Goal: Task Accomplishment & Management: Manage account settings

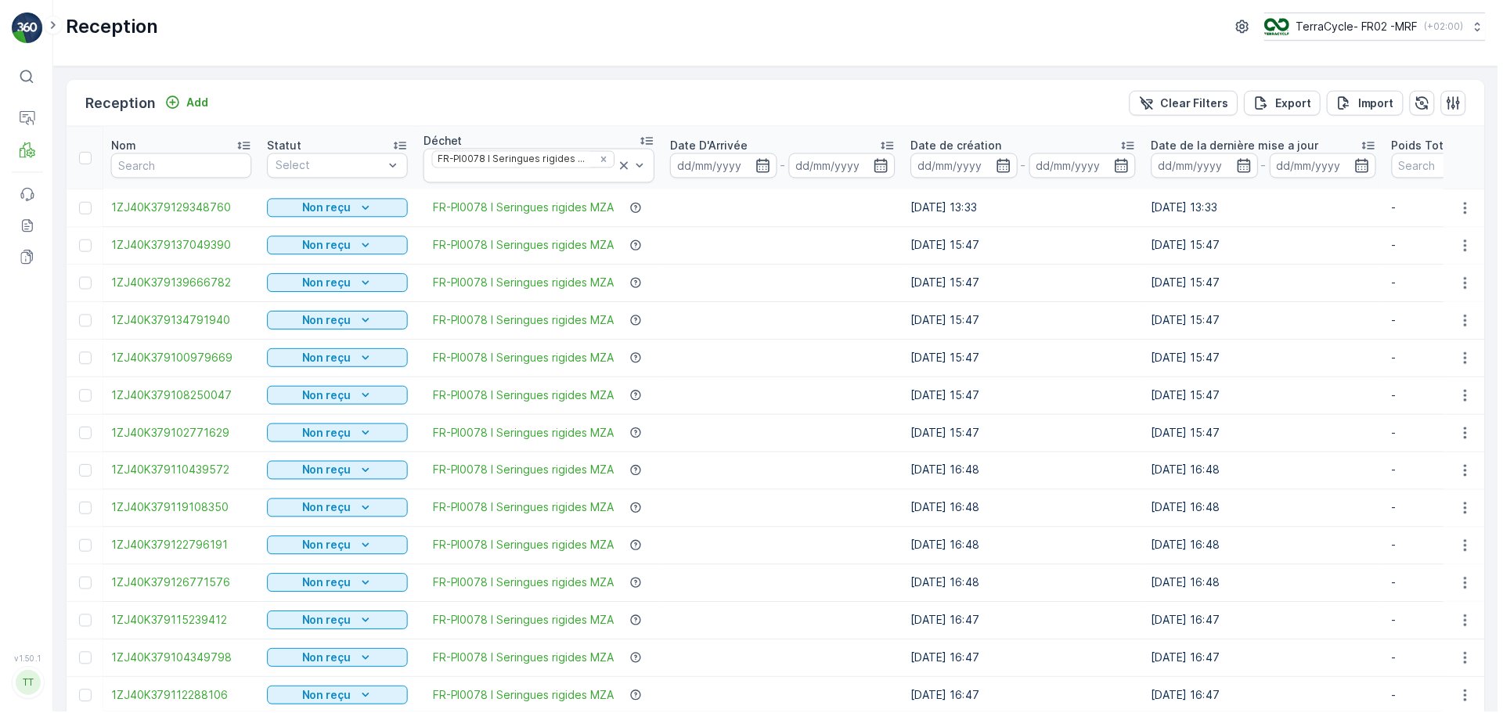
scroll to position [13, 0]
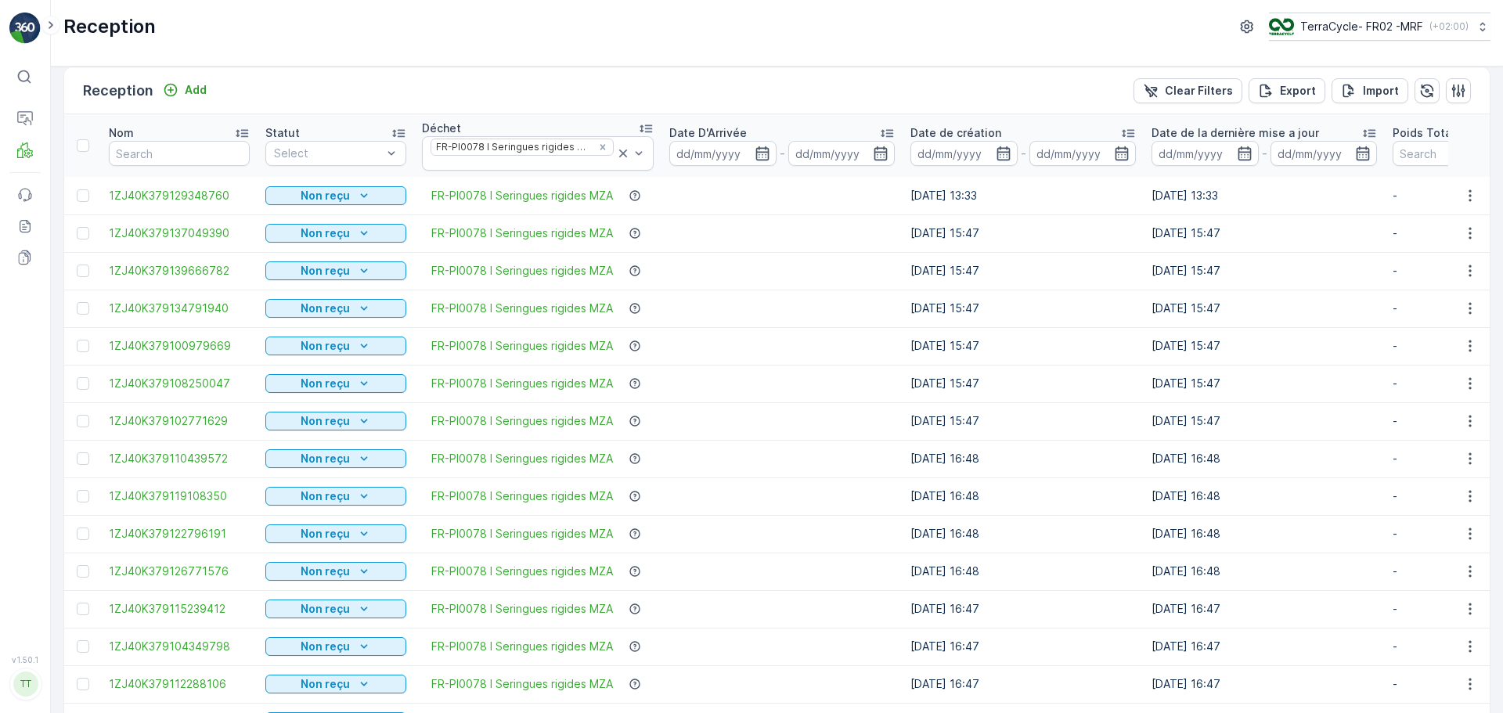
click at [1334, 31] on p "TerraCycle- FR02 -MRF" at bounding box center [1361, 27] width 123 height 16
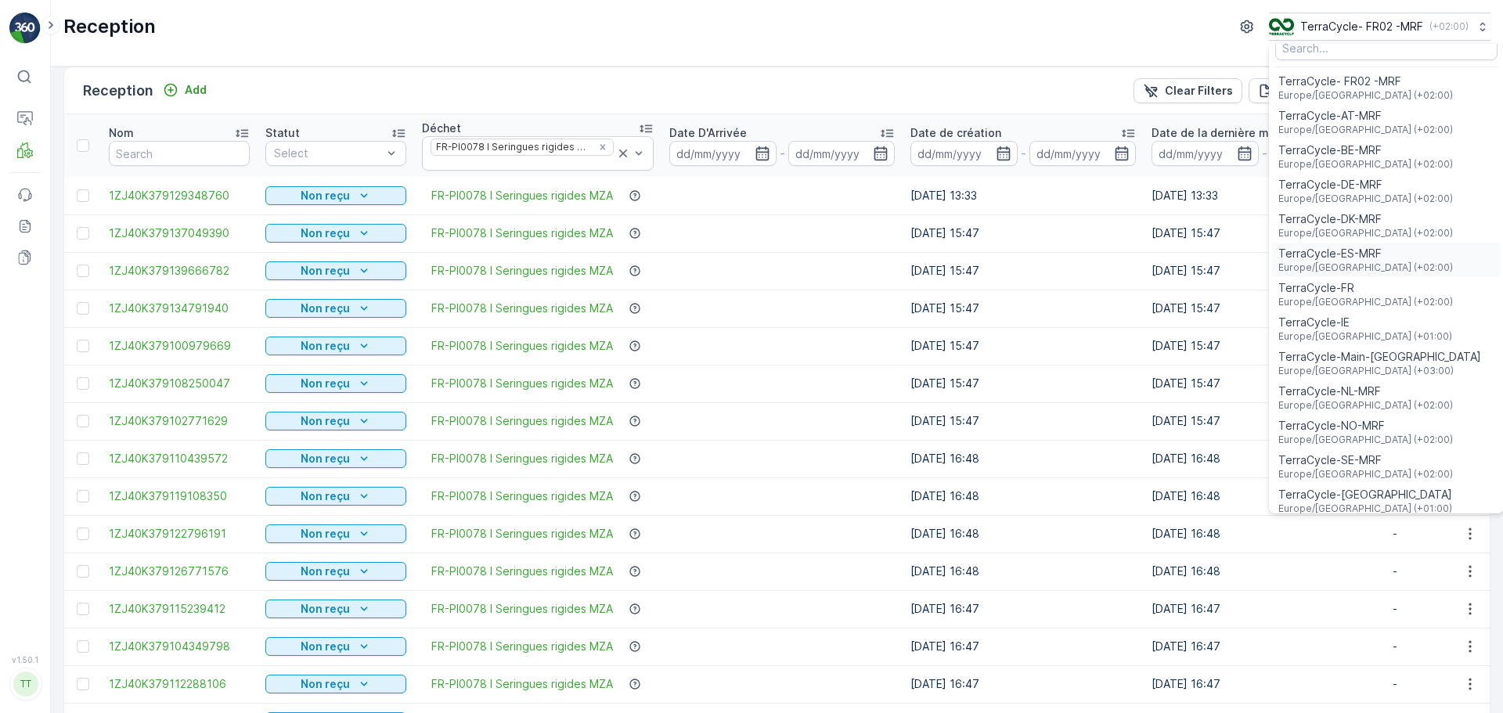
scroll to position [57, 0]
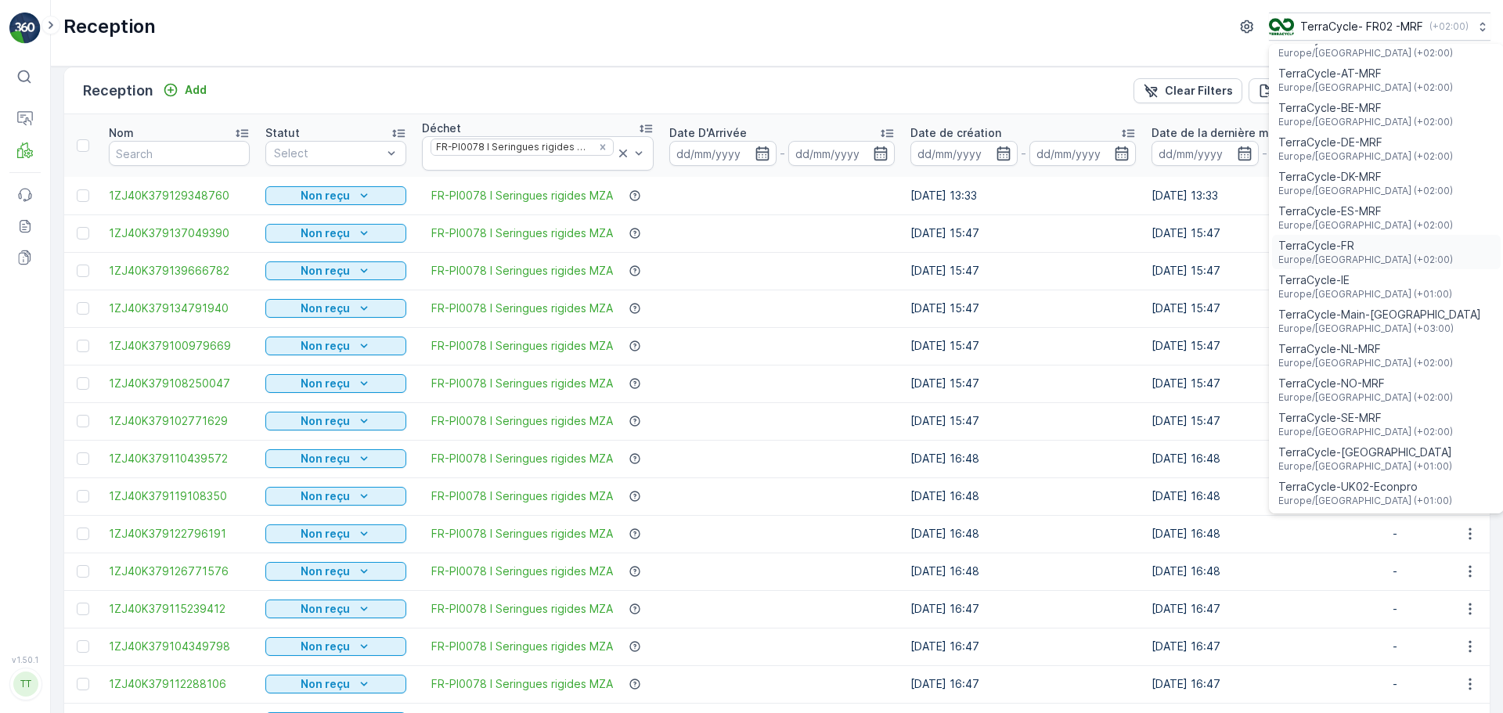
click at [1354, 240] on span "TerraCycle-FR" at bounding box center [1366, 246] width 175 height 16
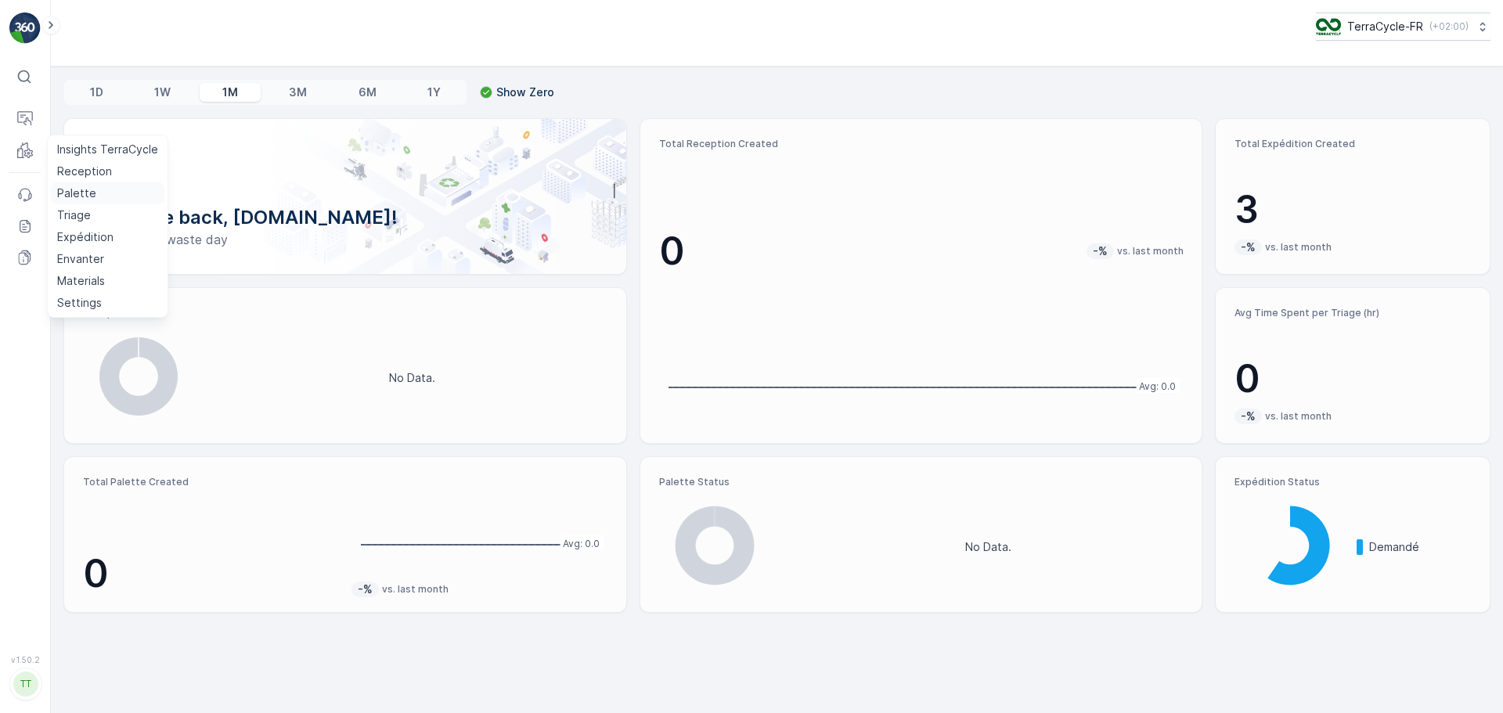
click at [78, 198] on p "Palette" at bounding box center [76, 194] width 39 height 16
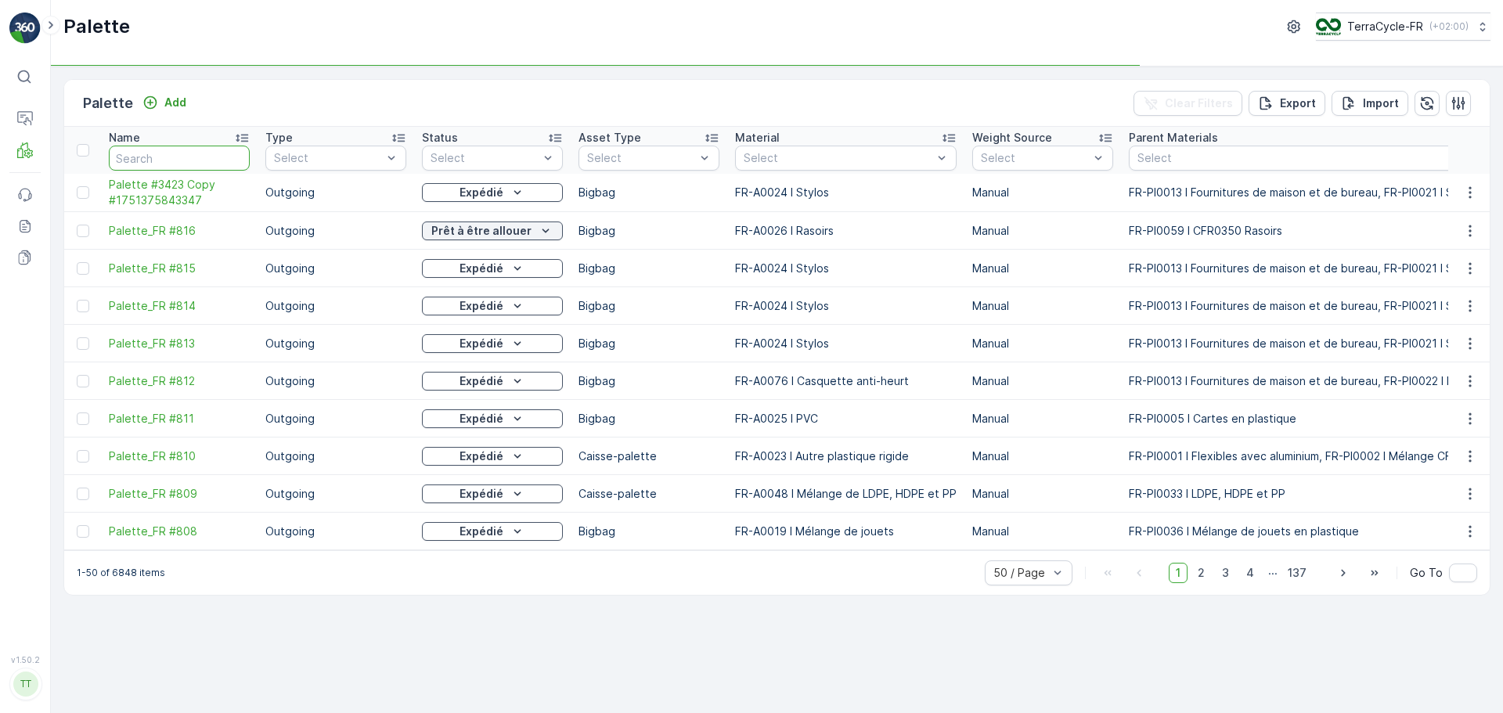
click at [163, 157] on input "text" at bounding box center [179, 158] width 141 height 25
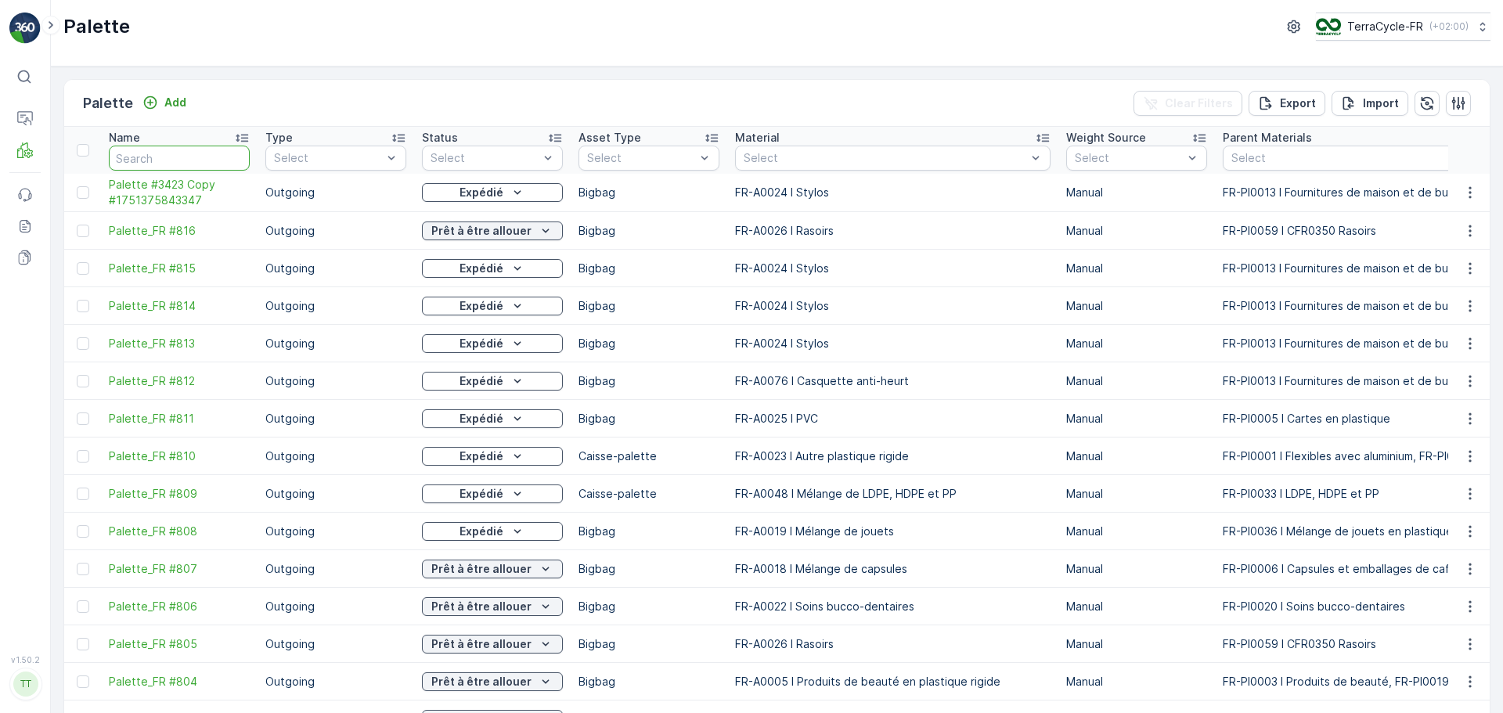
click at [163, 157] on input "text" at bounding box center [179, 158] width 141 height 25
type input "Idemia"
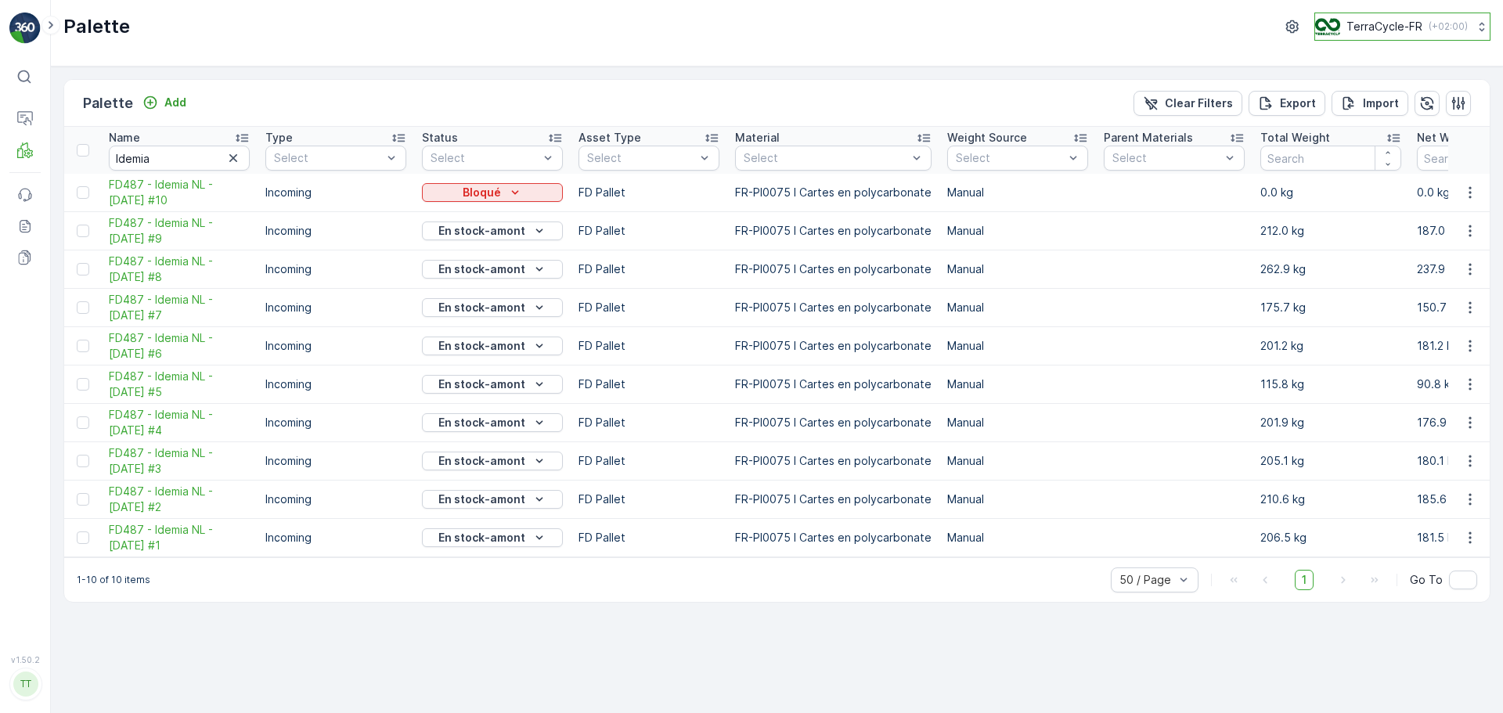
click at [1344, 37] on button "TerraCycle-FR ( +02:00 )" at bounding box center [1403, 27] width 176 height 28
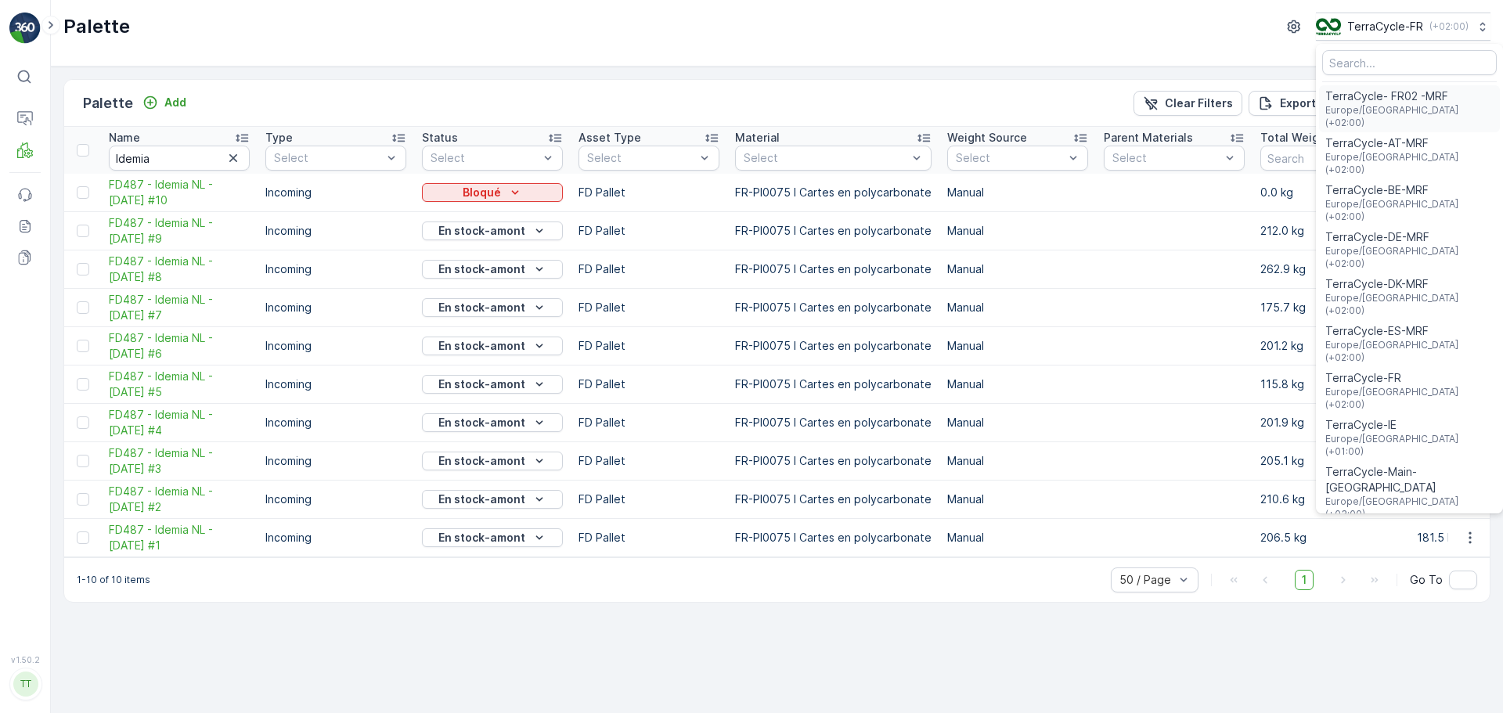
click at [1369, 104] on span "Europe/[GEOGRAPHIC_DATA] (+02:00)" at bounding box center [1409, 116] width 168 height 25
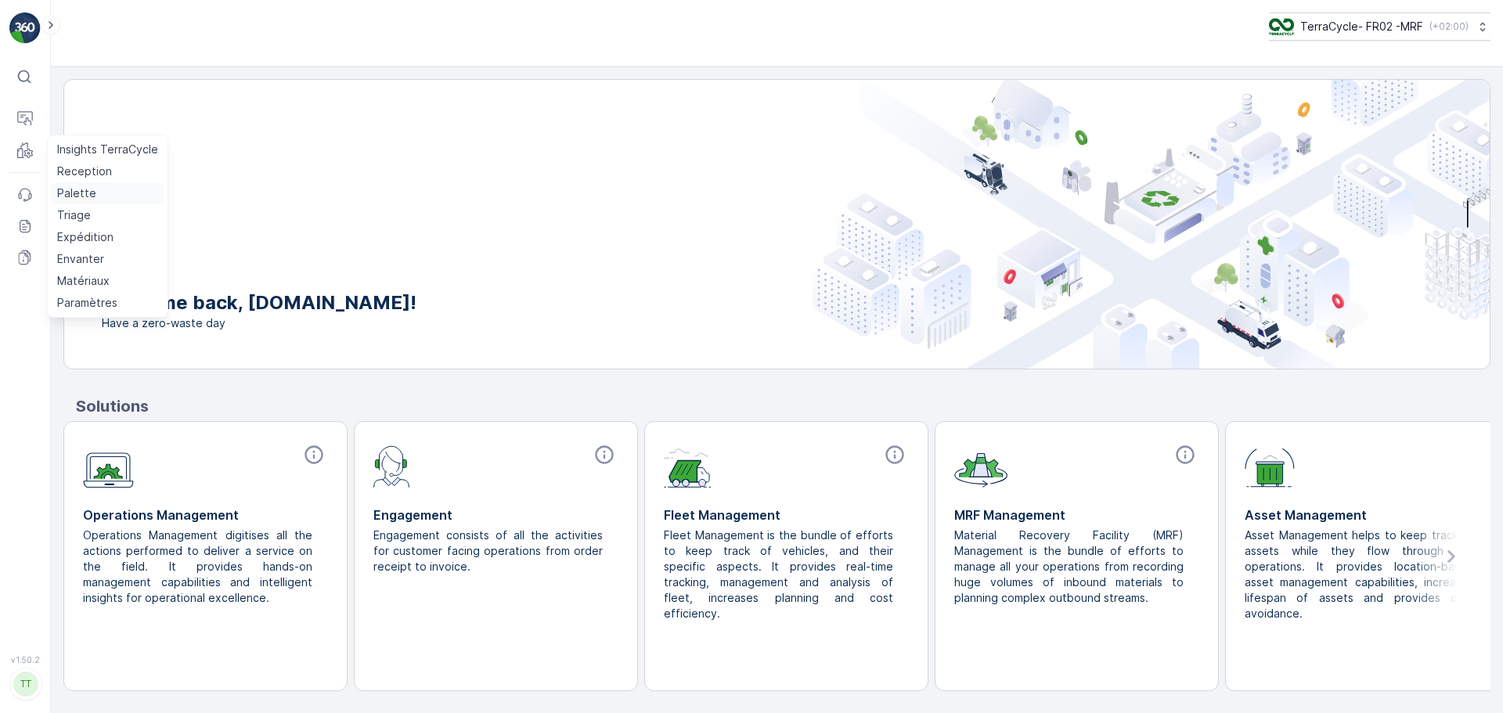
click at [89, 197] on p "Palette" at bounding box center [76, 194] width 39 height 16
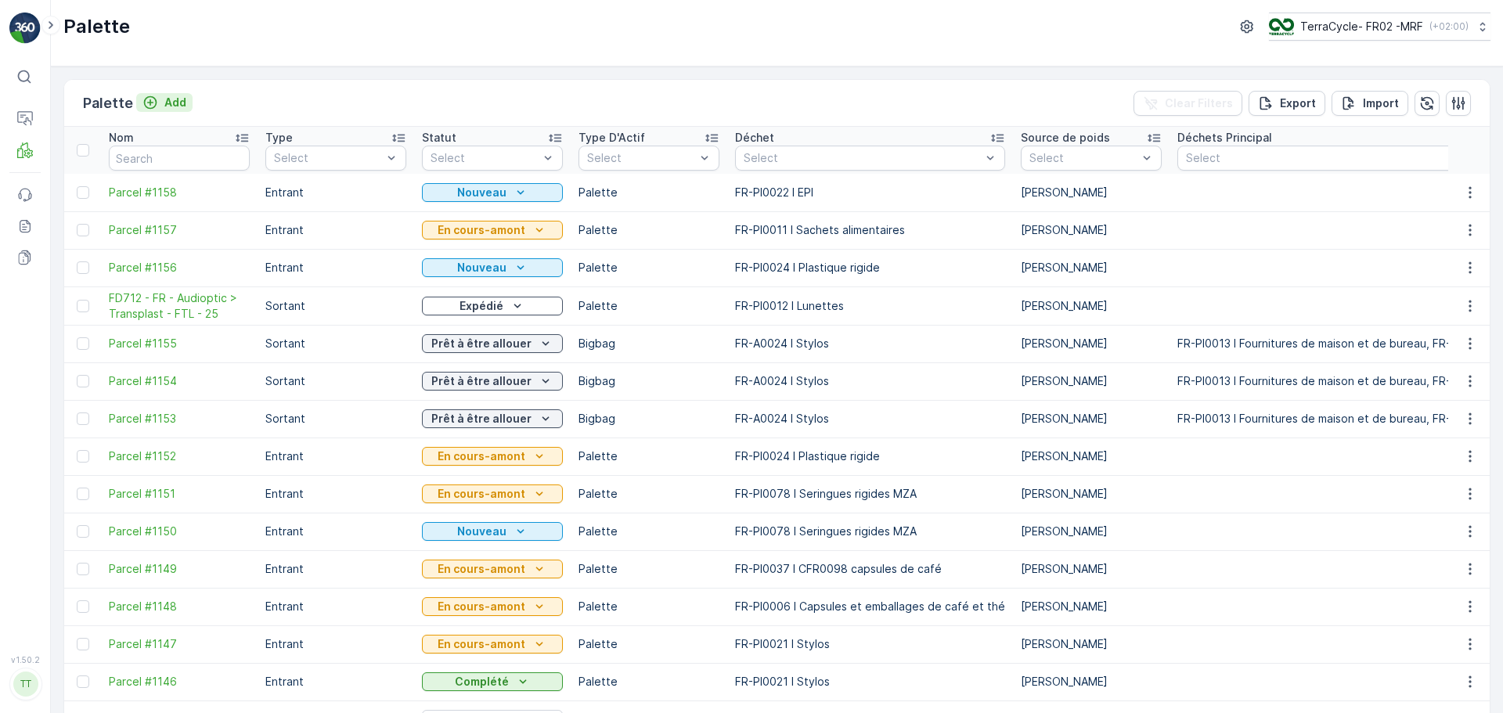
click at [166, 105] on p "Add" at bounding box center [175, 103] width 22 height 16
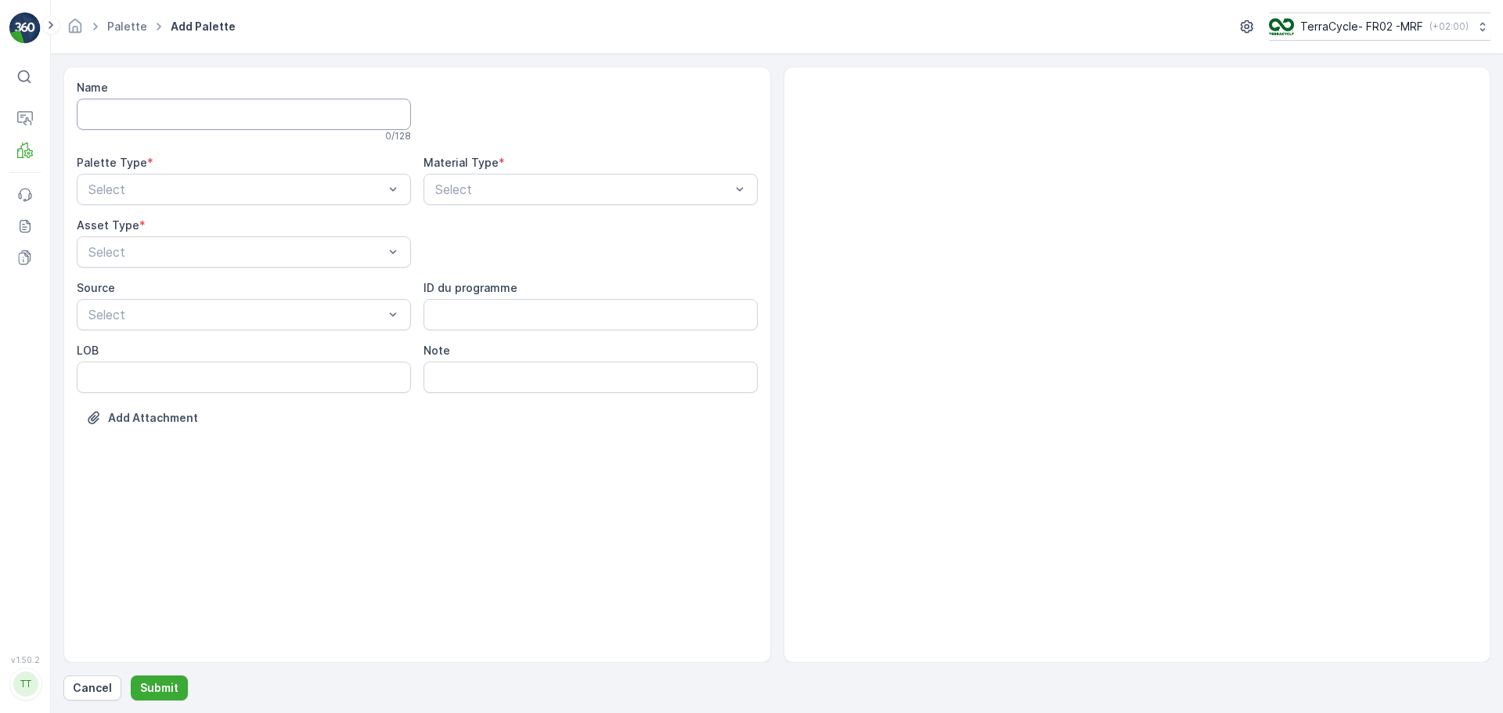
click at [166, 105] on input "Name" at bounding box center [244, 114] width 334 height 31
click at [205, 128] on input "FD742 - Philips -" at bounding box center [244, 114] width 334 height 31
type input "FD742 - Philips - 15.09.2025 - 26 pallets"
click at [240, 180] on div "Select" at bounding box center [244, 192] width 334 height 31
click at [222, 256] on div "Sortant" at bounding box center [244, 258] width 316 height 14
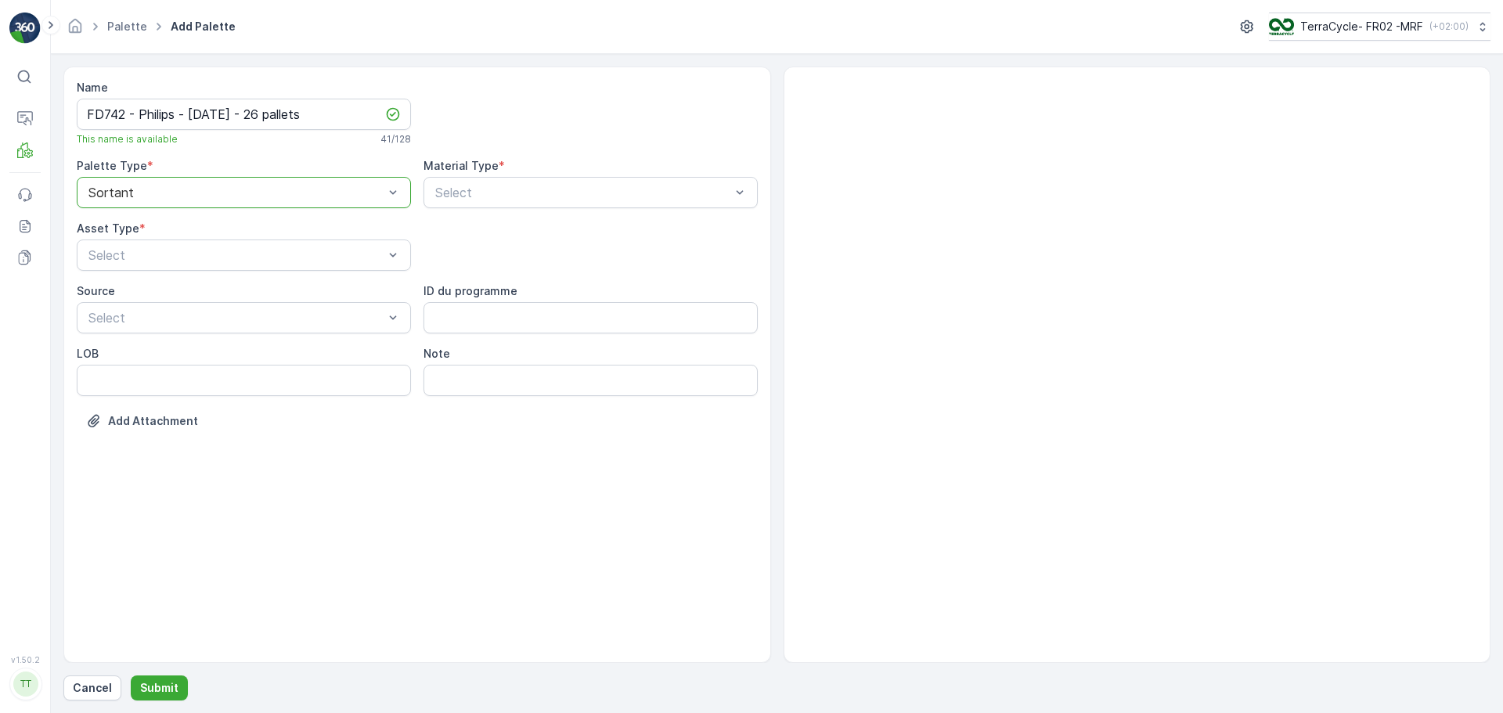
click at [253, 162] on div "Palette Type *" at bounding box center [244, 166] width 334 height 16
drag, startPoint x: 251, startPoint y: 189, endPoint x: 237, endPoint y: 209, distance: 24.3
click at [251, 191] on div at bounding box center [236, 193] width 298 height 14
click at [234, 215] on div "Entrant Sortant" at bounding box center [244, 245] width 334 height 60
click at [224, 229] on div "Entrant" at bounding box center [244, 231] width 316 height 14
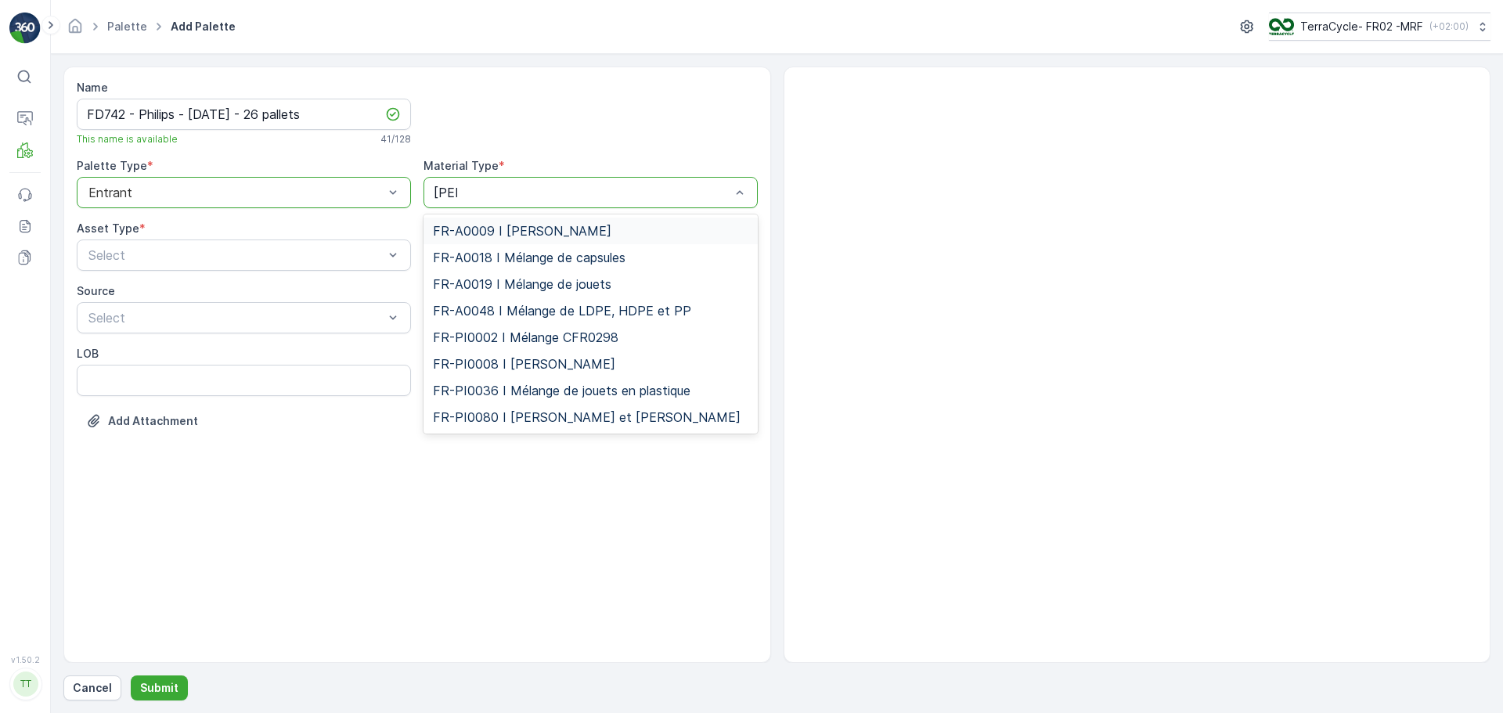
type input "mela"
click at [638, 422] on span "FR-PI0080 I Mélange De Mousse et Plastique" at bounding box center [587, 417] width 308 height 14
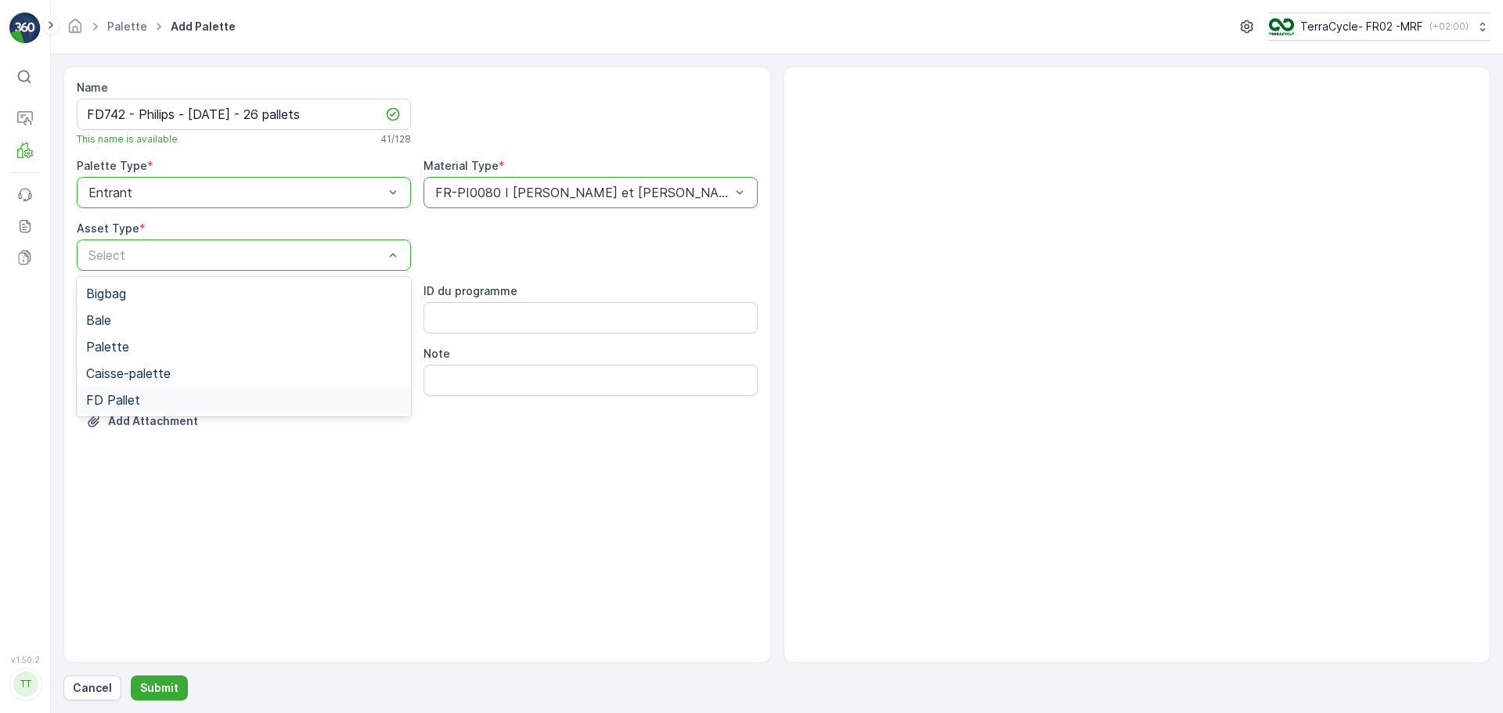
click at [213, 402] on div "FD Pallet" at bounding box center [244, 400] width 316 height 14
click at [157, 699] on button "Submit" at bounding box center [159, 688] width 57 height 25
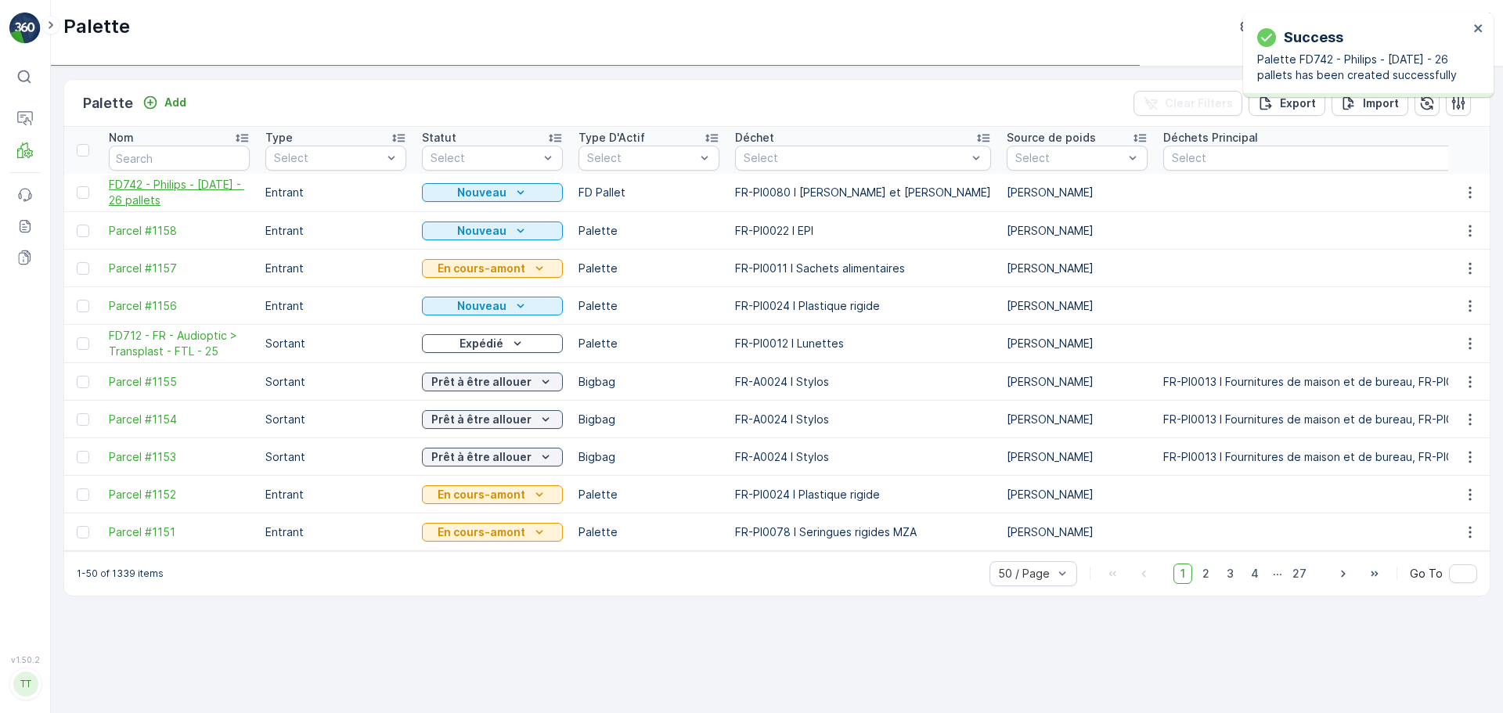
click at [175, 202] on span "FD742 - Philips - [DATE] - 26 pallets" at bounding box center [179, 192] width 141 height 31
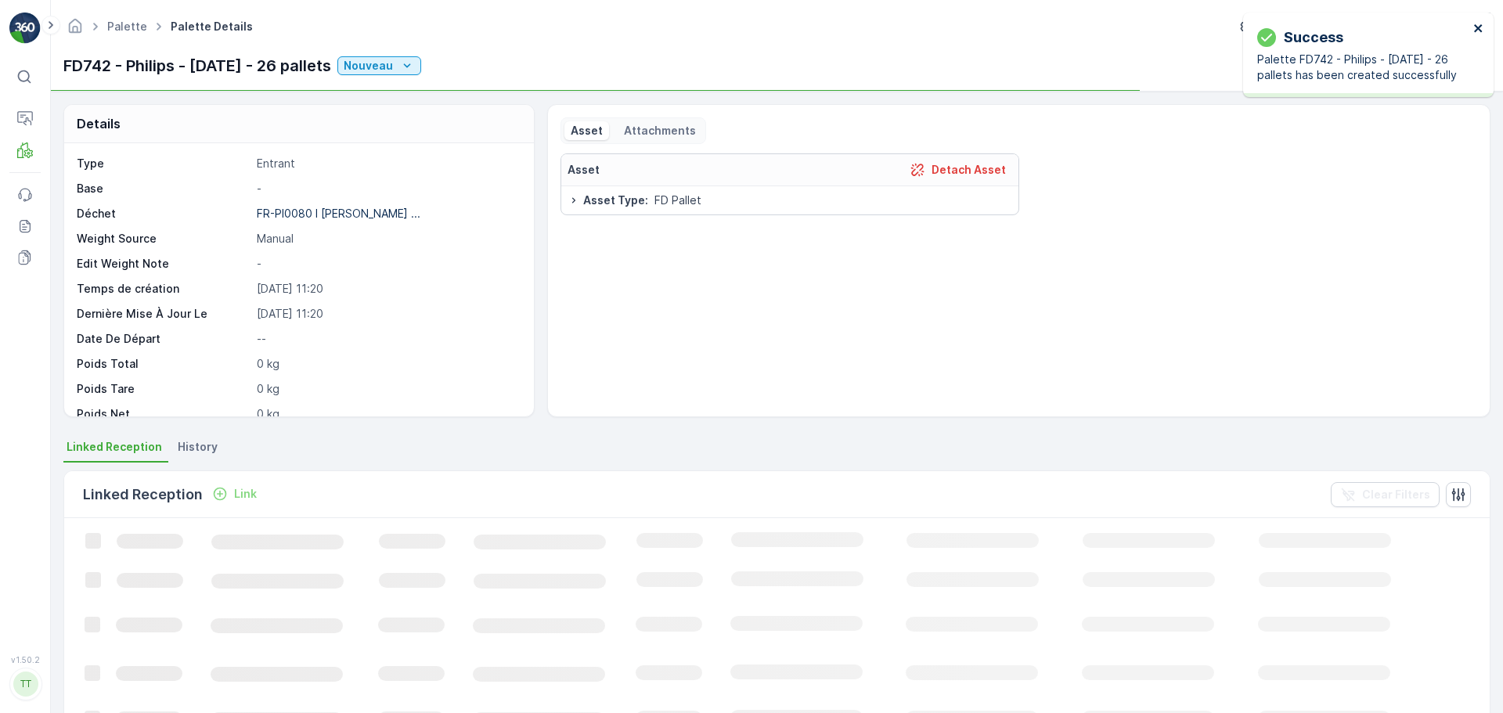
click at [1477, 25] on icon "close" at bounding box center [1478, 28] width 11 height 13
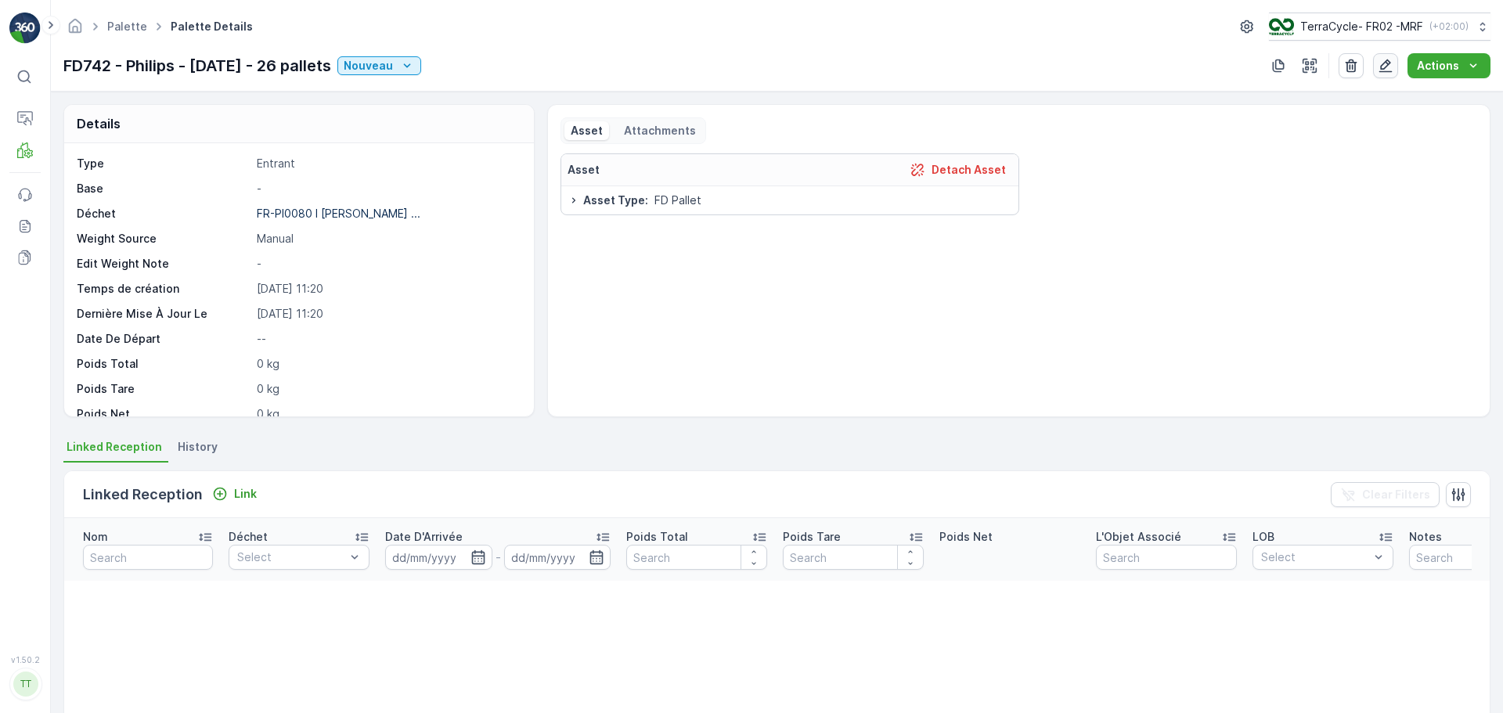
click at [1380, 60] on icon "button" at bounding box center [1386, 66] width 16 height 16
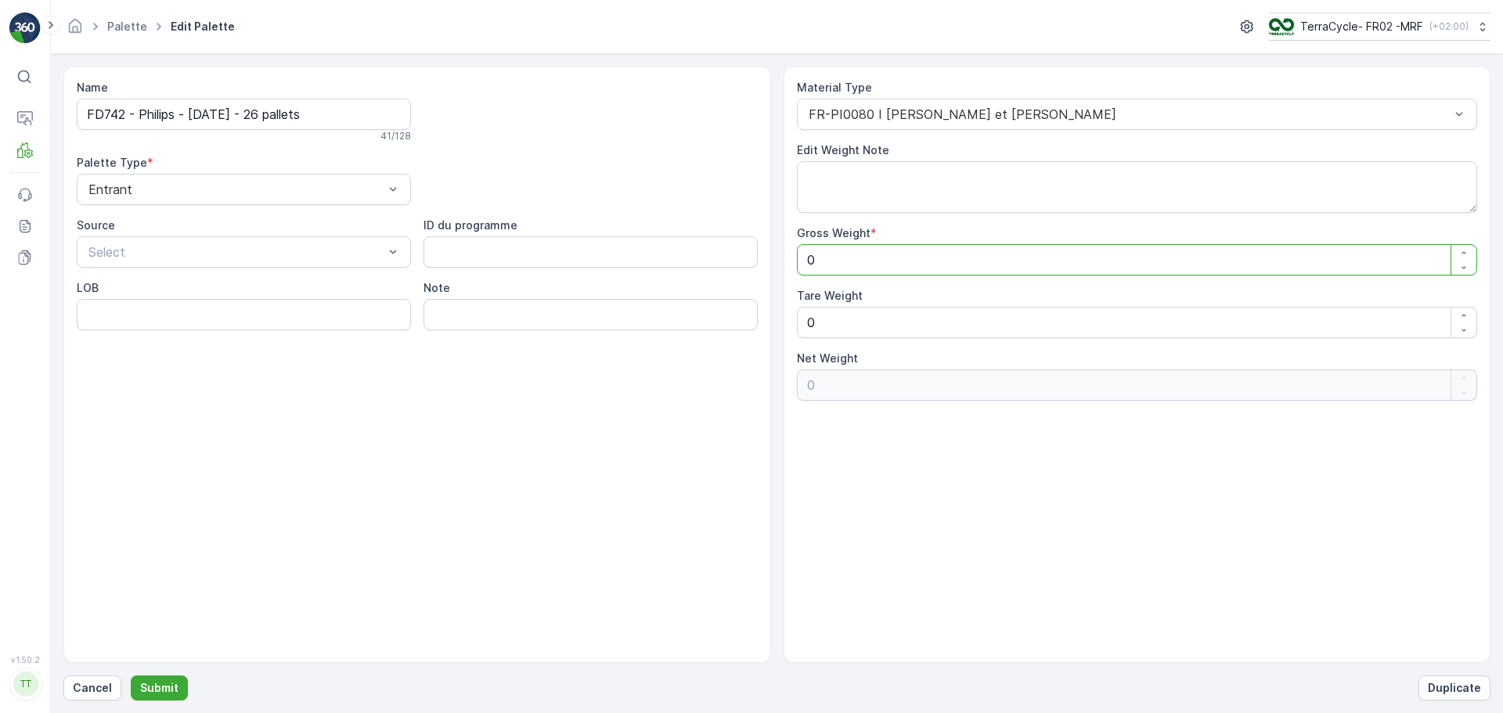
drag, startPoint x: 878, startPoint y: 265, endPoint x: 785, endPoint y: 257, distance: 93.5
click at [785, 257] on div "Material Type FR-PI0080 I Mélange De Mousse et Plastique Edit Weight Note Gross…" at bounding box center [1138, 365] width 708 height 597
type Weight "1"
type Weight "11"
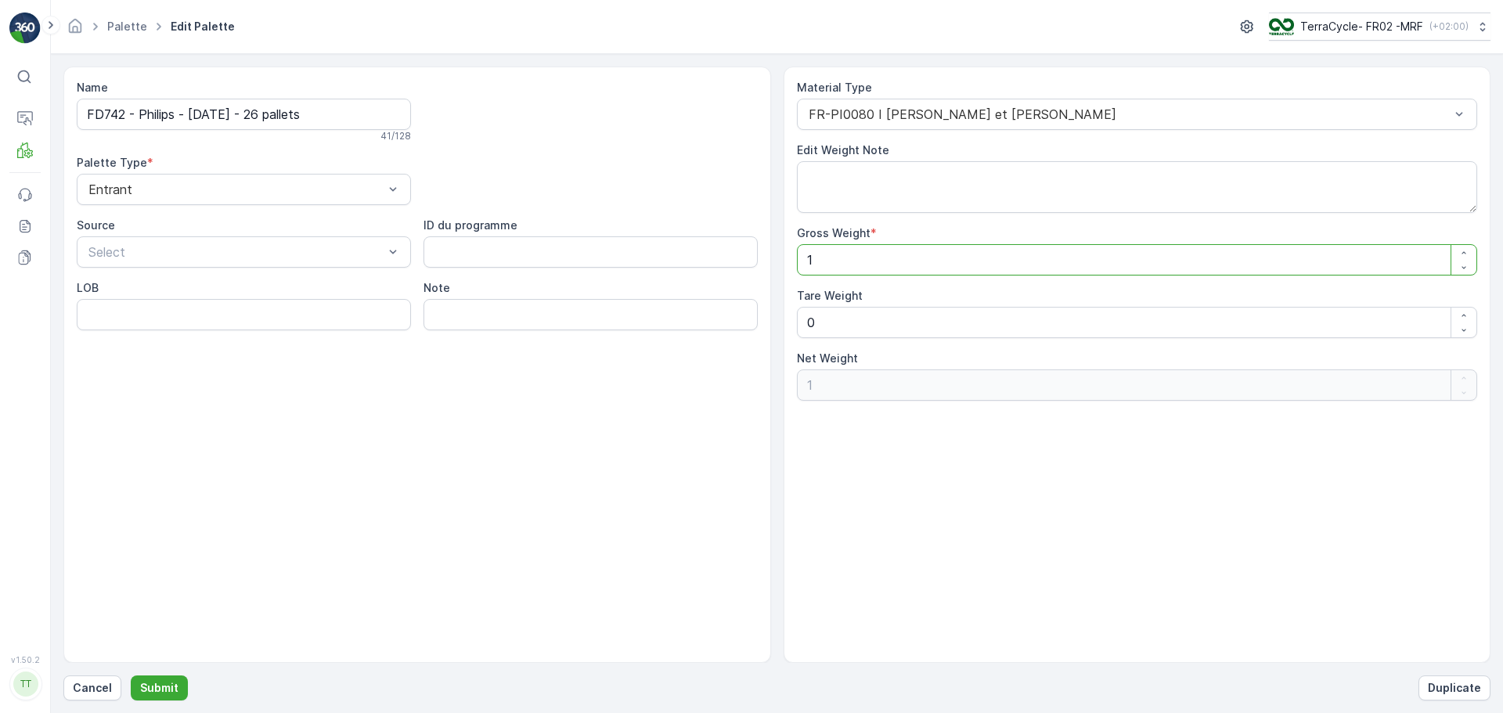
type Weight "11"
type Weight "114"
type Weight "0"
type Weight "114"
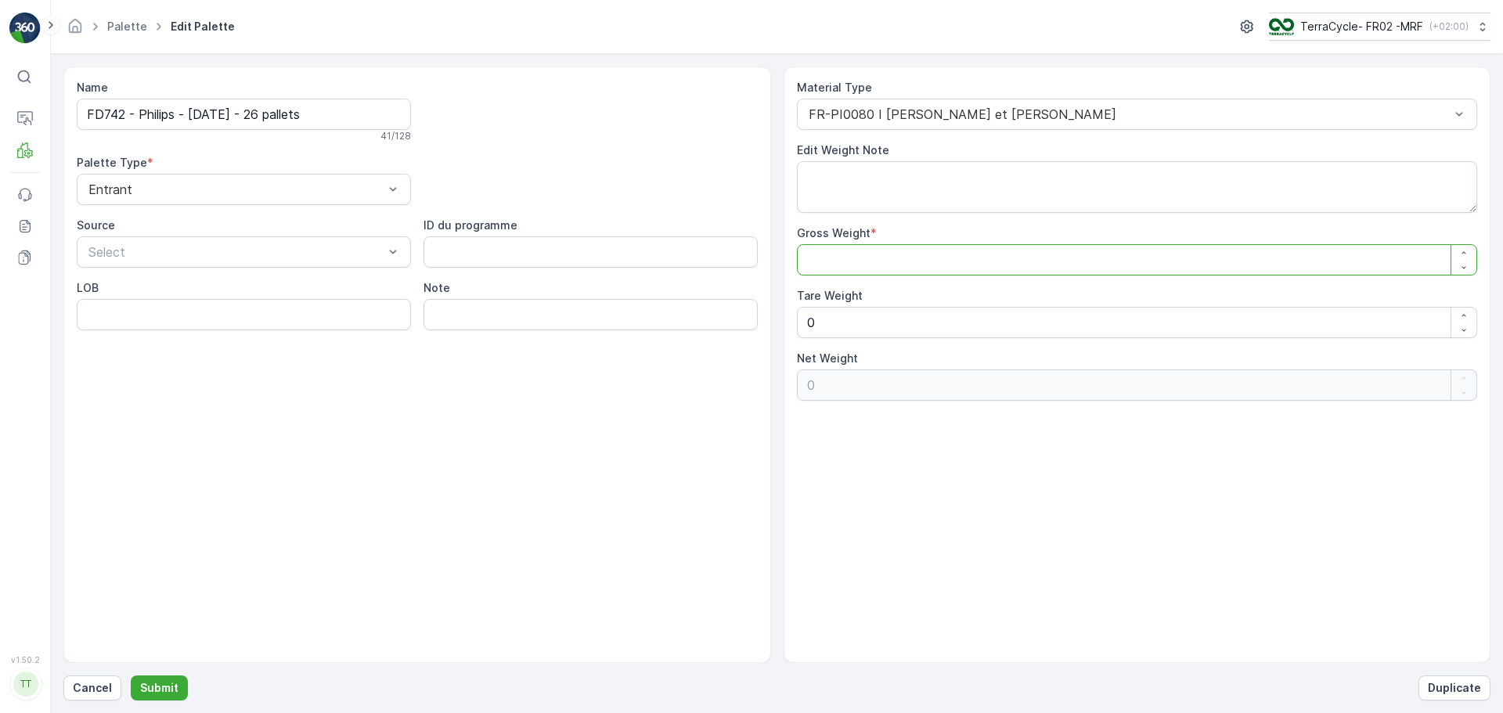
type Weight "114"
type Weight "1140"
click at [140, 689] on p "Submit" at bounding box center [159, 688] width 38 height 16
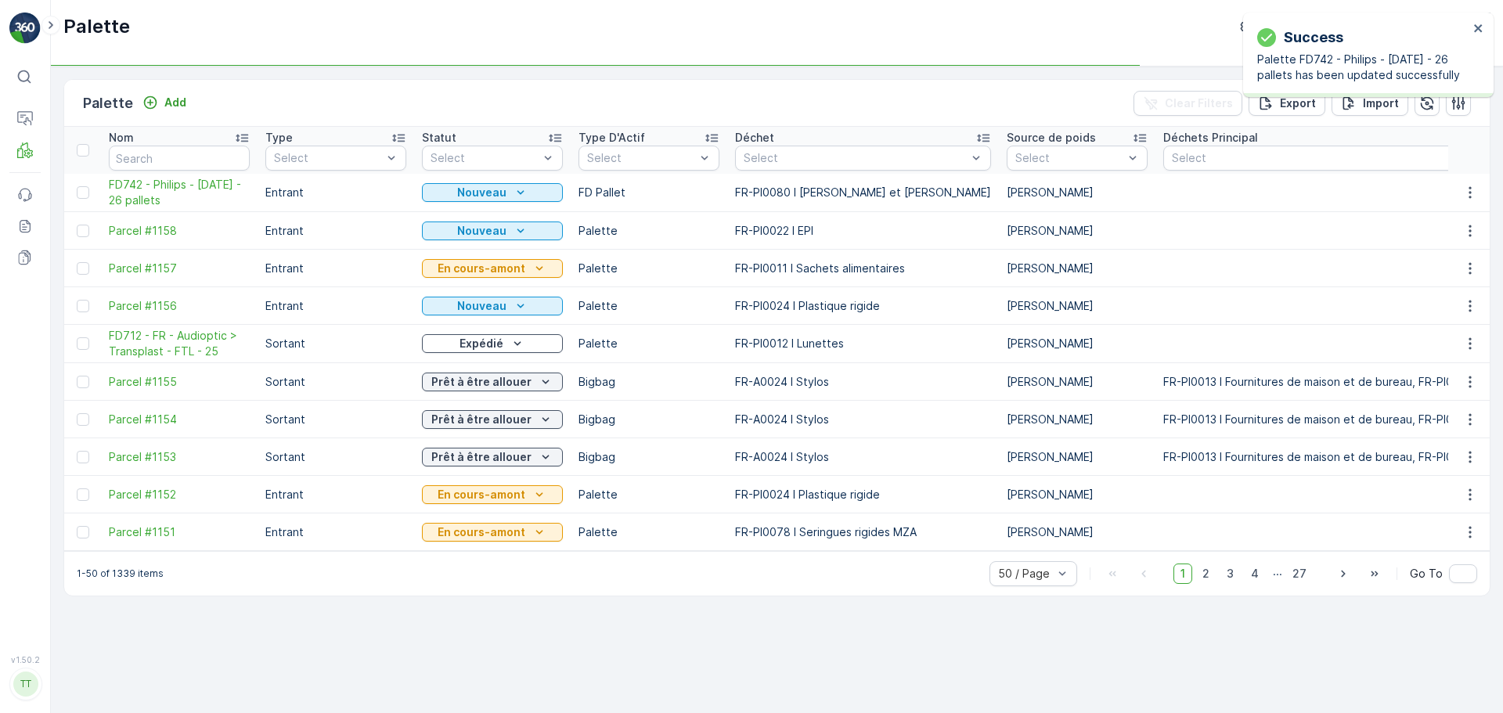
click at [500, 204] on td "Nouveau" at bounding box center [492, 193] width 157 height 38
click at [510, 196] on div "Nouveau" at bounding box center [492, 193] width 128 height 16
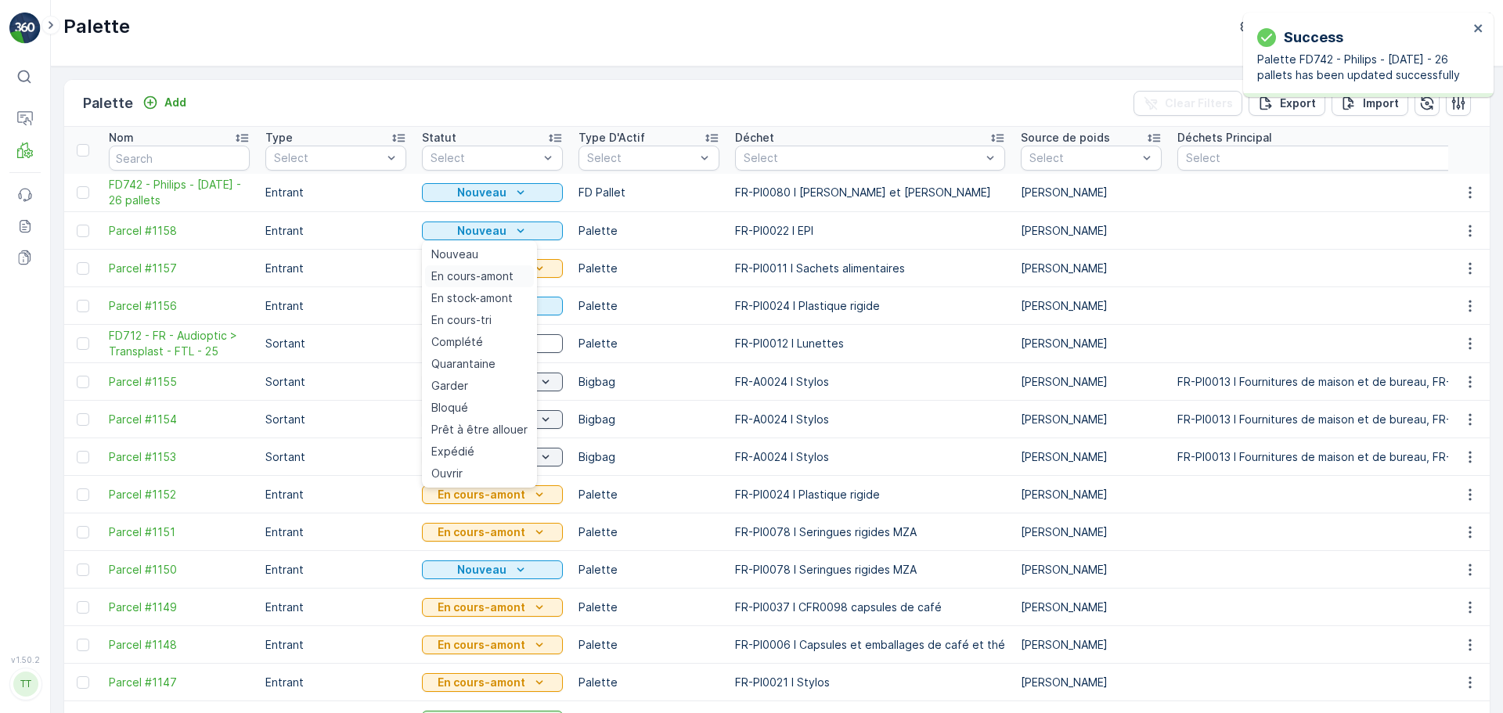
click at [471, 276] on span "En cours-amont" at bounding box center [472, 277] width 82 height 16
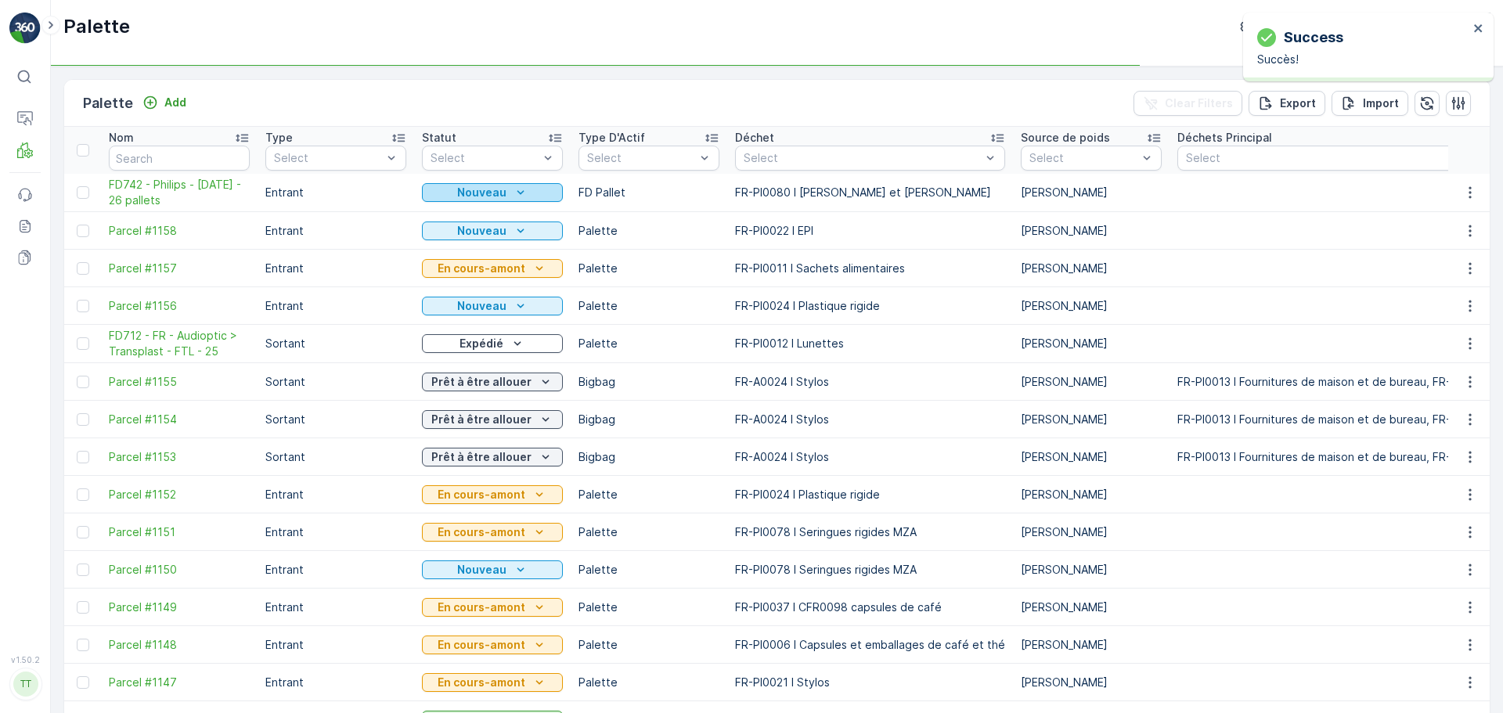
click at [520, 191] on icon "Nouveau" at bounding box center [521, 193] width 16 height 16
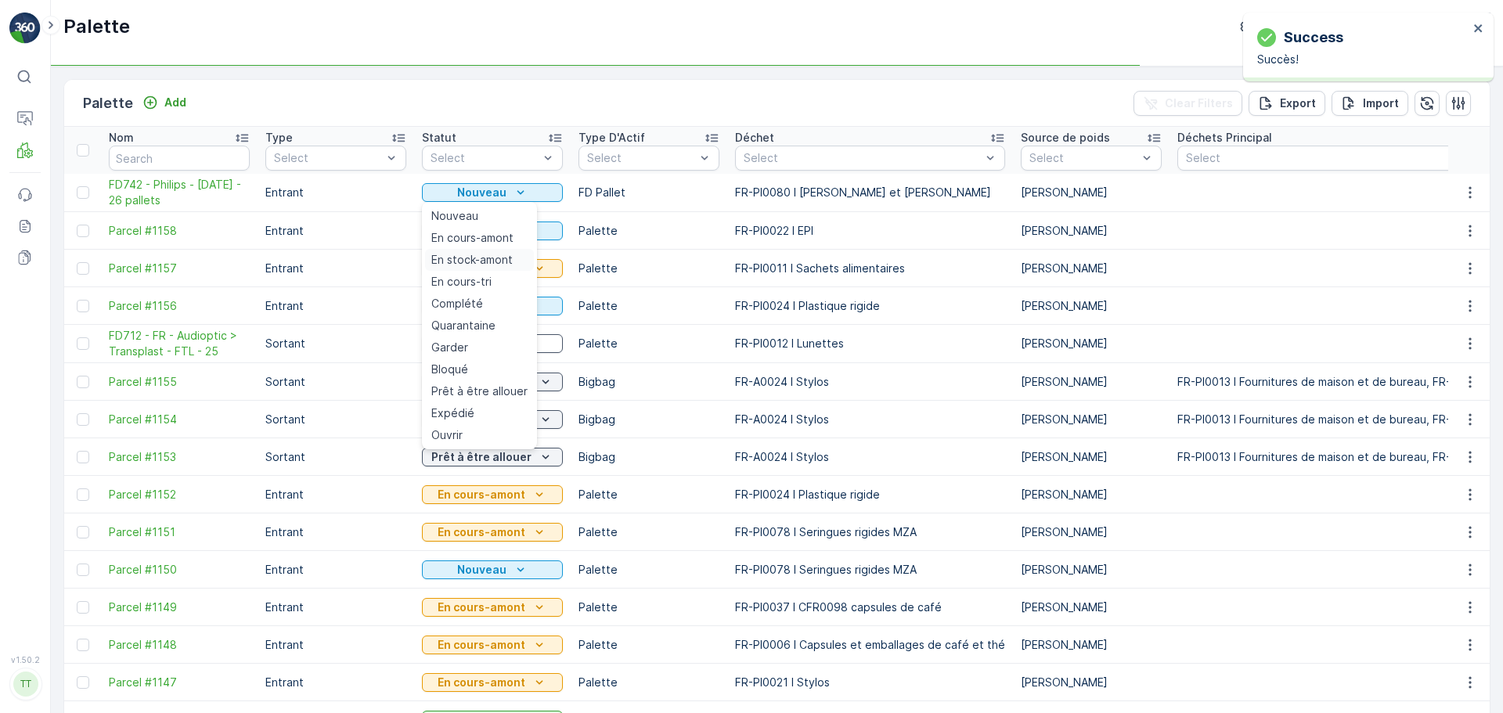
click at [489, 269] on div "En stock-amont" at bounding box center [479, 260] width 109 height 22
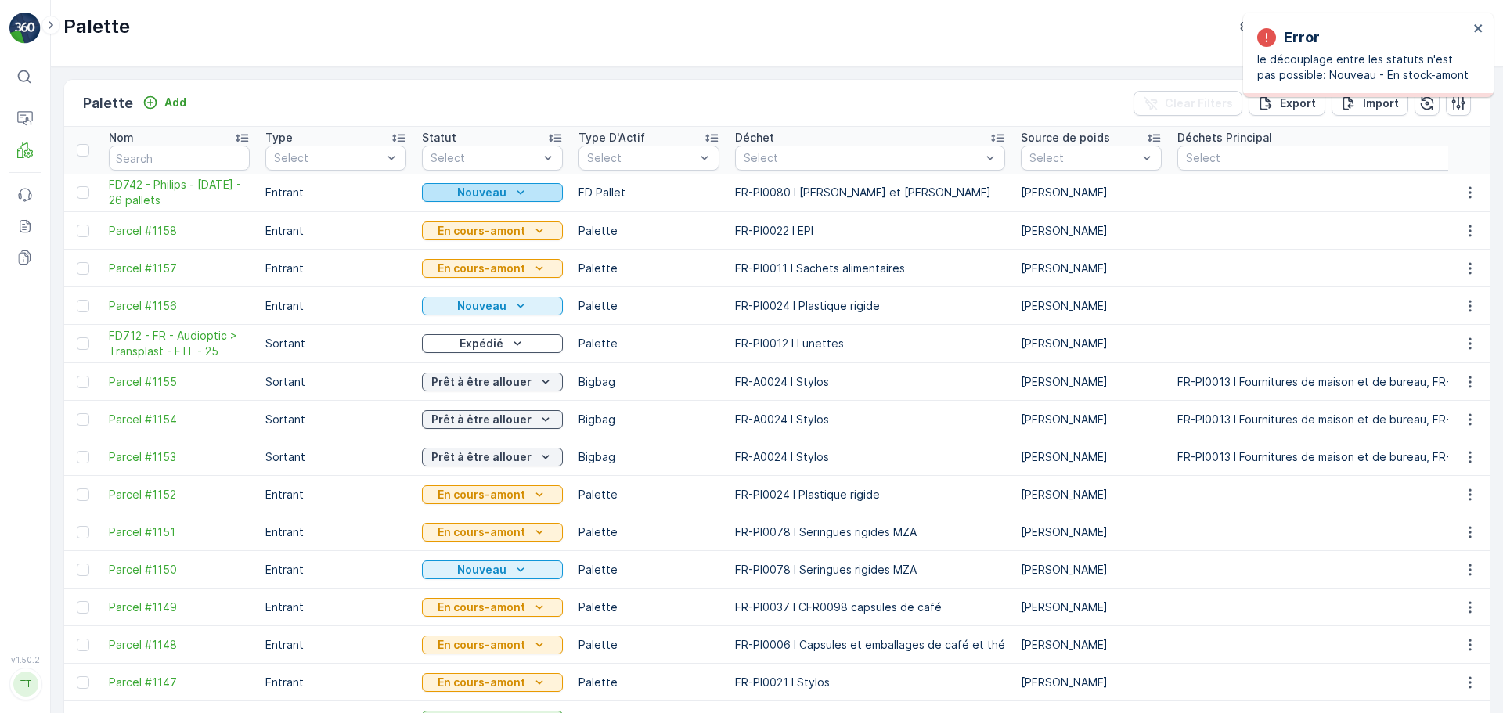
click at [534, 194] on div "Nouveau" at bounding box center [492, 193] width 128 height 16
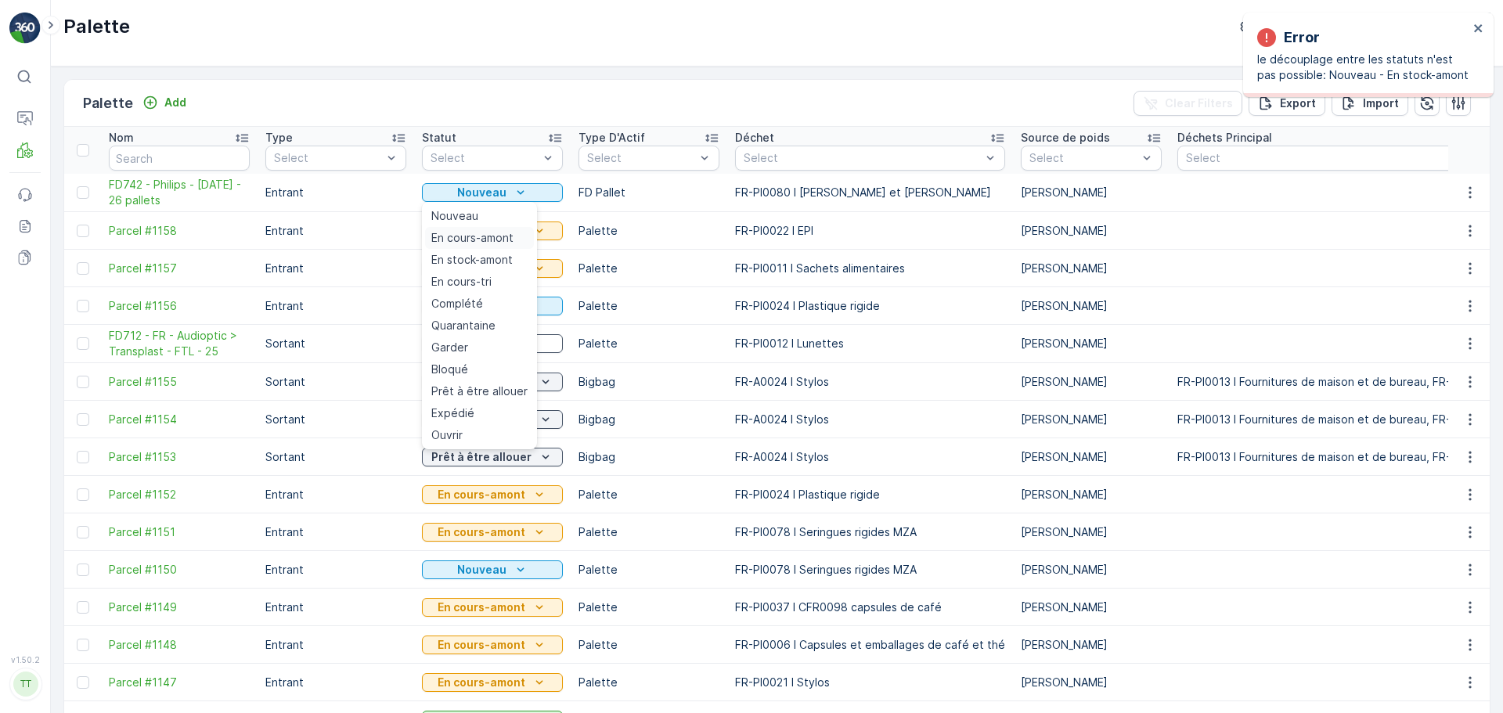
click at [508, 232] on span "En cours-amont" at bounding box center [472, 238] width 82 height 16
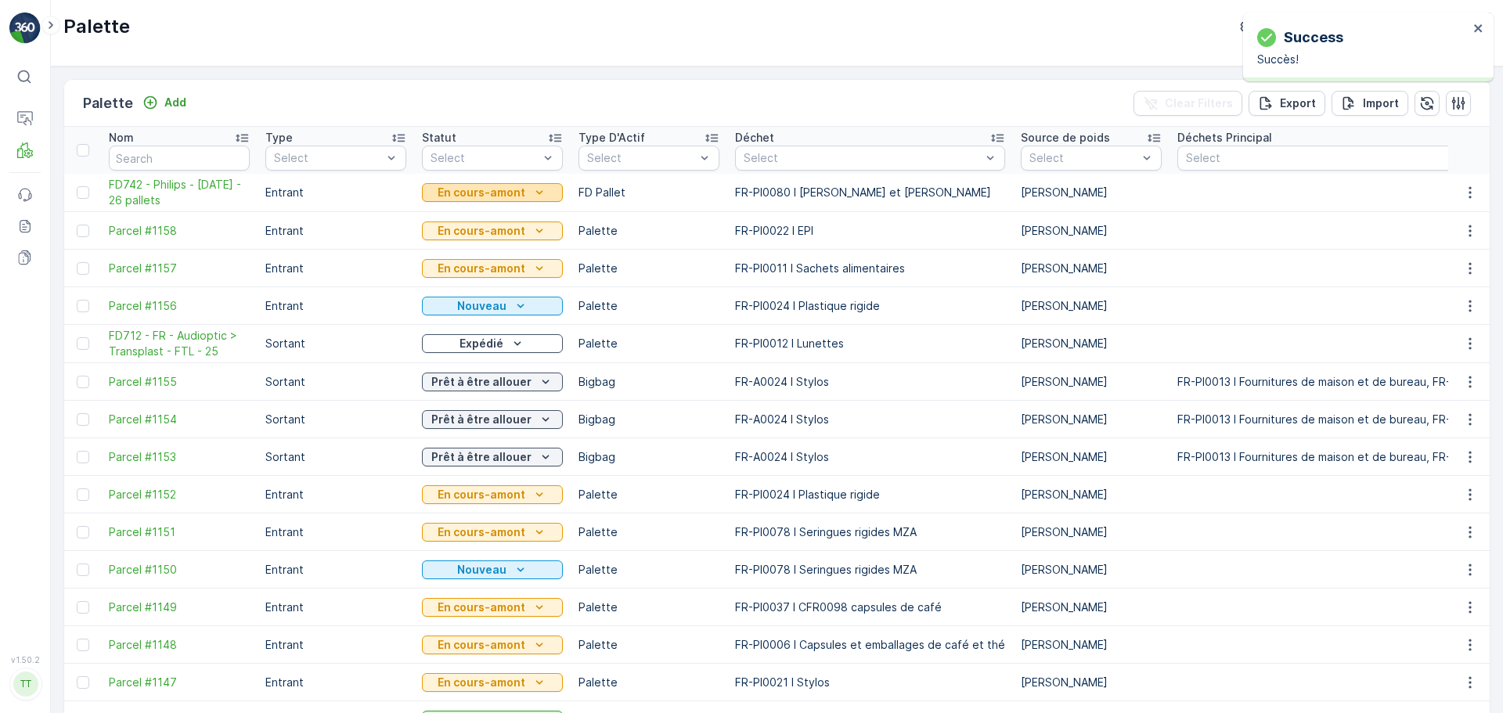
click at [545, 193] on icon "En cours-amont" at bounding box center [540, 193] width 16 height 16
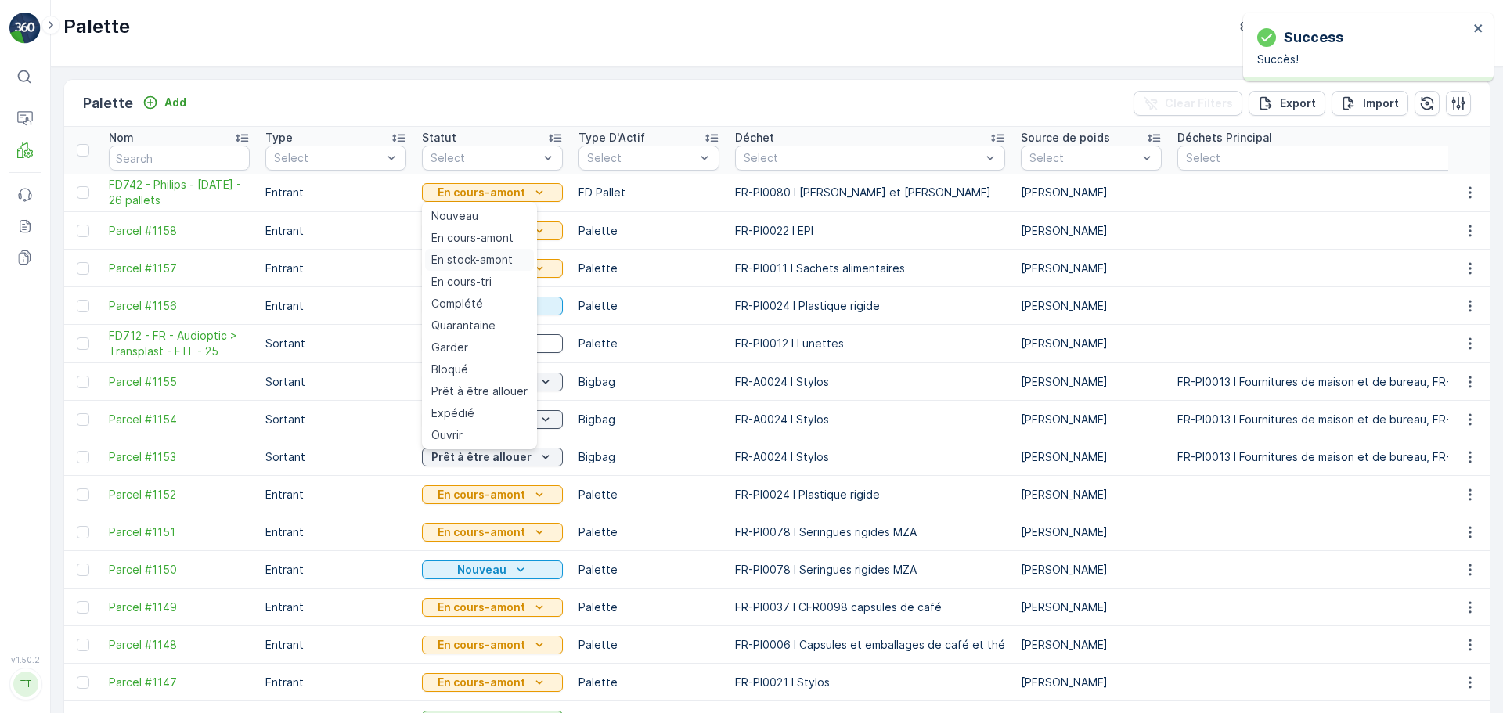
click at [486, 261] on span "En stock-amont" at bounding box center [471, 260] width 81 height 16
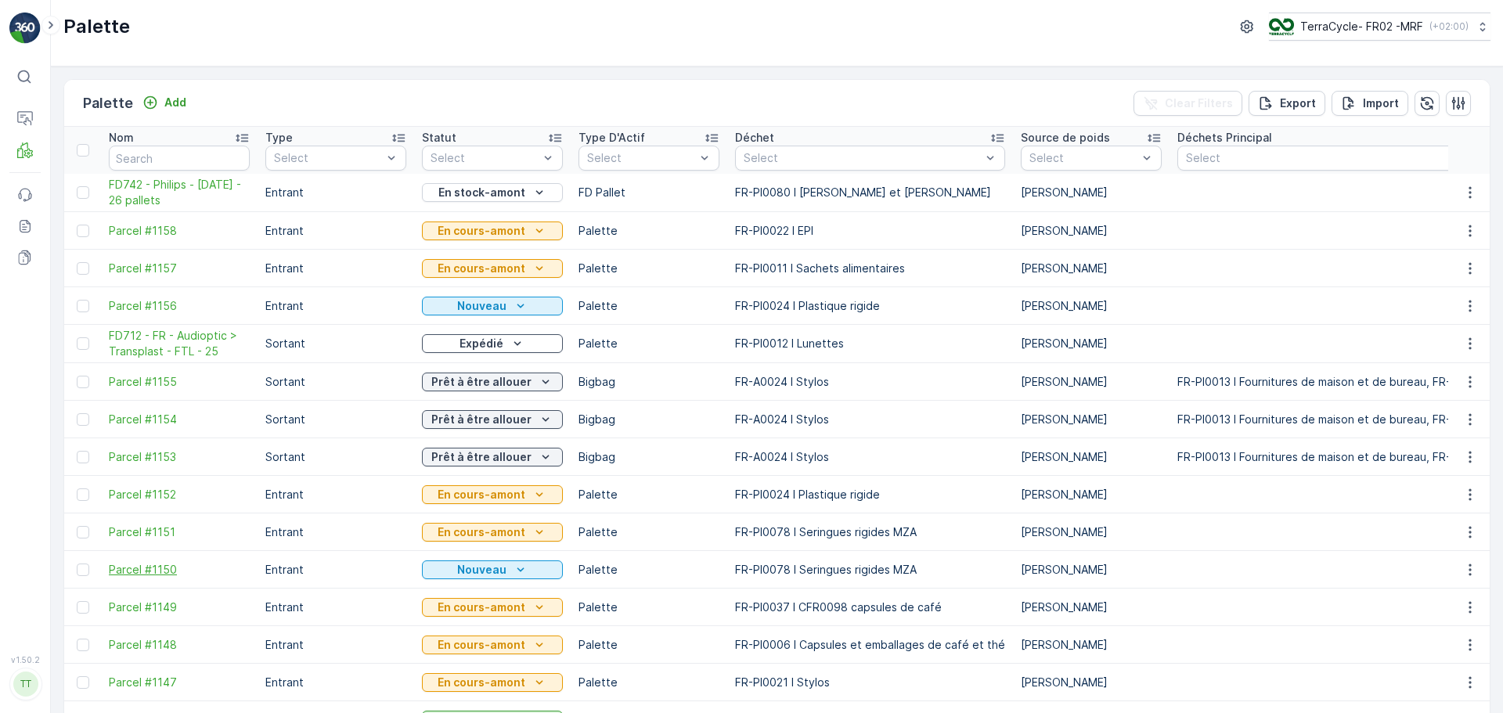
click at [154, 568] on span "Parcel #1150" at bounding box center [179, 570] width 141 height 16
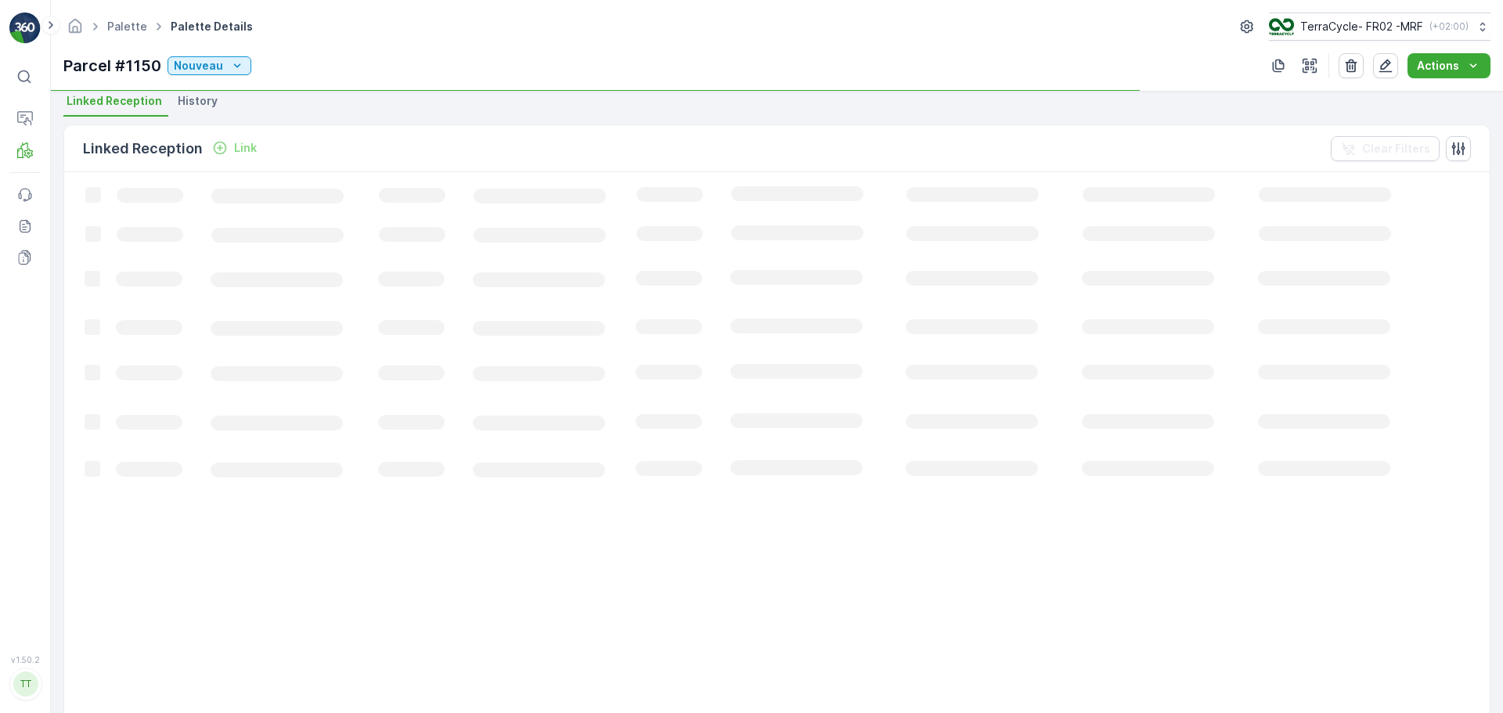
scroll to position [391, 0]
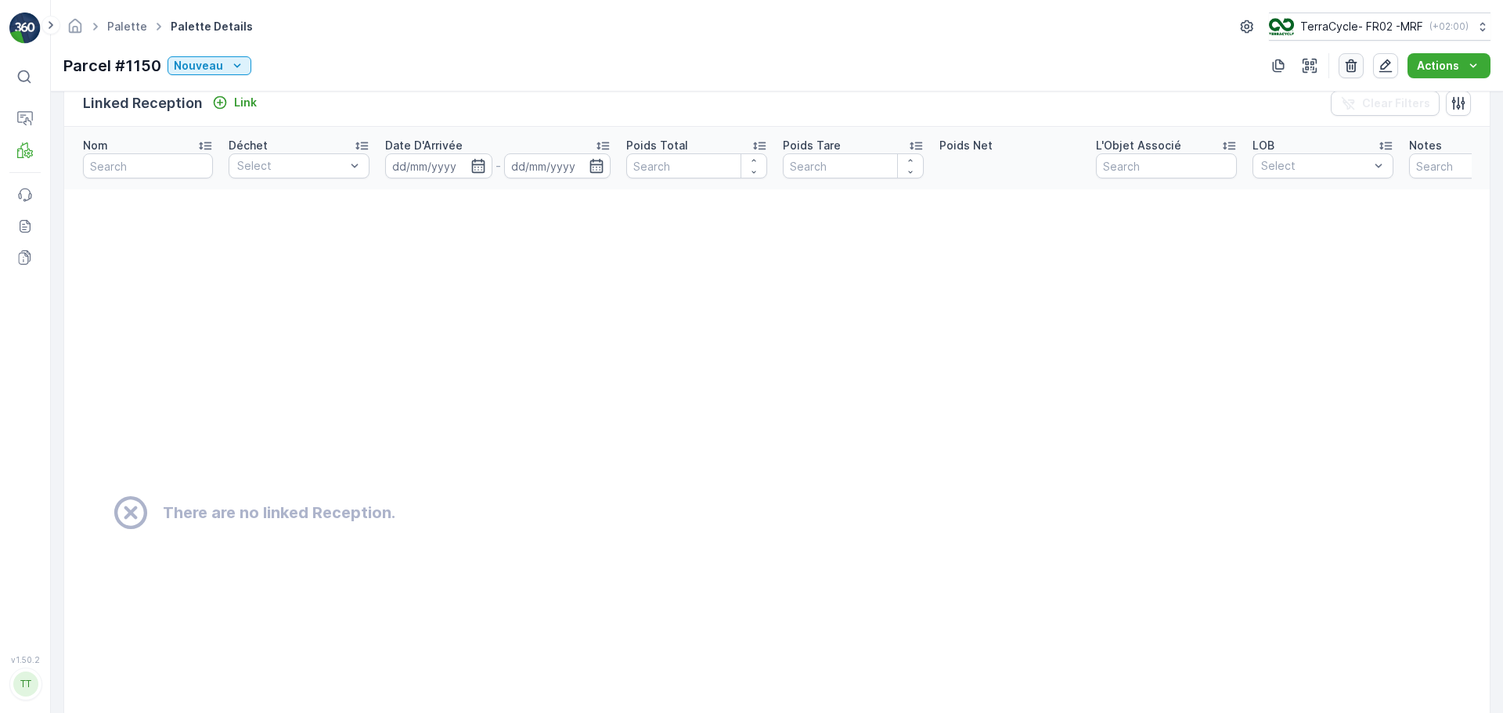
click at [1351, 74] on button "button" at bounding box center [1351, 65] width 25 height 25
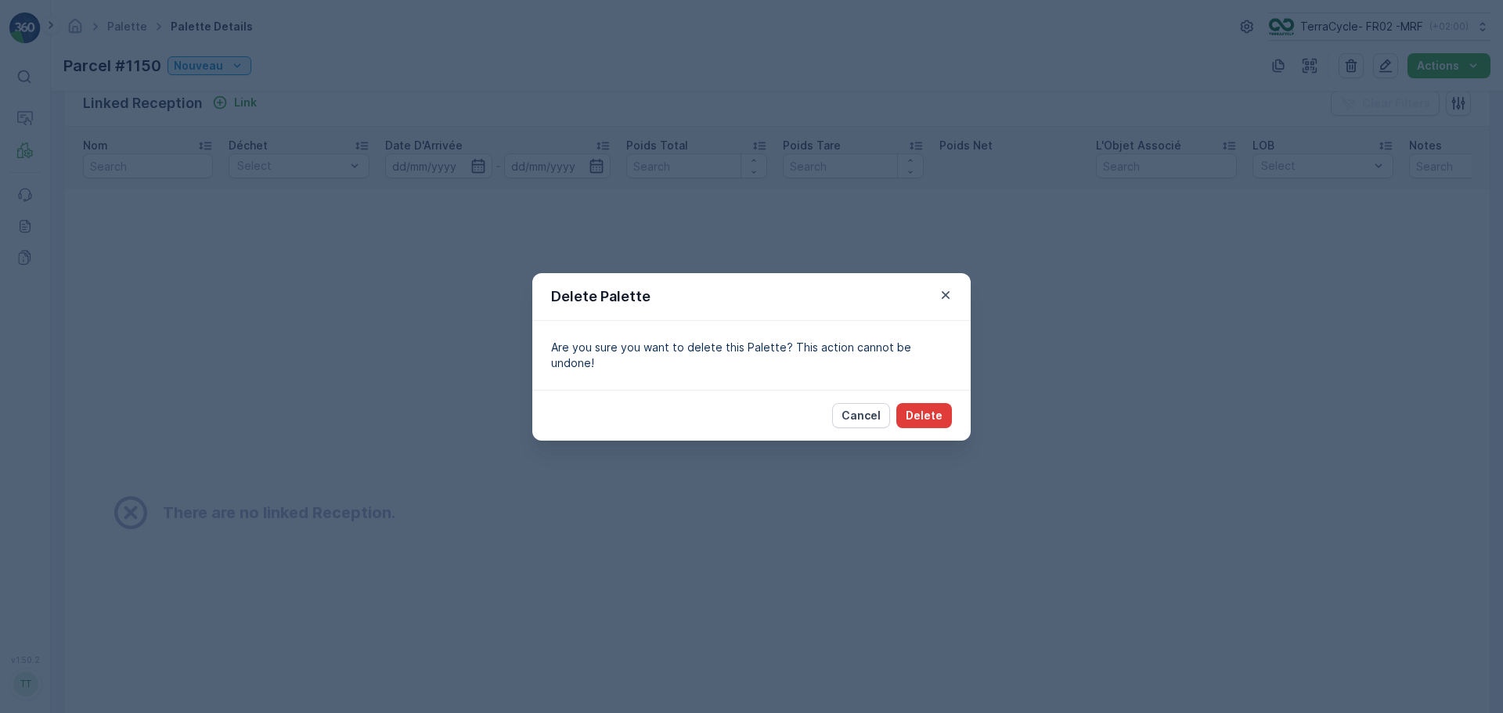
click at [939, 409] on p "Delete" at bounding box center [924, 416] width 37 height 16
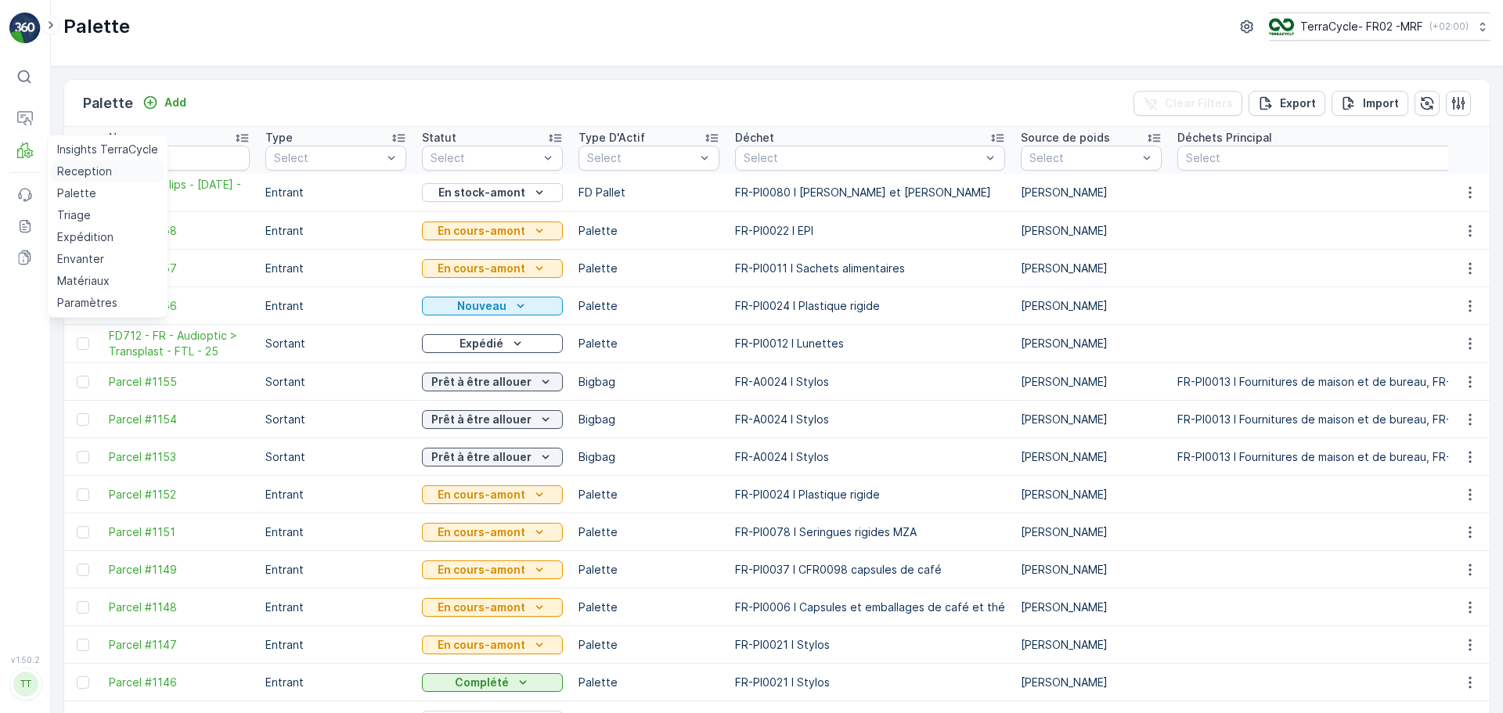
click at [90, 169] on p "Reception" at bounding box center [84, 172] width 55 height 16
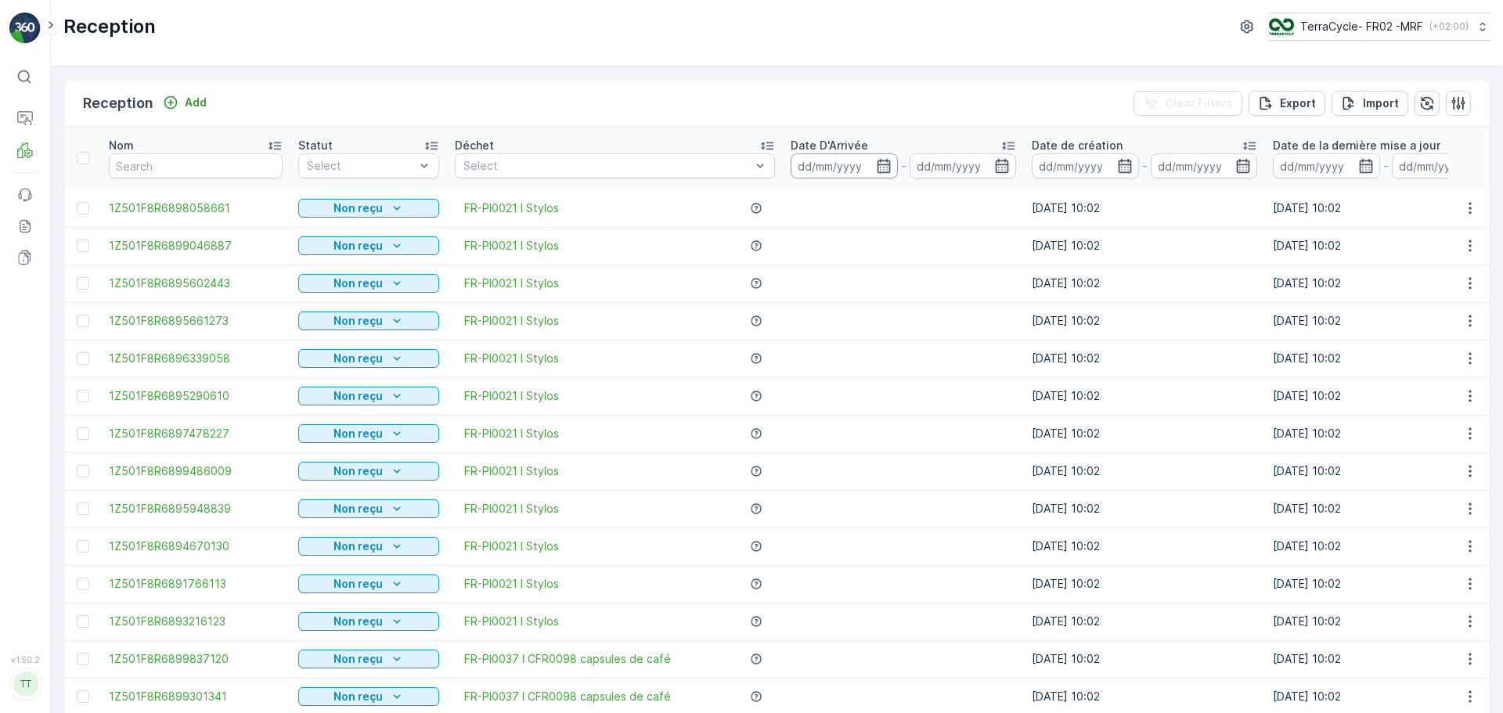
click at [827, 157] on input at bounding box center [844, 165] width 107 height 25
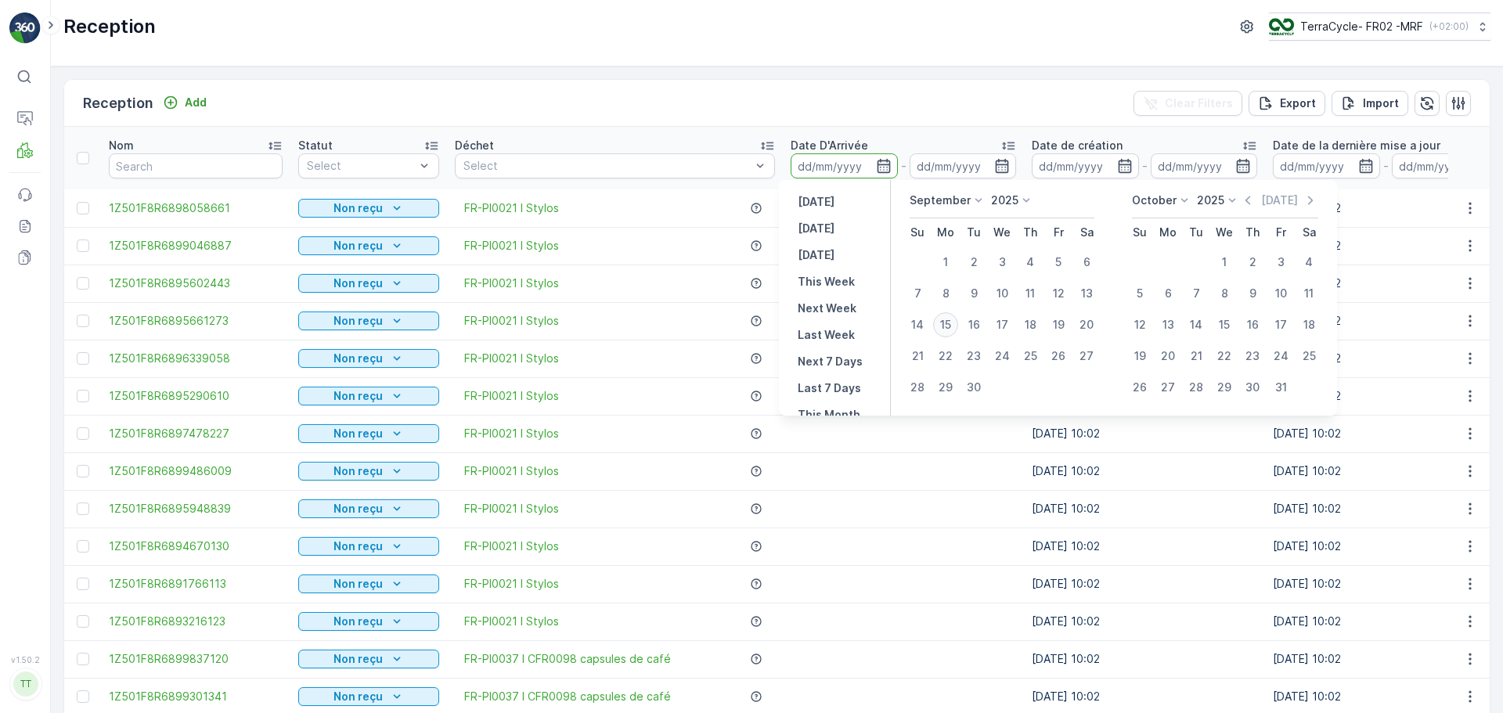
click at [950, 324] on div "15" at bounding box center [945, 324] width 25 height 25
type input "15.09.2025"
click at [950, 324] on div "15" at bounding box center [945, 324] width 25 height 25
type input "15.09.2025"
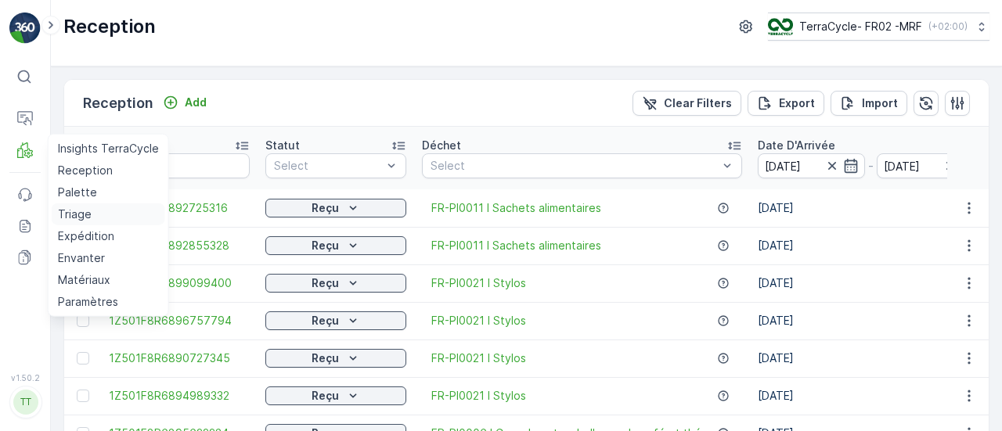
click at [77, 211] on p "Triage" at bounding box center [75, 215] width 34 height 16
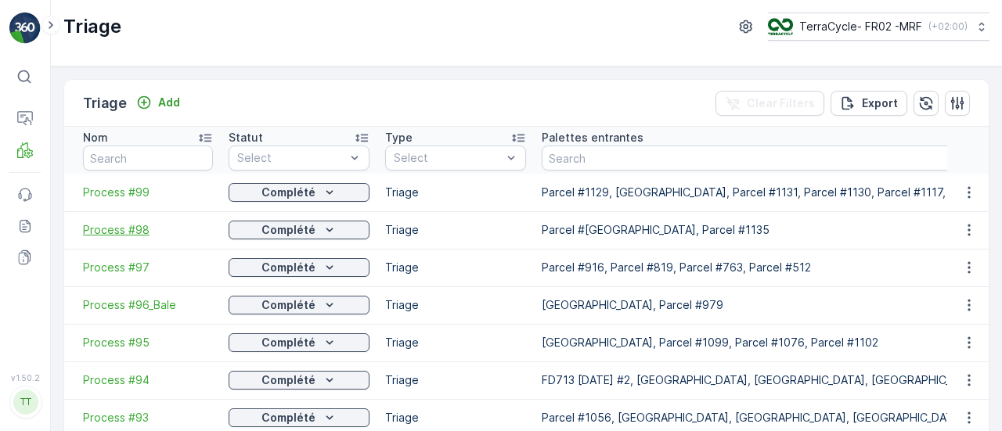
click at [133, 227] on span "Process #98" at bounding box center [148, 230] width 130 height 16
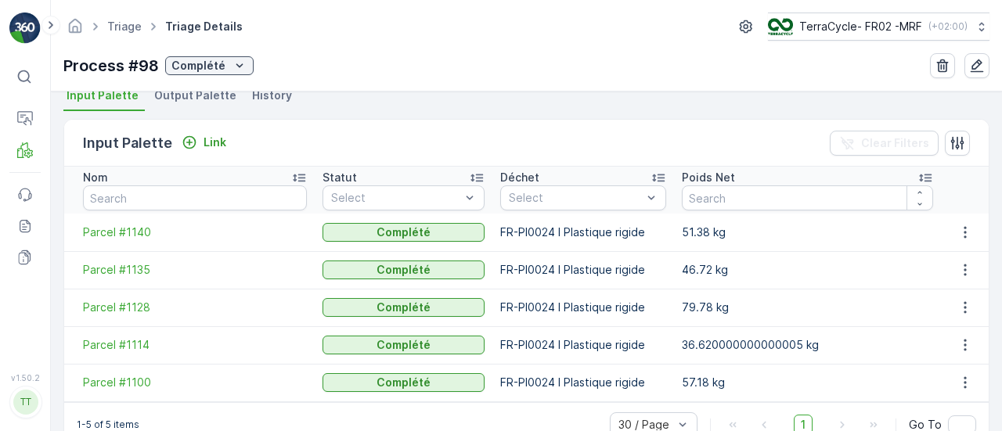
scroll to position [385, 0]
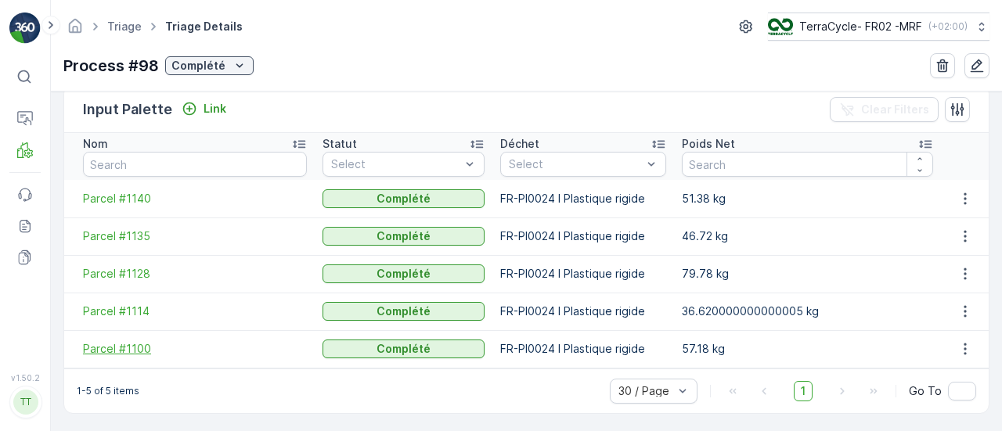
click at [111, 347] on span "Parcel #1100" at bounding box center [195, 349] width 224 height 16
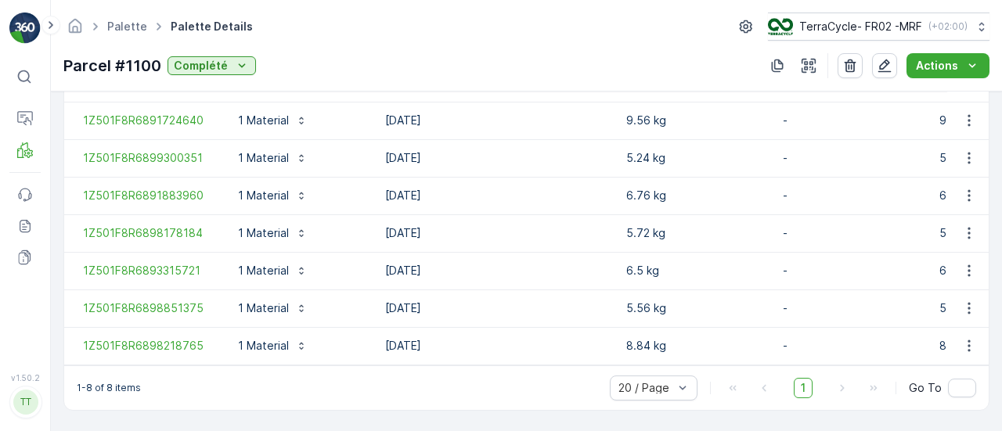
scroll to position [522, 0]
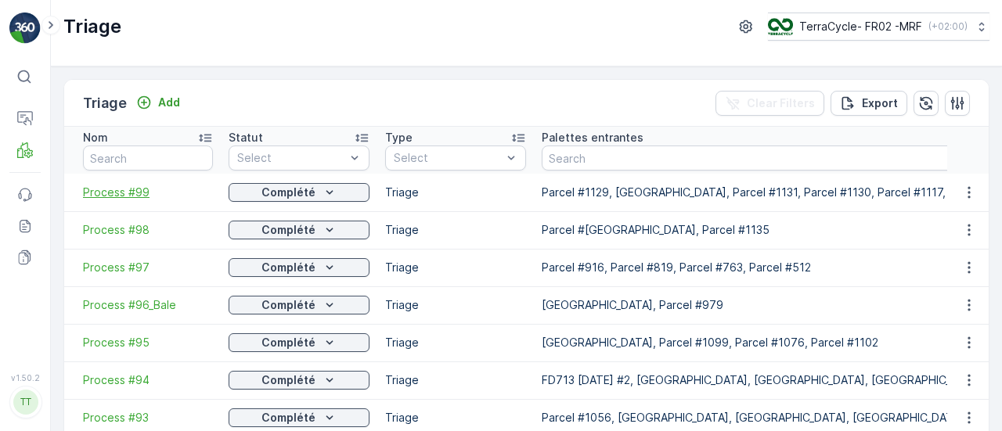
click at [120, 186] on span "Process #99" at bounding box center [148, 193] width 130 height 16
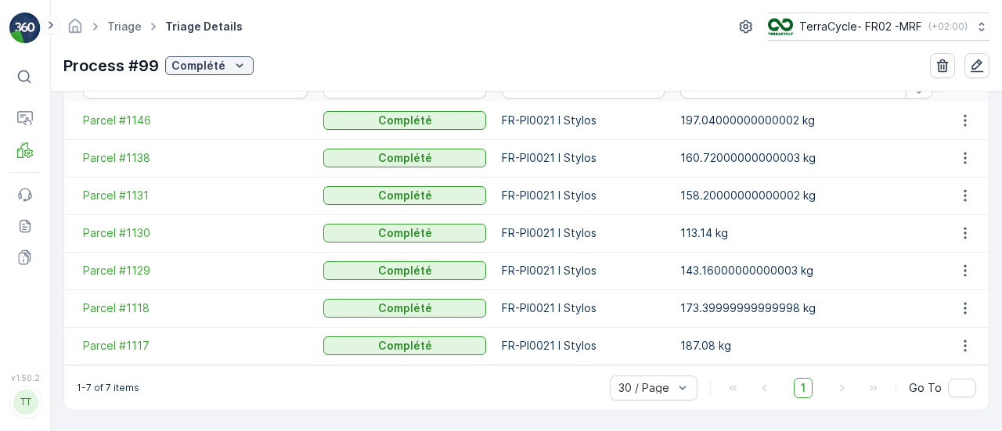
scroll to position [460, 0]
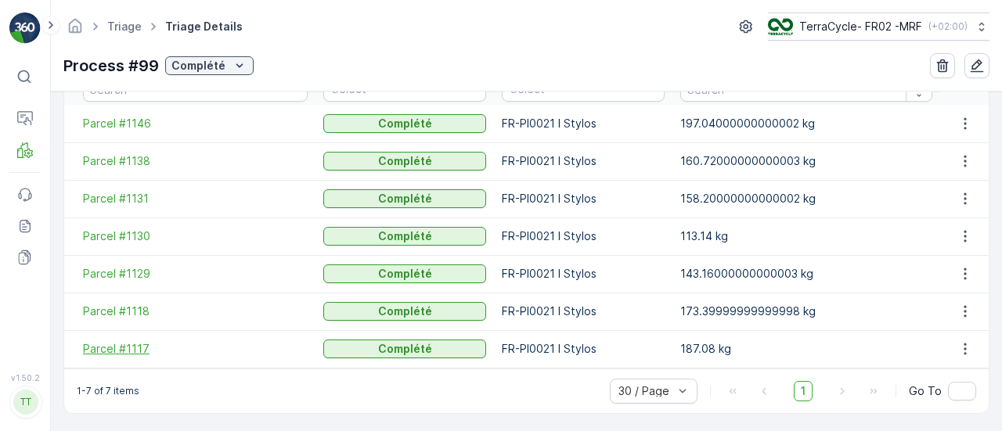
click at [128, 347] on span "Parcel #1117" at bounding box center [195, 349] width 225 height 16
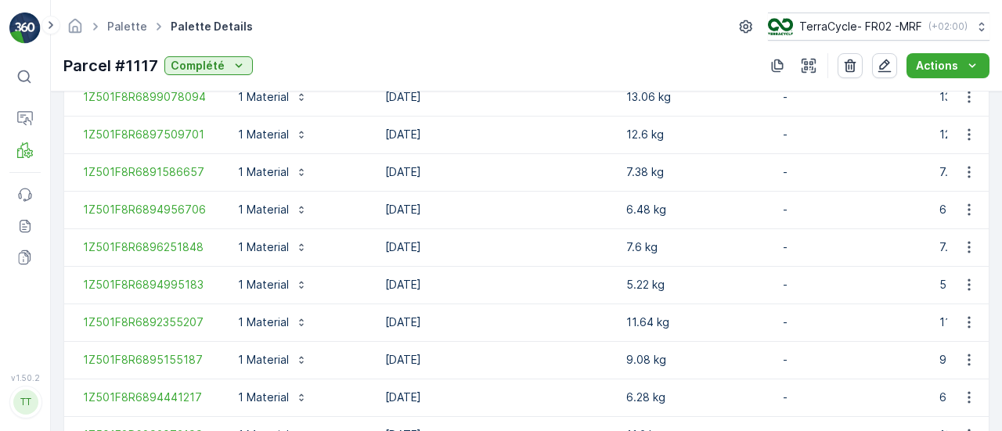
scroll to position [860, 0]
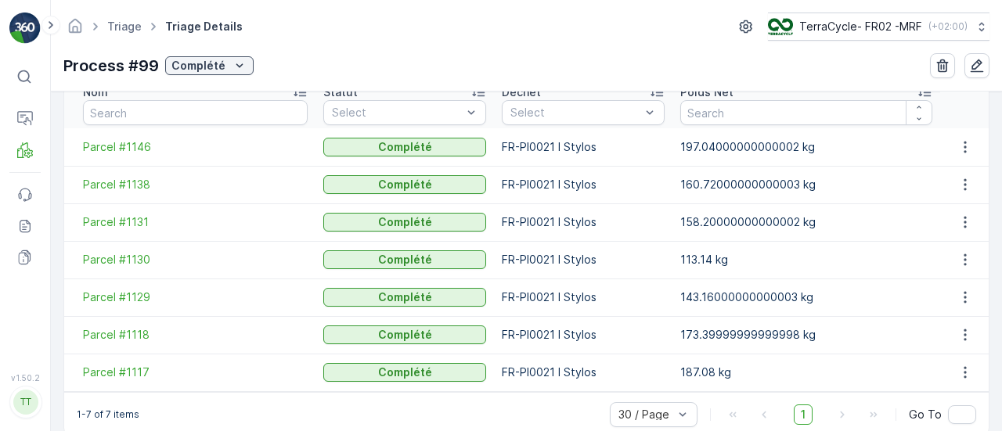
scroll to position [460, 0]
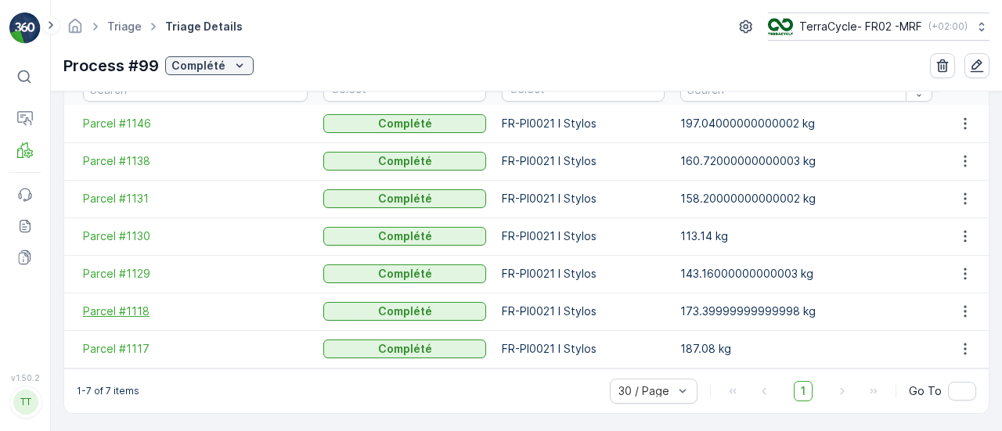
click at [123, 312] on span "Parcel #1118" at bounding box center [195, 312] width 225 height 16
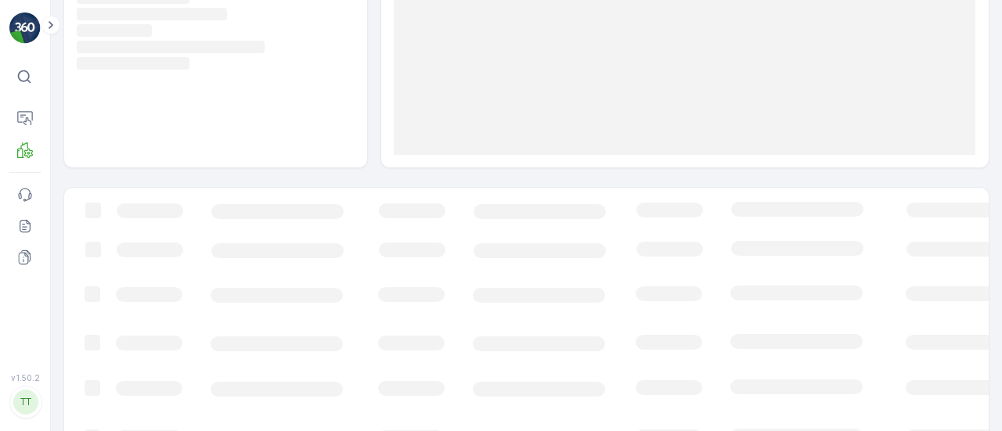
scroll to position [291, 0]
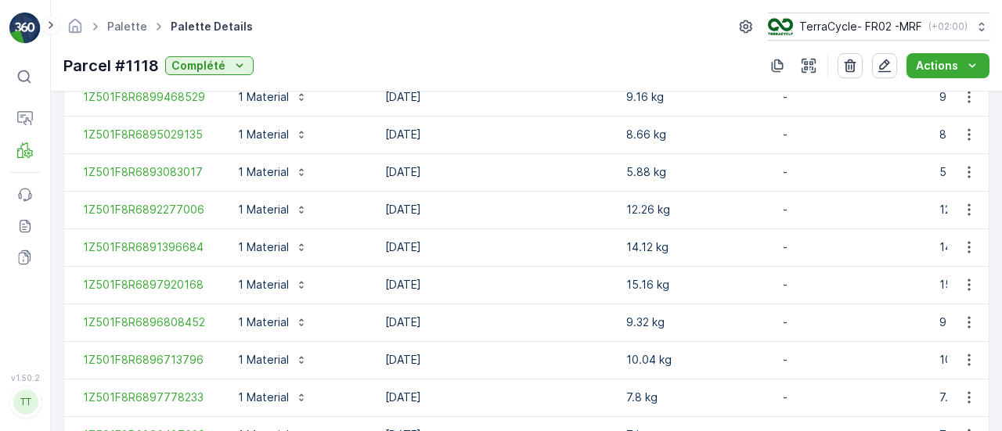
scroll to position [860, 0]
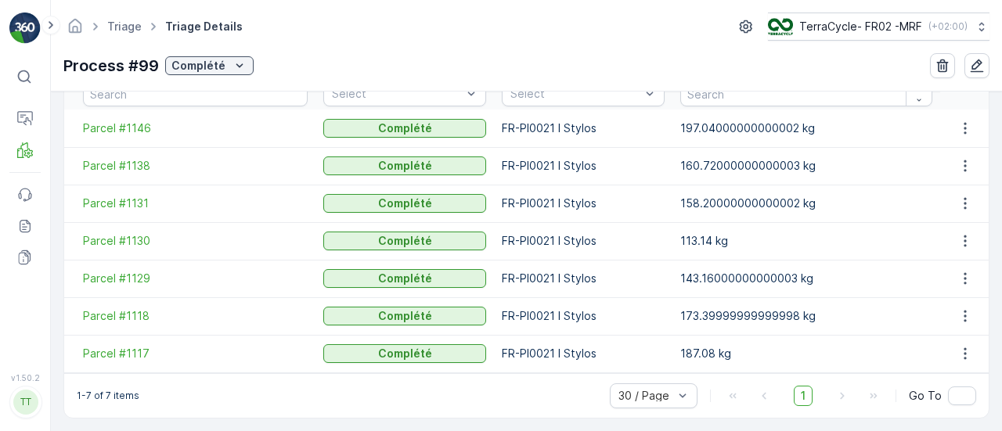
scroll to position [460, 0]
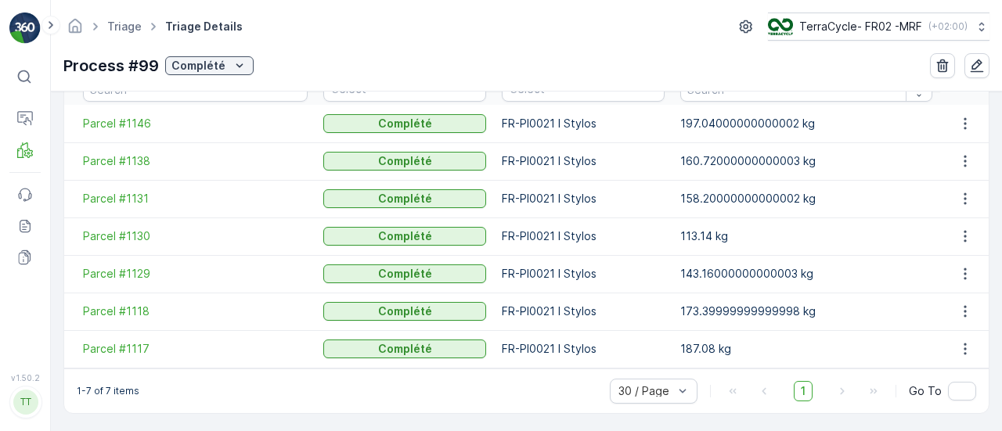
click at [120, 281] on td "Parcel #1129" at bounding box center [189, 274] width 251 height 38
click at [120, 275] on span "Parcel #1129" at bounding box center [195, 274] width 225 height 16
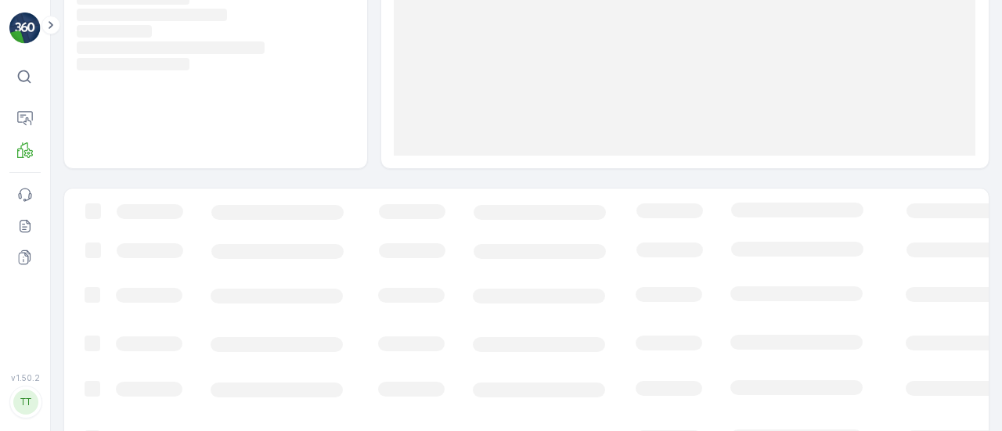
scroll to position [291, 0]
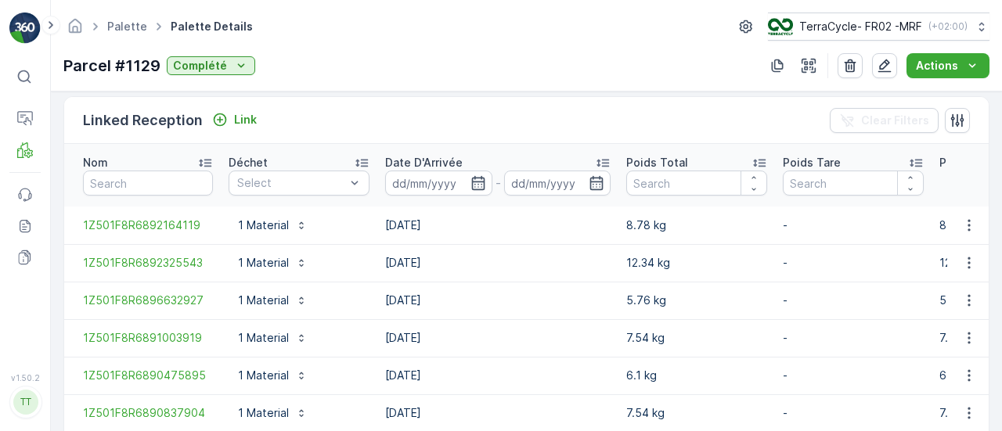
scroll to position [710, 0]
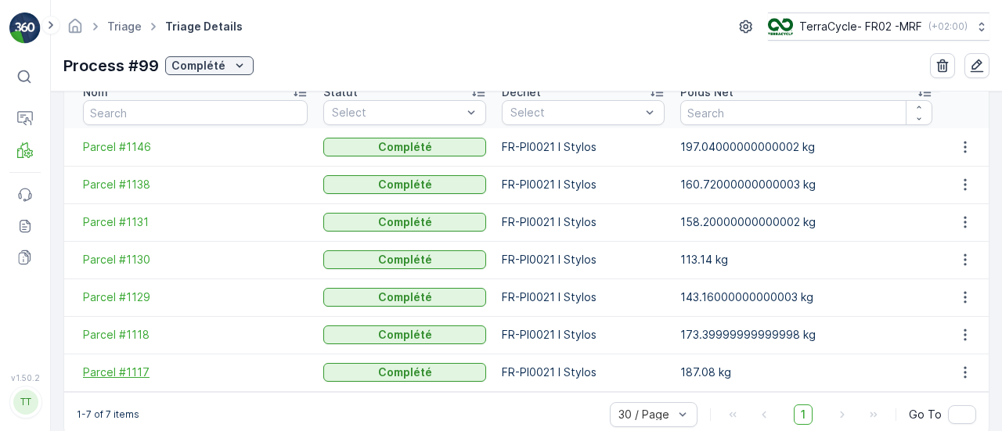
scroll to position [460, 0]
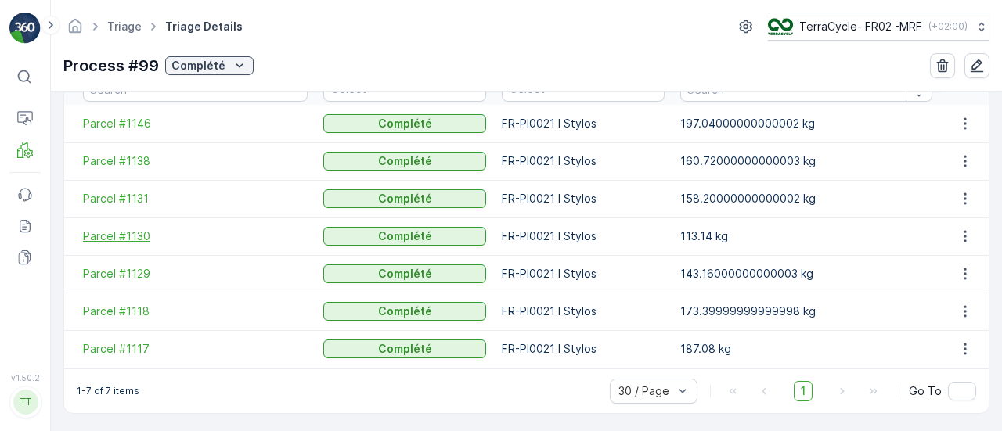
click at [117, 232] on span "Parcel #1130" at bounding box center [195, 237] width 225 height 16
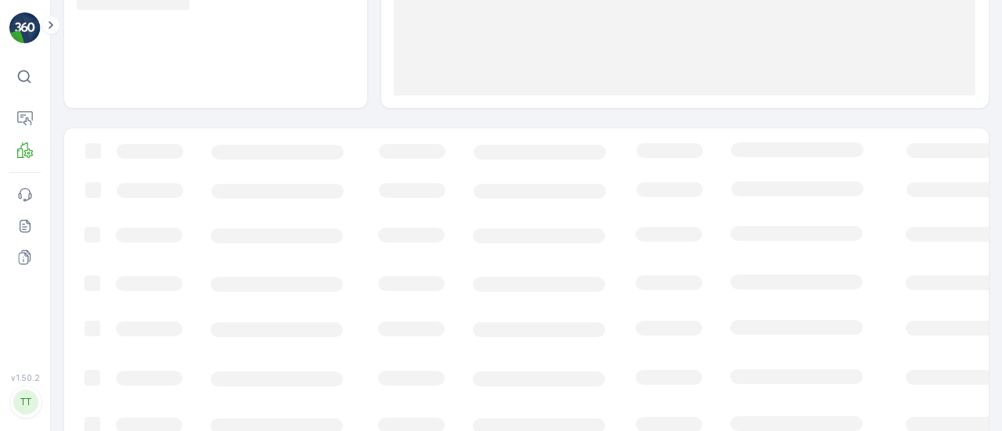
scroll to position [291, 0]
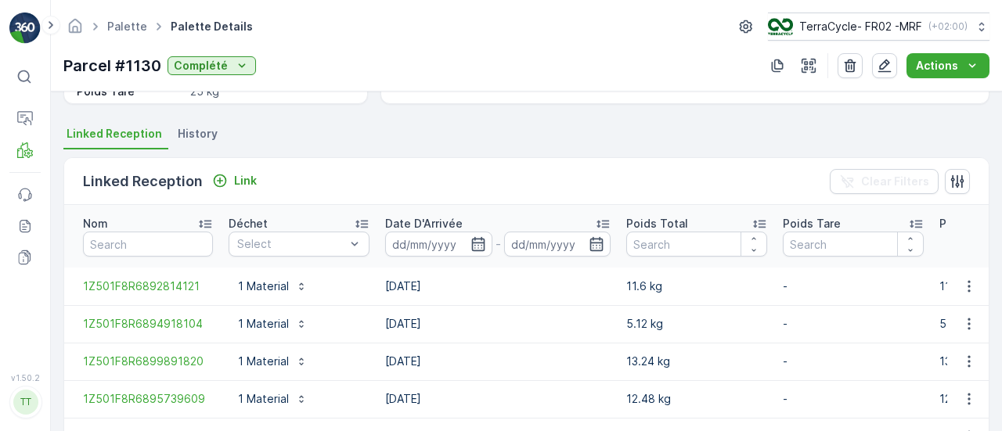
scroll to position [673, 0]
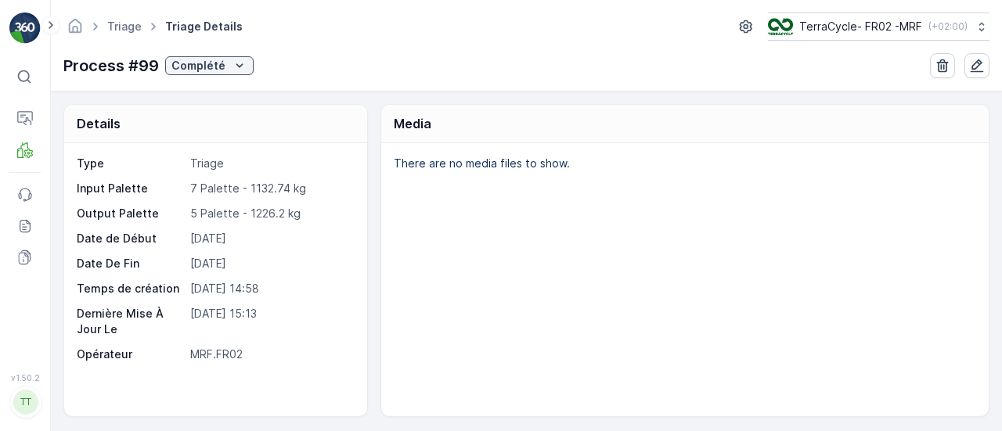
scroll to position [460, 0]
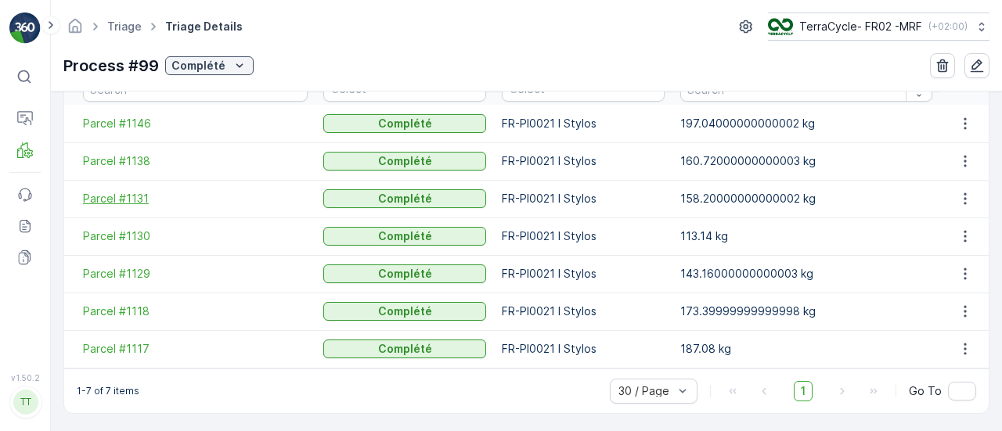
click at [121, 196] on span "Parcel #1131" at bounding box center [195, 199] width 225 height 16
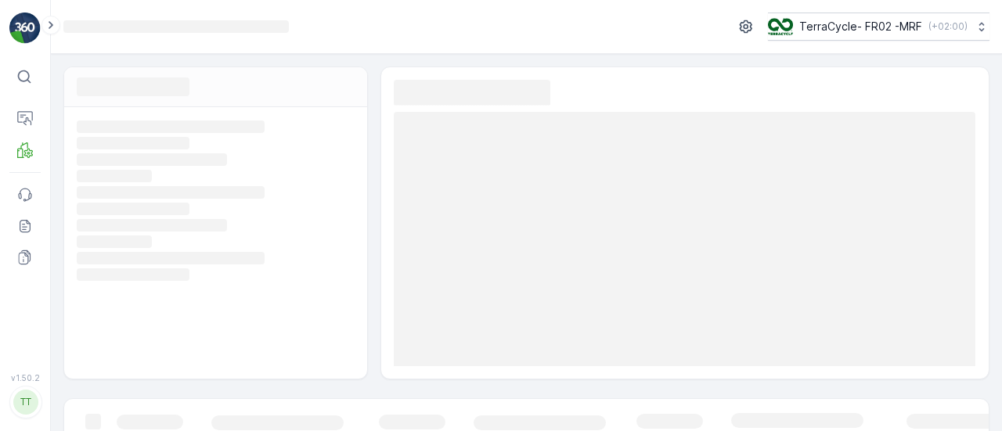
scroll to position [235, 0]
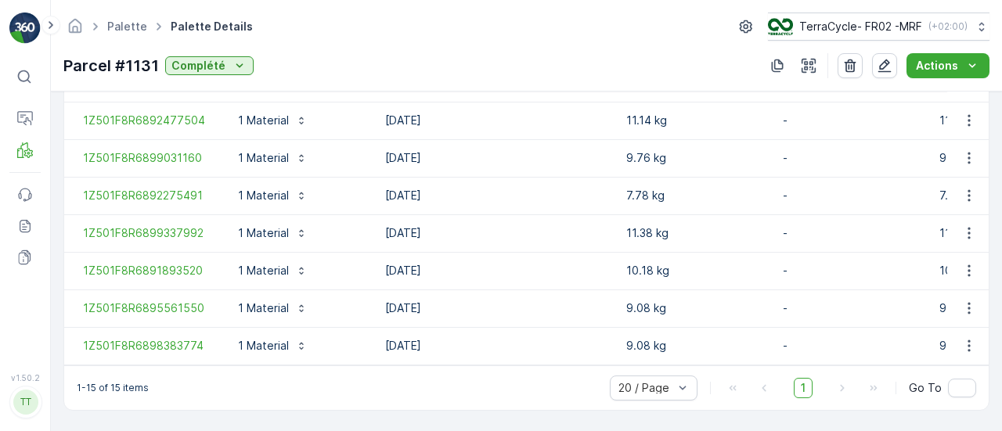
scroll to position [785, 0]
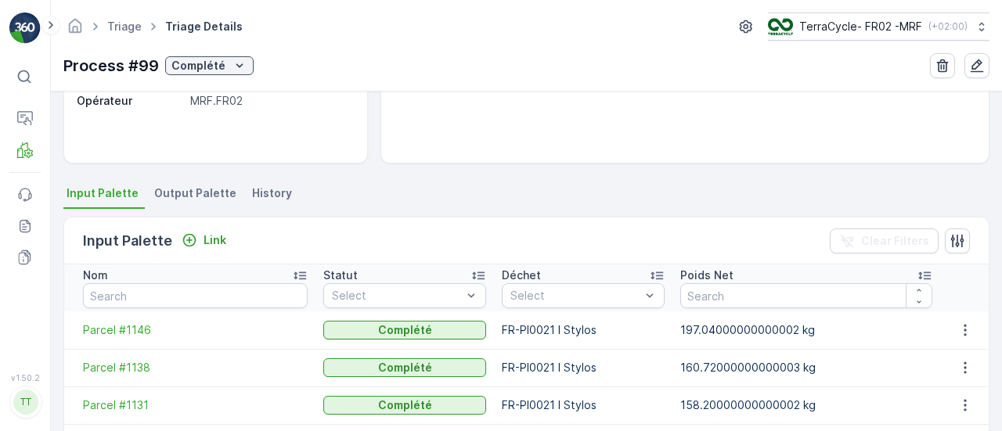
scroll to position [460, 0]
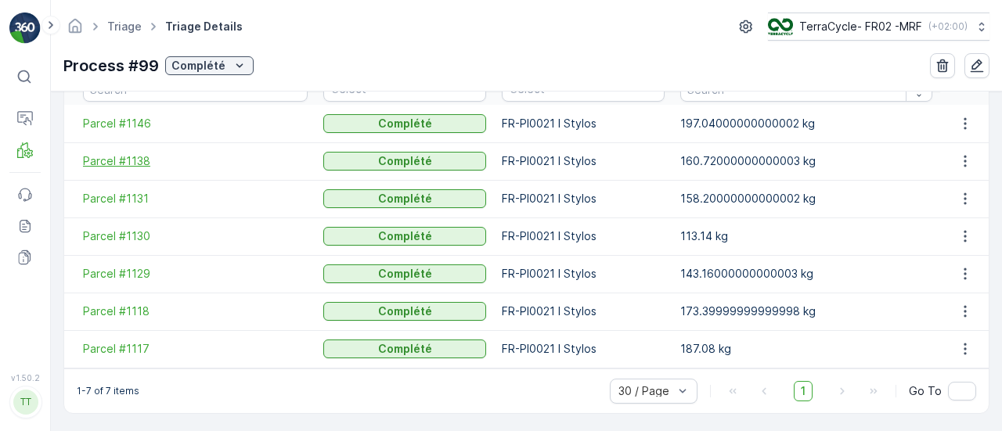
click at [122, 160] on span "Parcel #1138" at bounding box center [195, 161] width 225 height 16
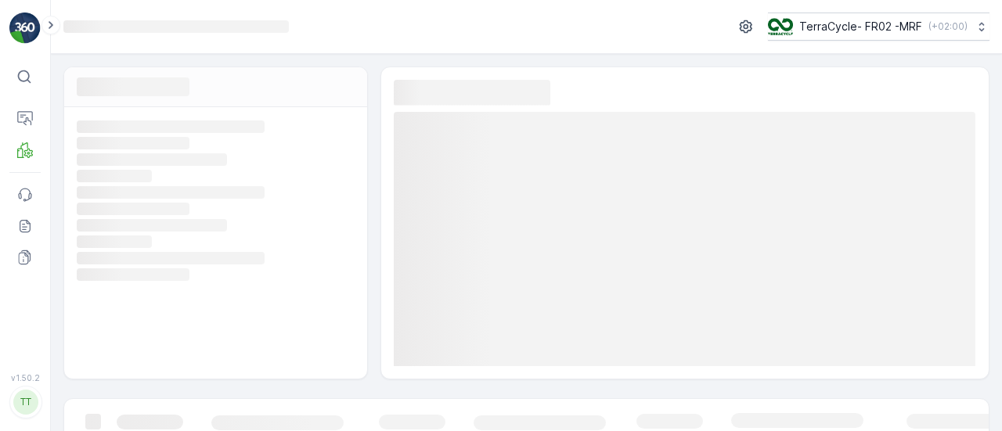
scroll to position [291, 0]
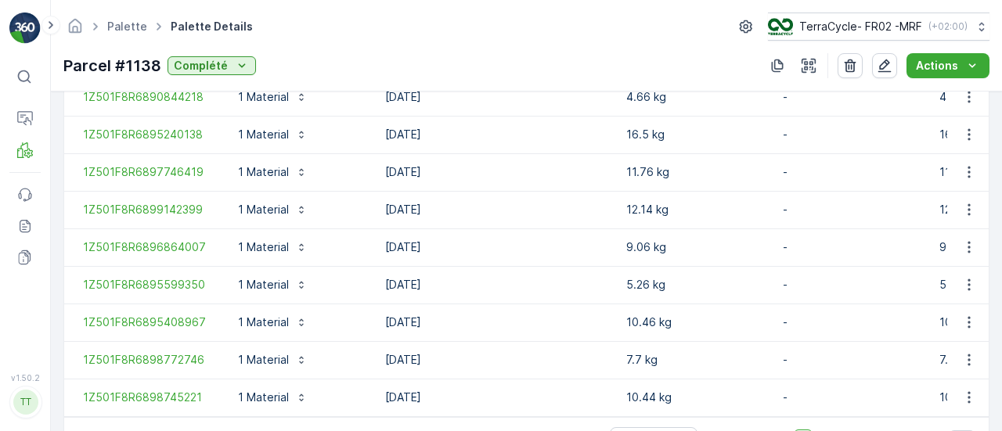
scroll to position [936, 0]
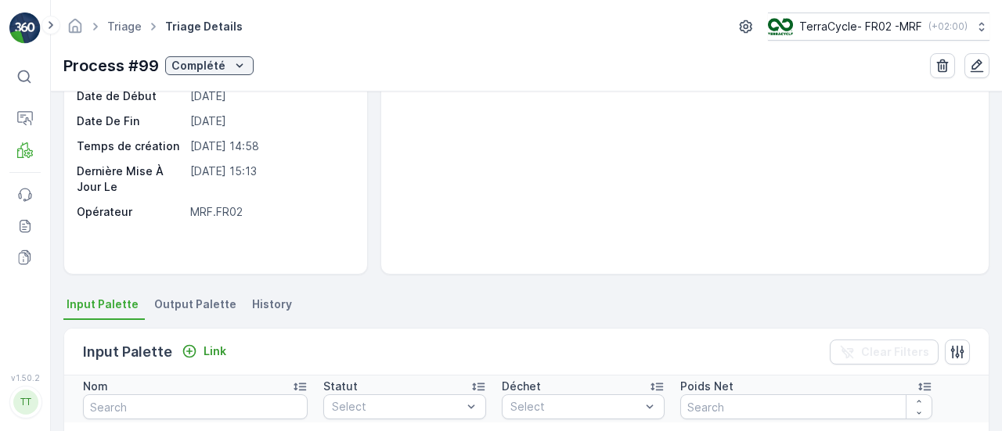
scroll to position [235, 0]
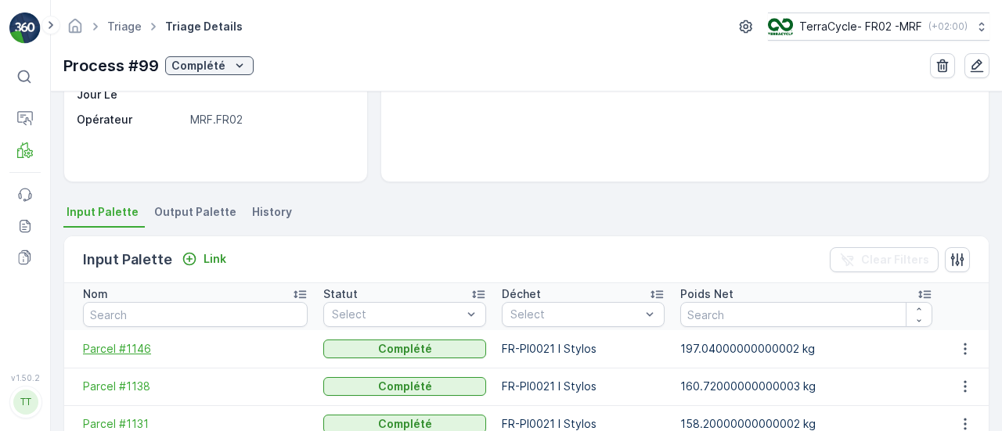
click at [132, 348] on span "Parcel #1146" at bounding box center [195, 349] width 225 height 16
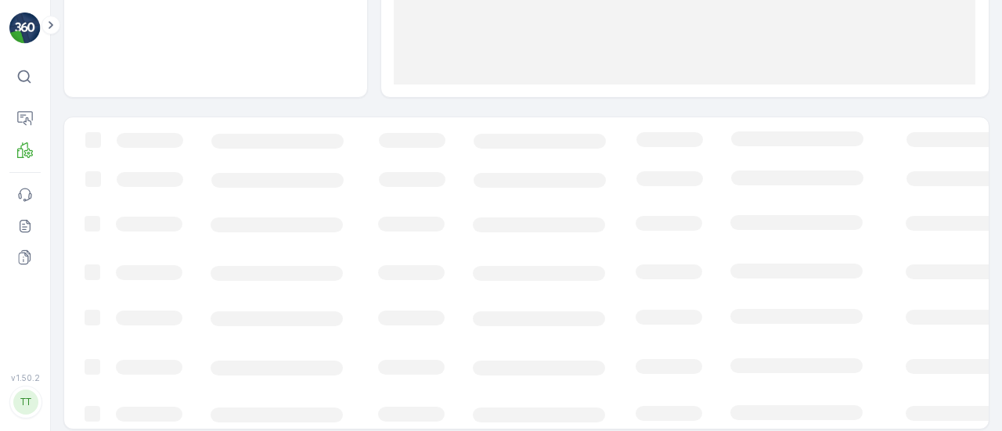
scroll to position [291, 0]
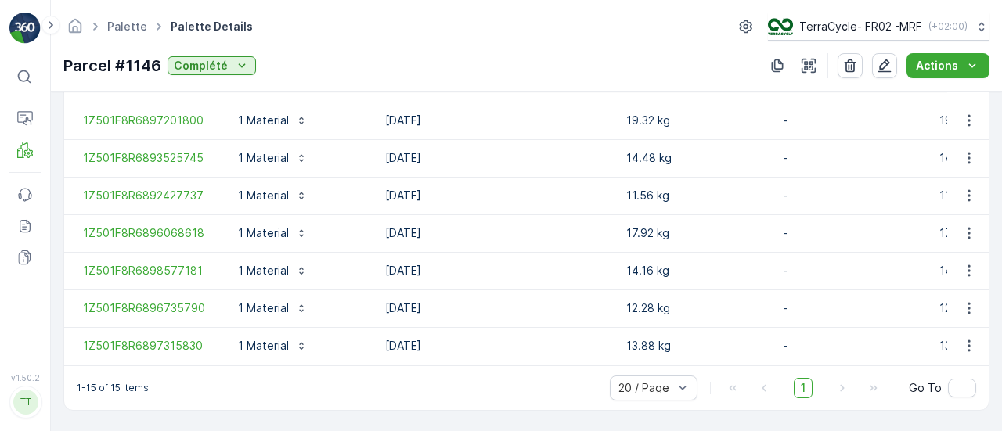
scroll to position [785, 0]
click at [884, 21] on p "TerraCycle- FR02 -MRF" at bounding box center [860, 27] width 123 height 16
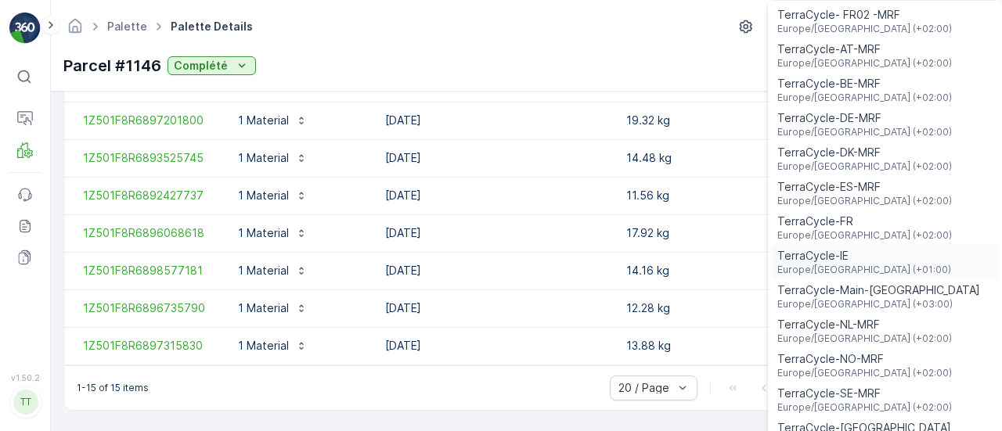
scroll to position [57, 0]
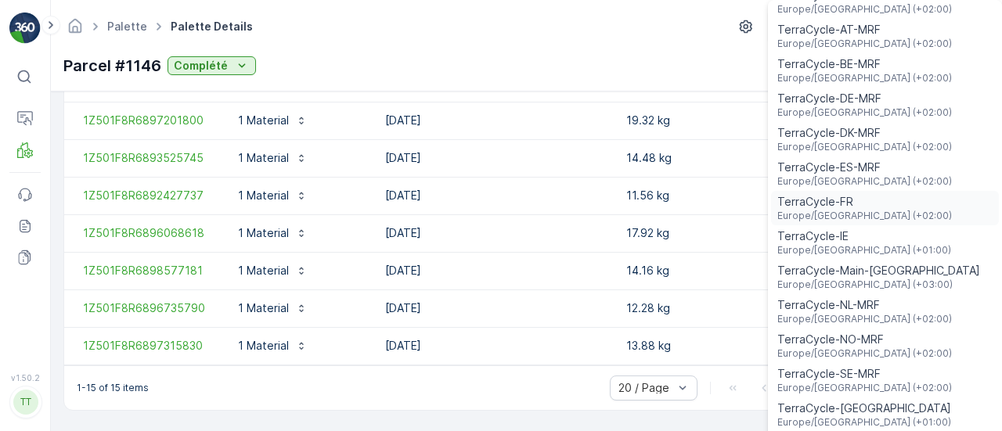
click at [849, 198] on span "TerraCycle-FR" at bounding box center [864, 202] width 175 height 16
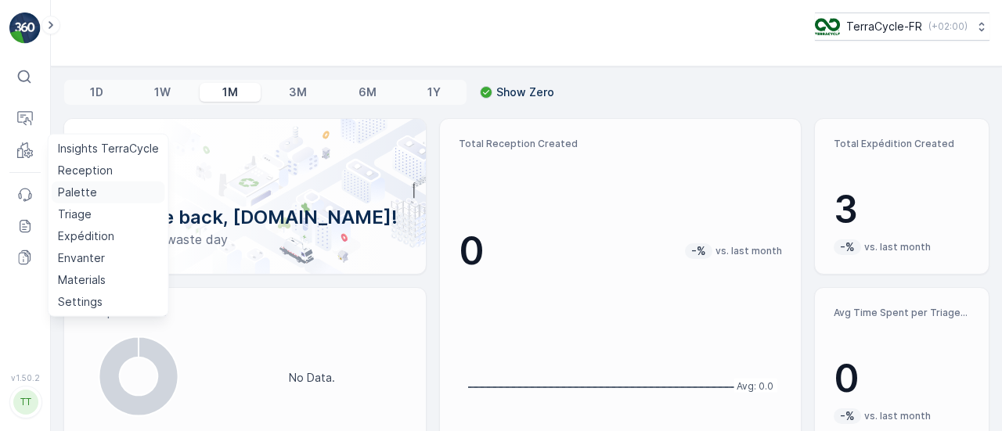
click at [75, 187] on p "Palette" at bounding box center [77, 193] width 39 height 16
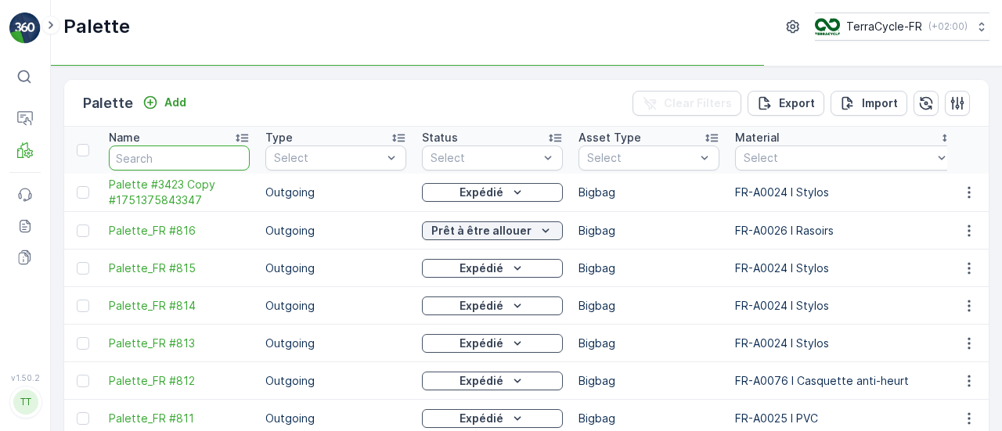
click at [157, 150] on input "text" at bounding box center [179, 158] width 141 height 25
type input "idemia"
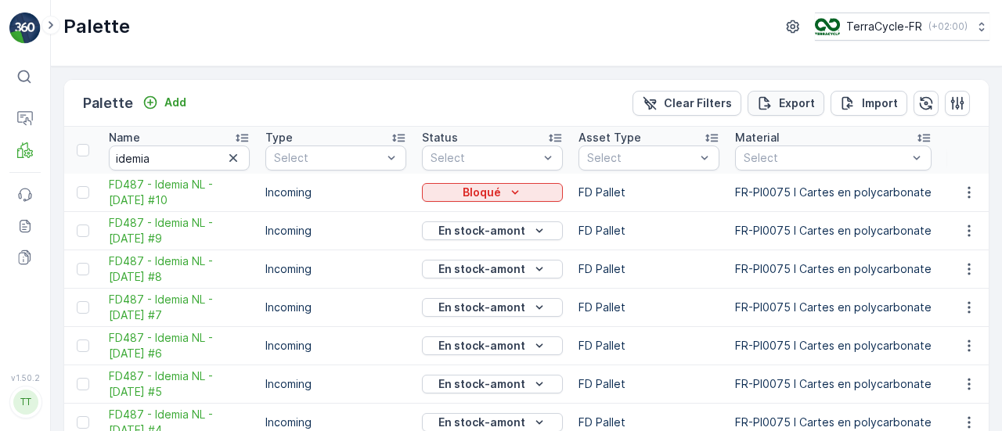
click at [792, 103] on p "Export" at bounding box center [797, 104] width 36 height 16
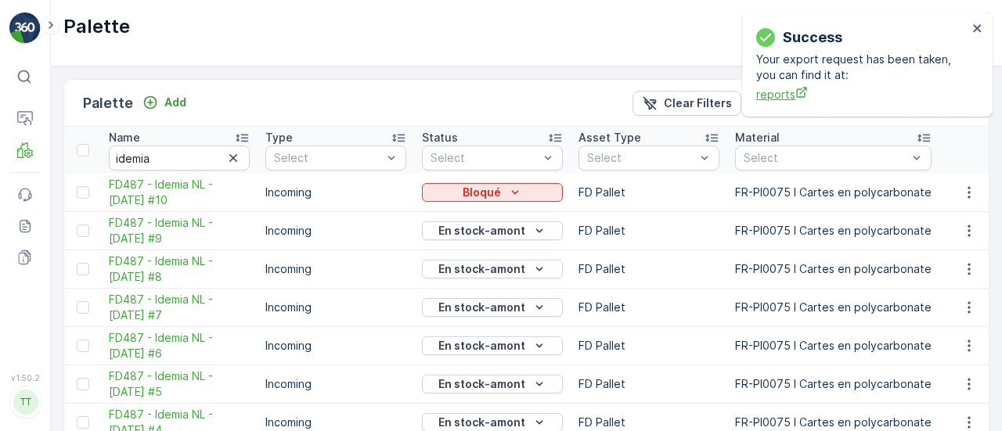
click at [784, 92] on span "reports" at bounding box center [861, 94] width 211 height 16
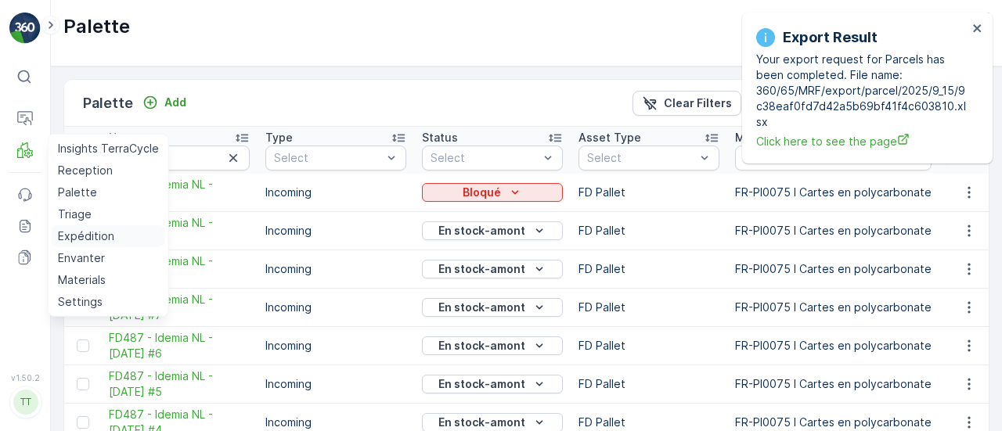
click at [88, 240] on p "Expédition" at bounding box center [86, 237] width 56 height 16
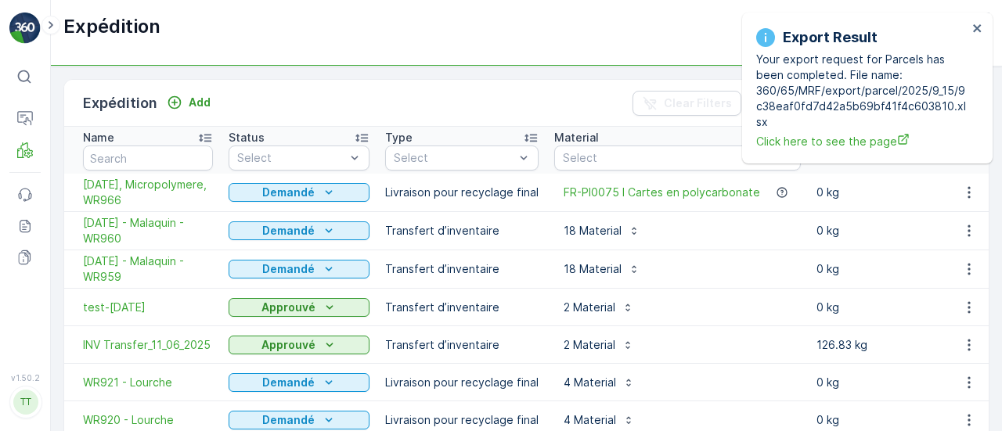
drag, startPoint x: 103, startPoint y: 182, endPoint x: 214, endPoint y: 207, distance: 113.2
click at [214, 207] on td "09.09.2025, Micropolymere, WR966" at bounding box center [142, 193] width 157 height 38
copy span "09.09.2025, Micropolymere, WR966"
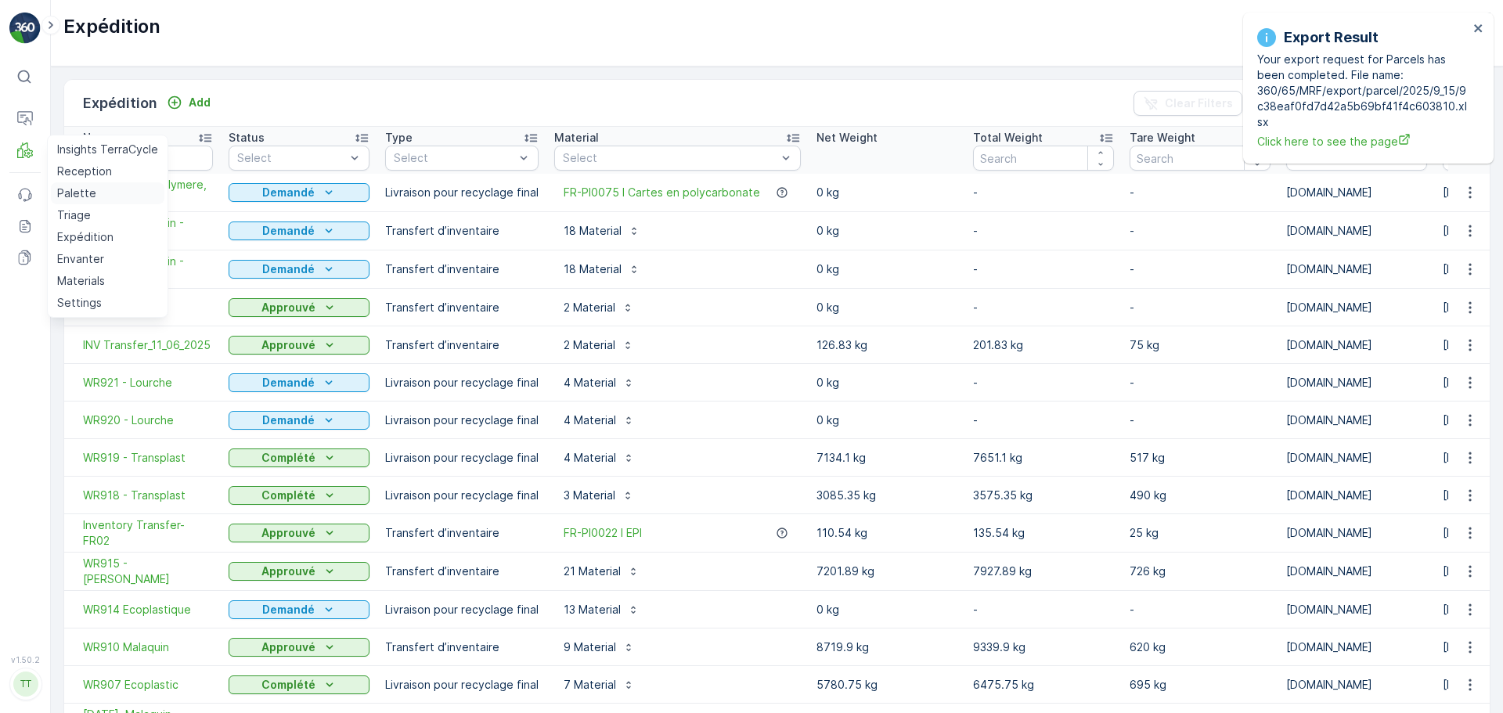
click at [85, 197] on p "Palette" at bounding box center [76, 194] width 39 height 16
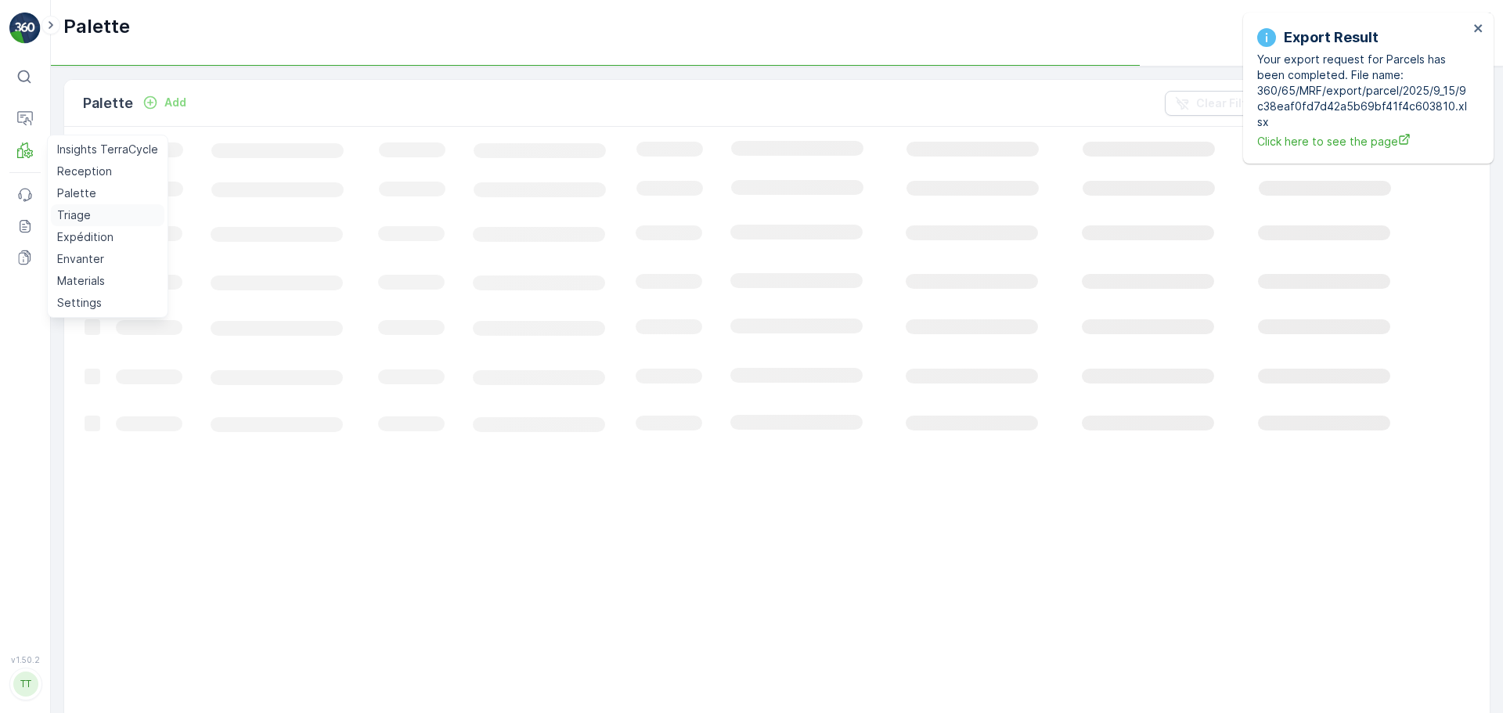
click at [82, 213] on p "Triage" at bounding box center [74, 215] width 34 height 16
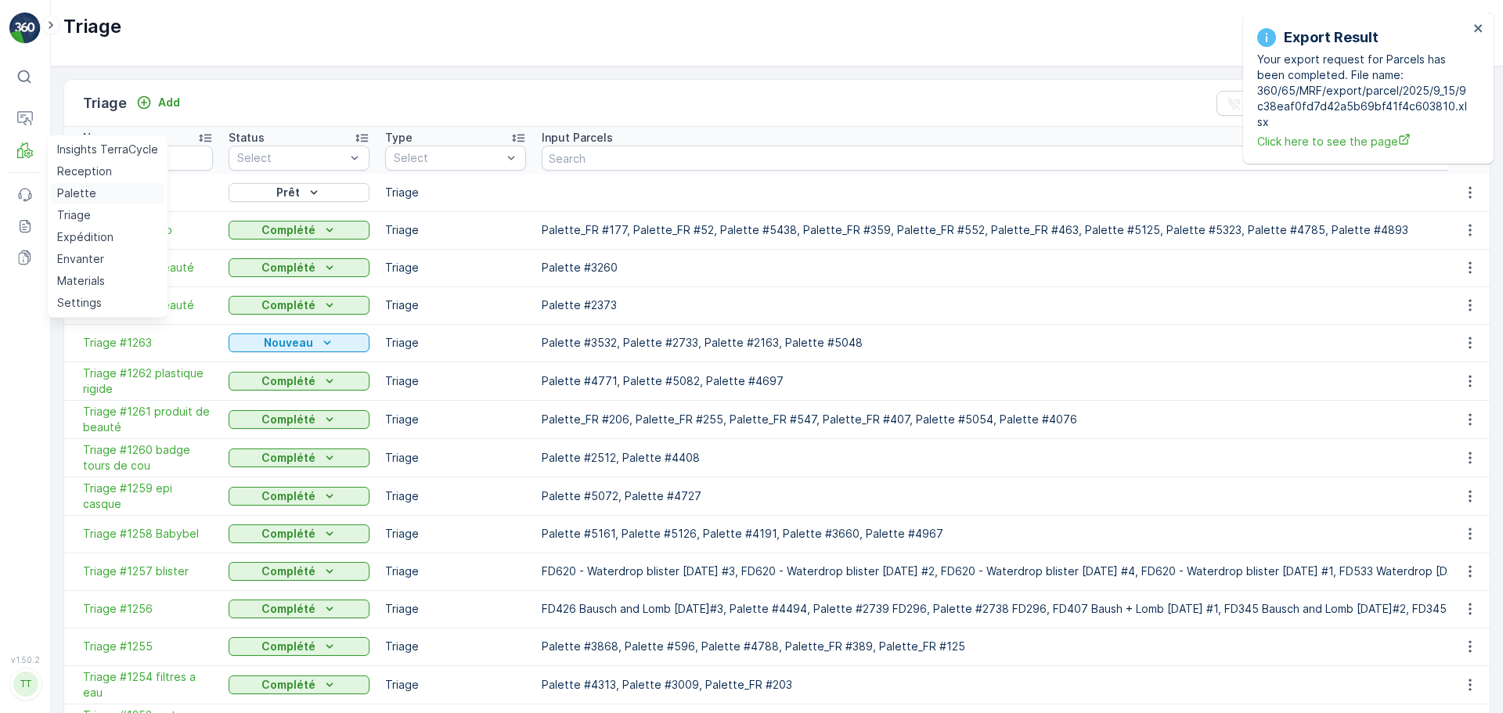
click at [74, 189] on p "Palette" at bounding box center [76, 194] width 39 height 16
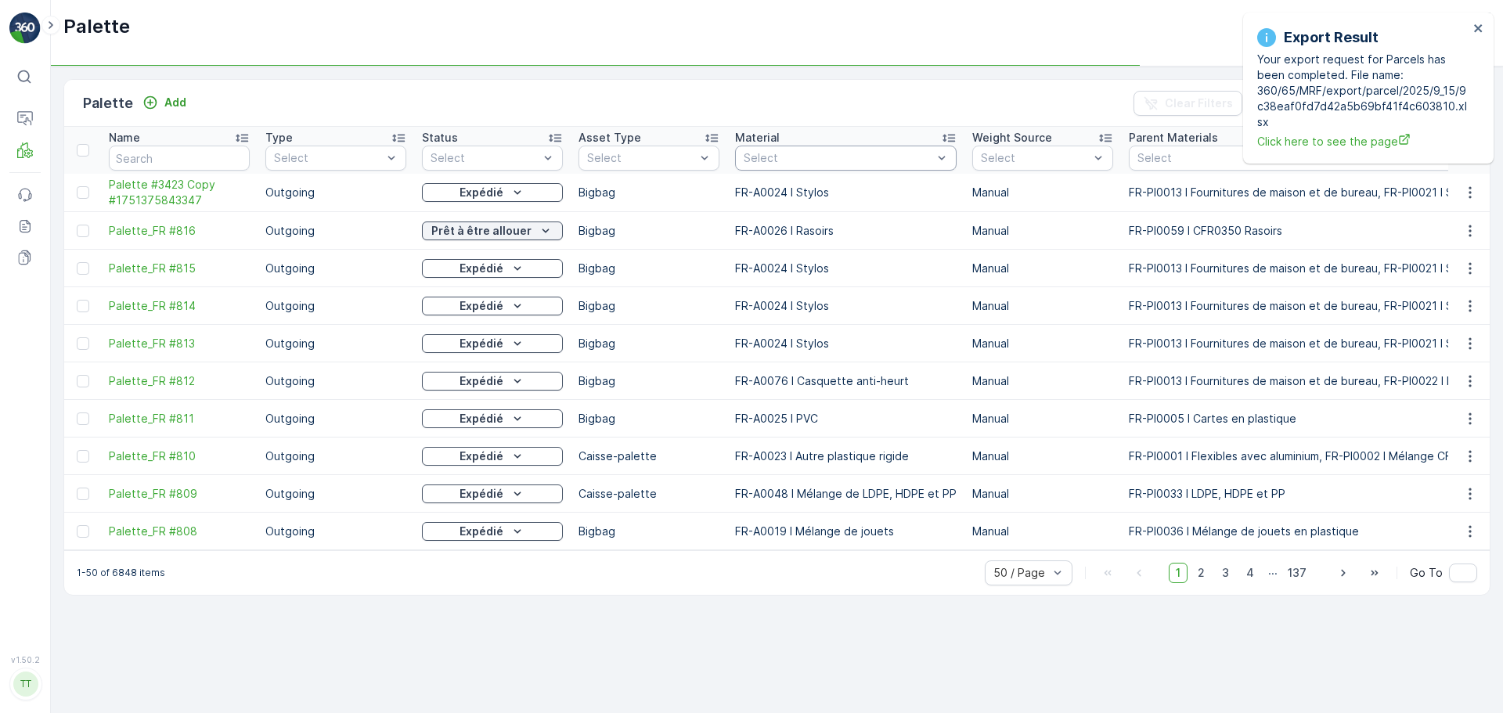
click at [839, 166] on div "Select" at bounding box center [846, 158] width 222 height 25
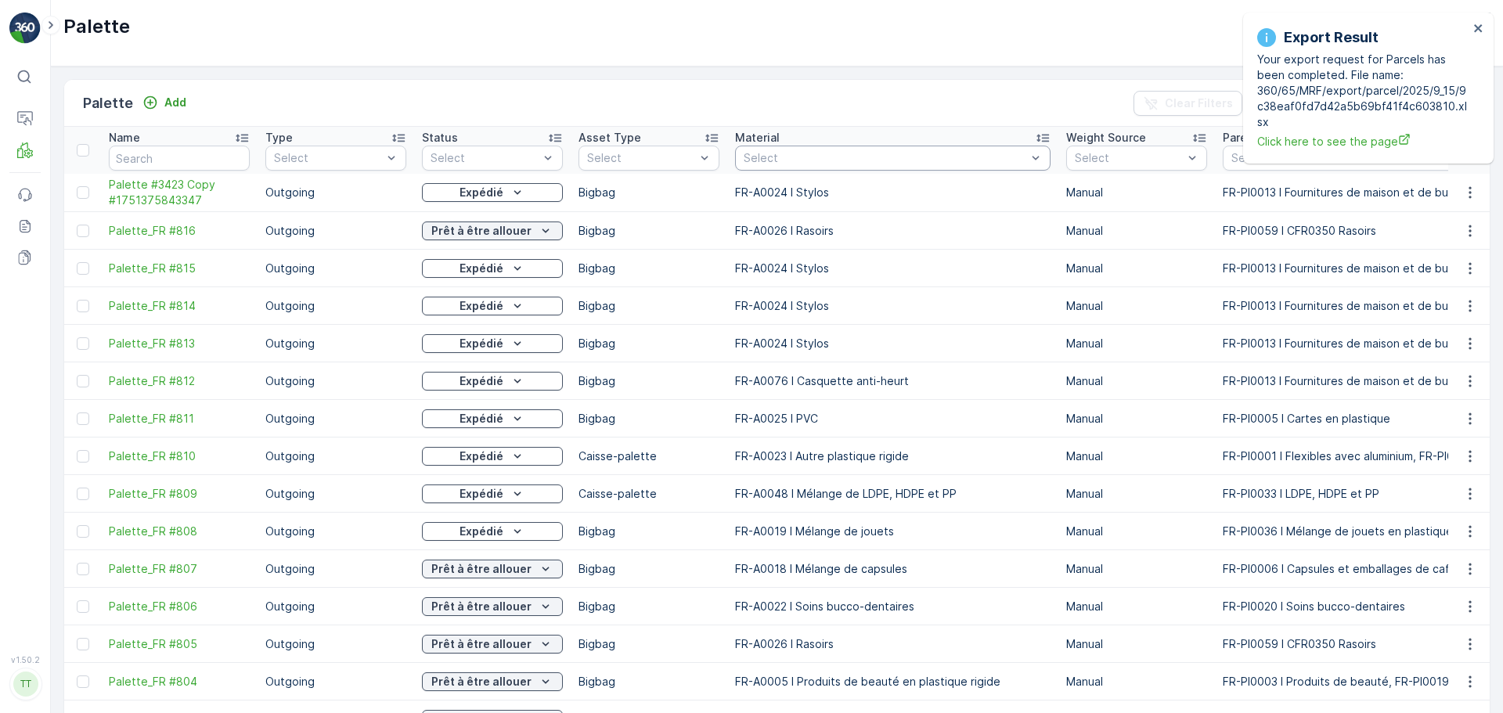
click at [835, 168] on div "Select" at bounding box center [893, 158] width 316 height 25
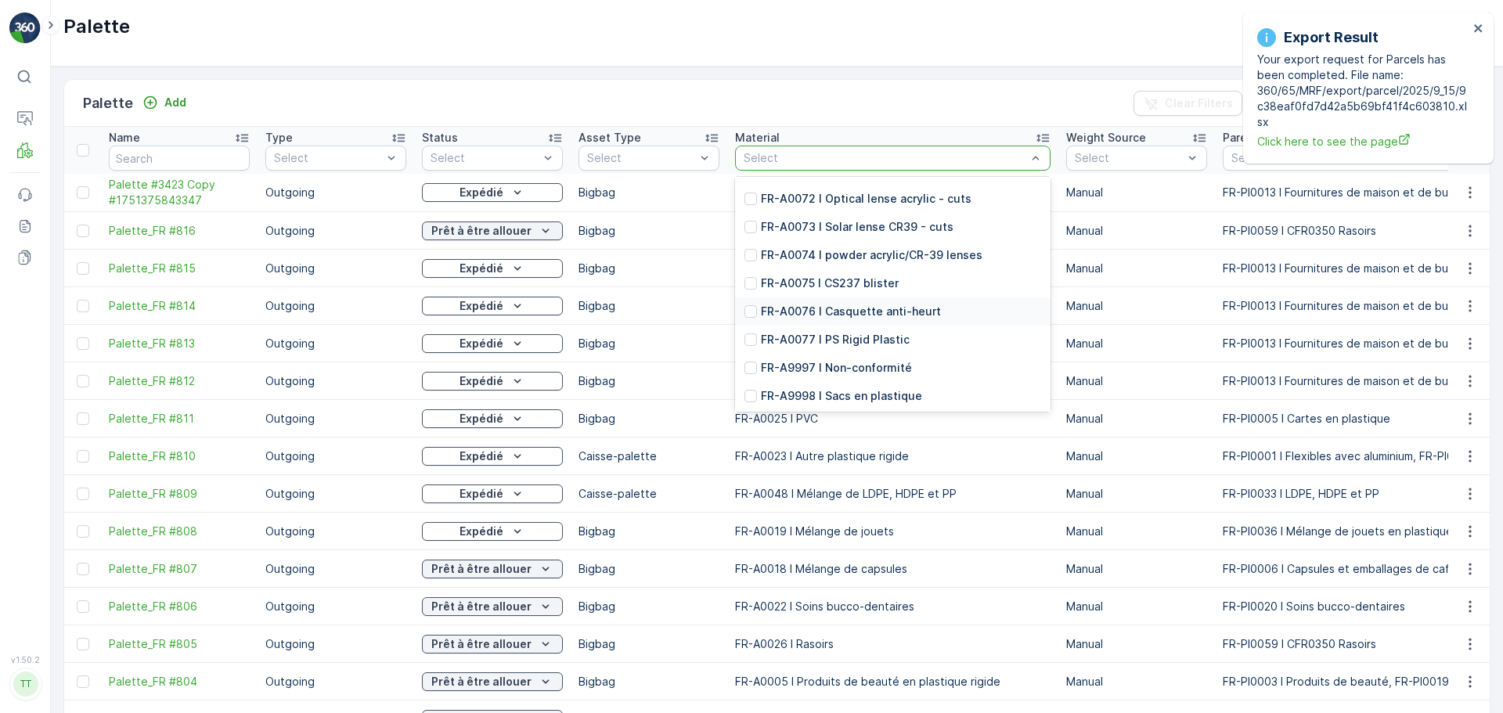
scroll to position [2349, 0]
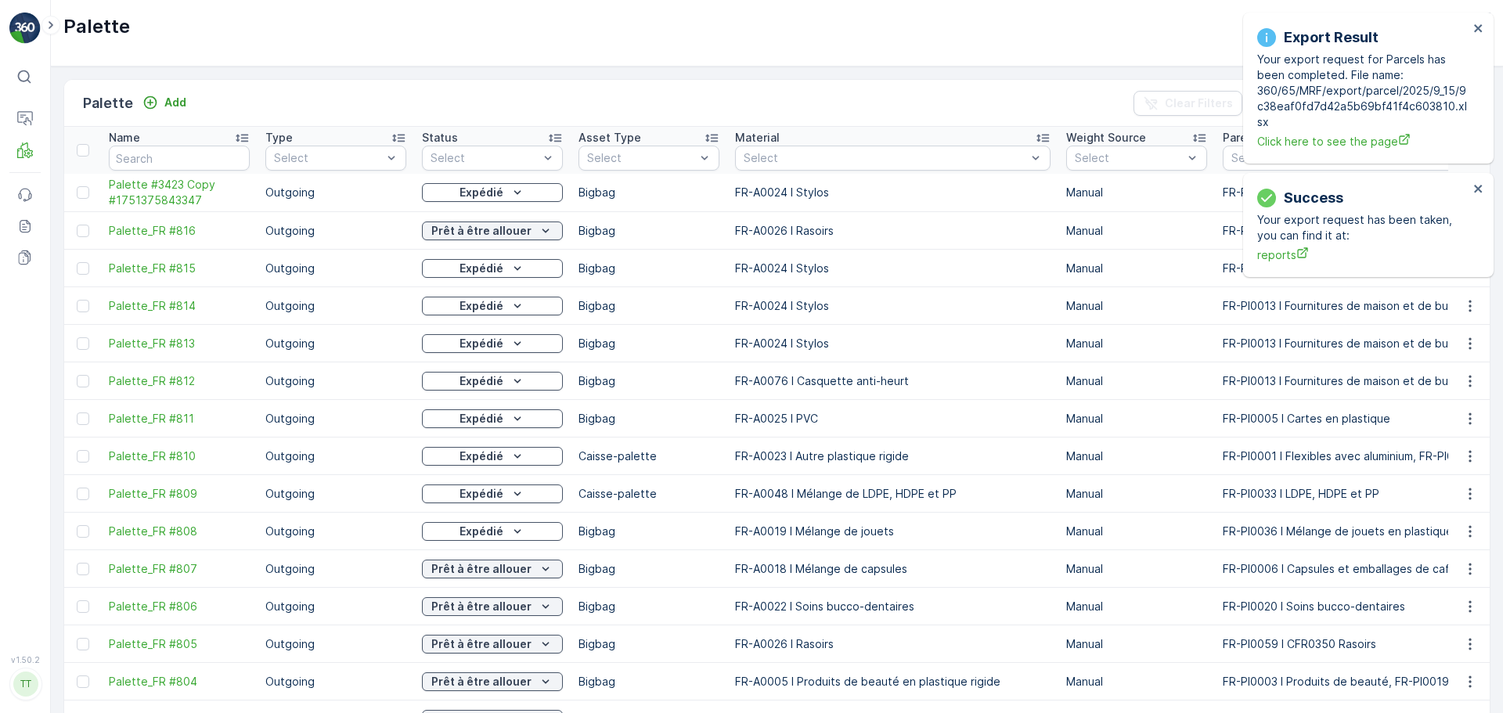
click at [1001, 19] on div "Export Result Your export request for Parcels has been completed. File name: 36…" at bounding box center [1368, 88] width 251 height 151
click at [1001, 24] on icon "close" at bounding box center [1478, 28] width 11 height 13
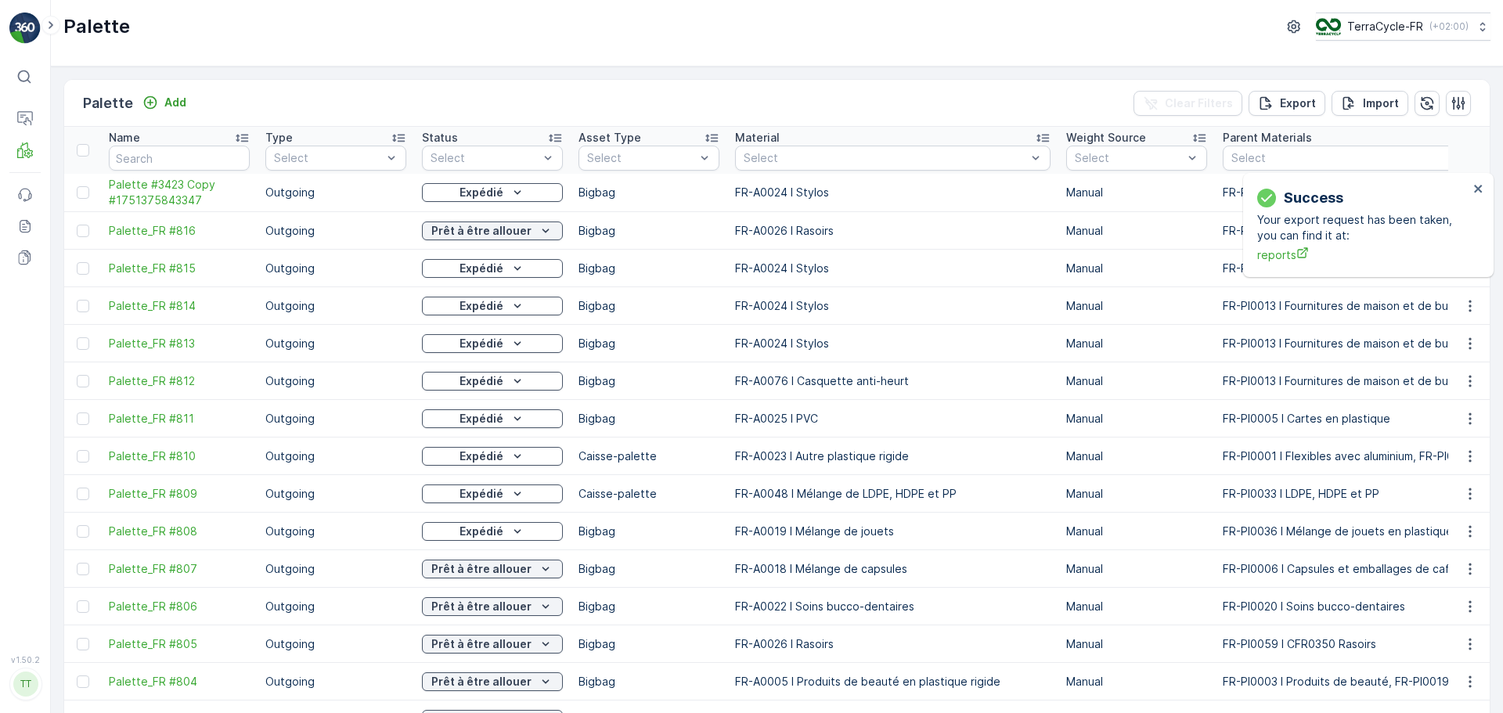
click at [1001, 173] on div "Success Your export request has been taken, you can find it at: reports" at bounding box center [1368, 225] width 251 height 104
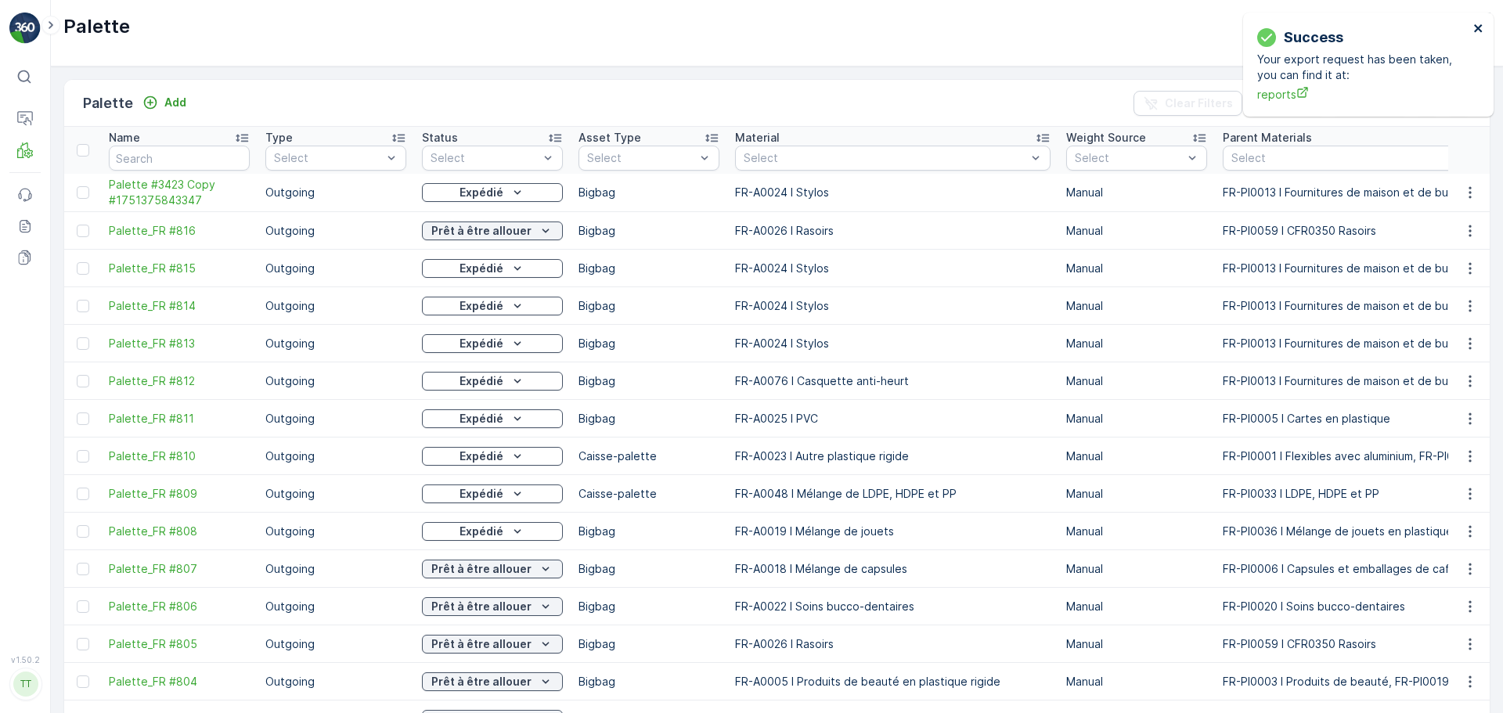
click at [1001, 25] on icon "close" at bounding box center [1478, 28] width 11 height 13
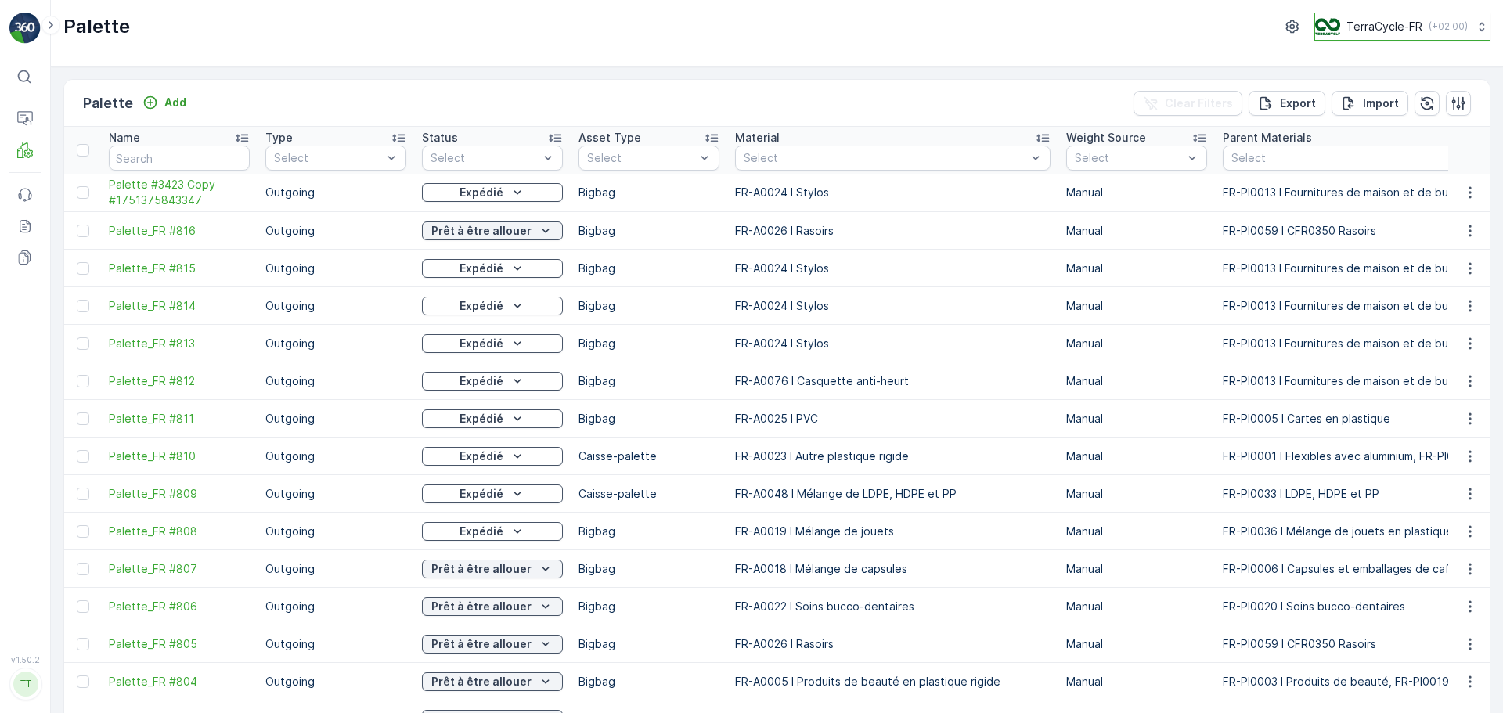
click at [1001, 29] on p "TerraCycle-FR" at bounding box center [1385, 27] width 76 height 16
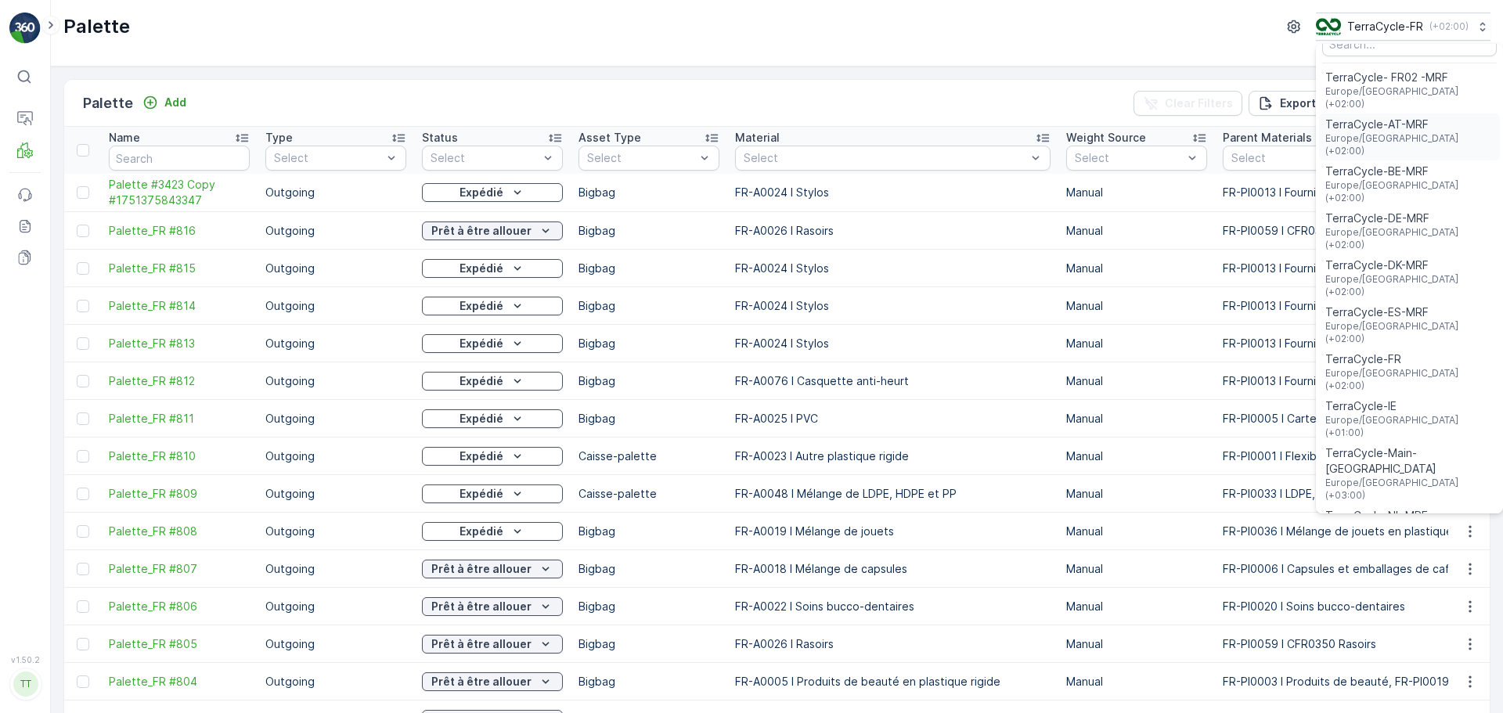
scroll to position [0, 0]
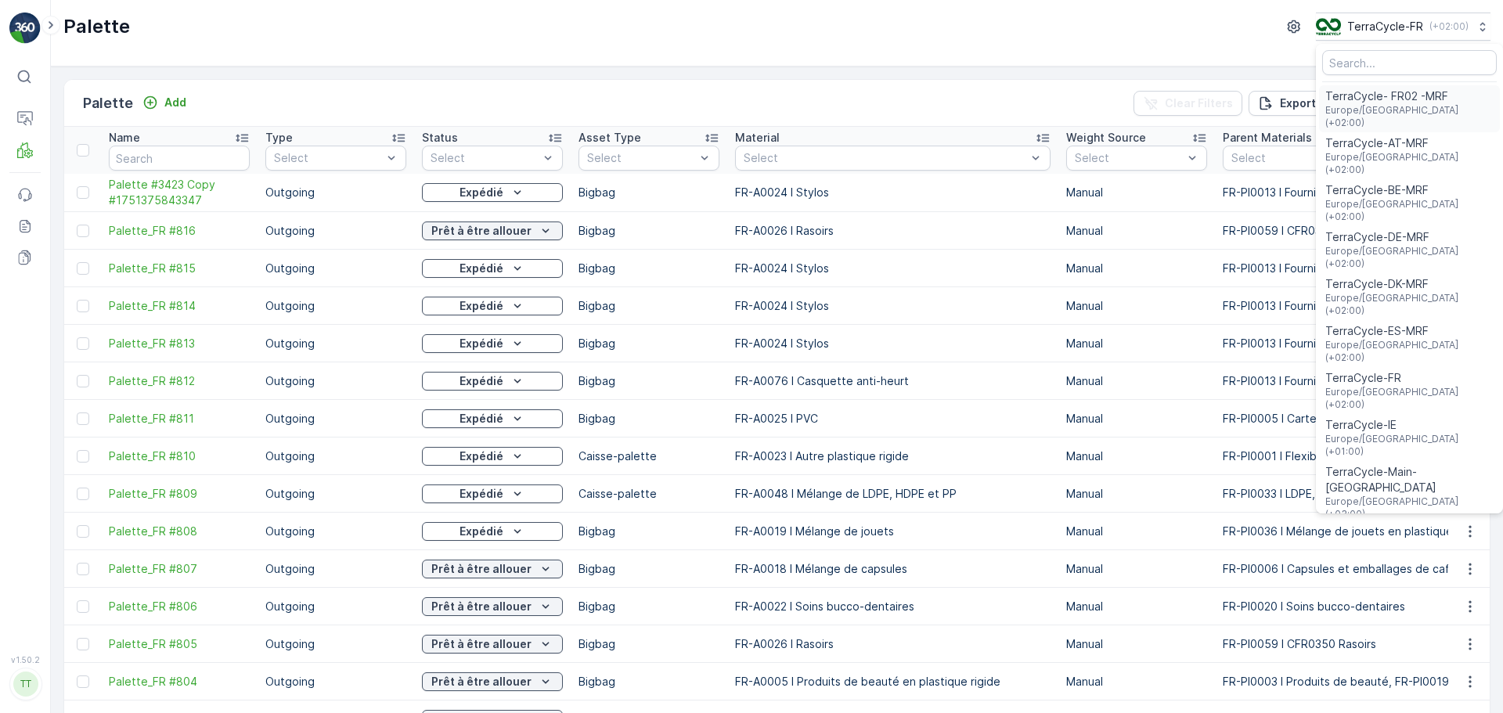
click at [1001, 103] on span "TerraCycle- FR02 -MRF" at bounding box center [1409, 96] width 168 height 16
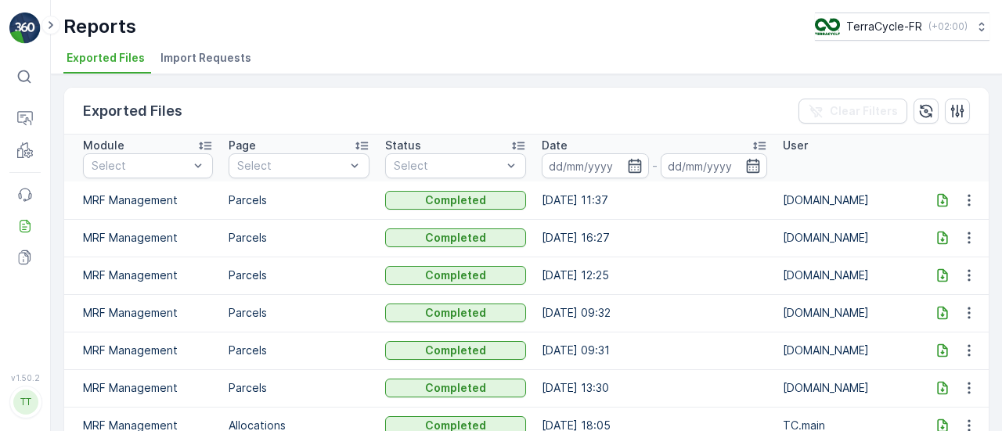
click at [944, 200] on icon at bounding box center [943, 201] width 16 height 16
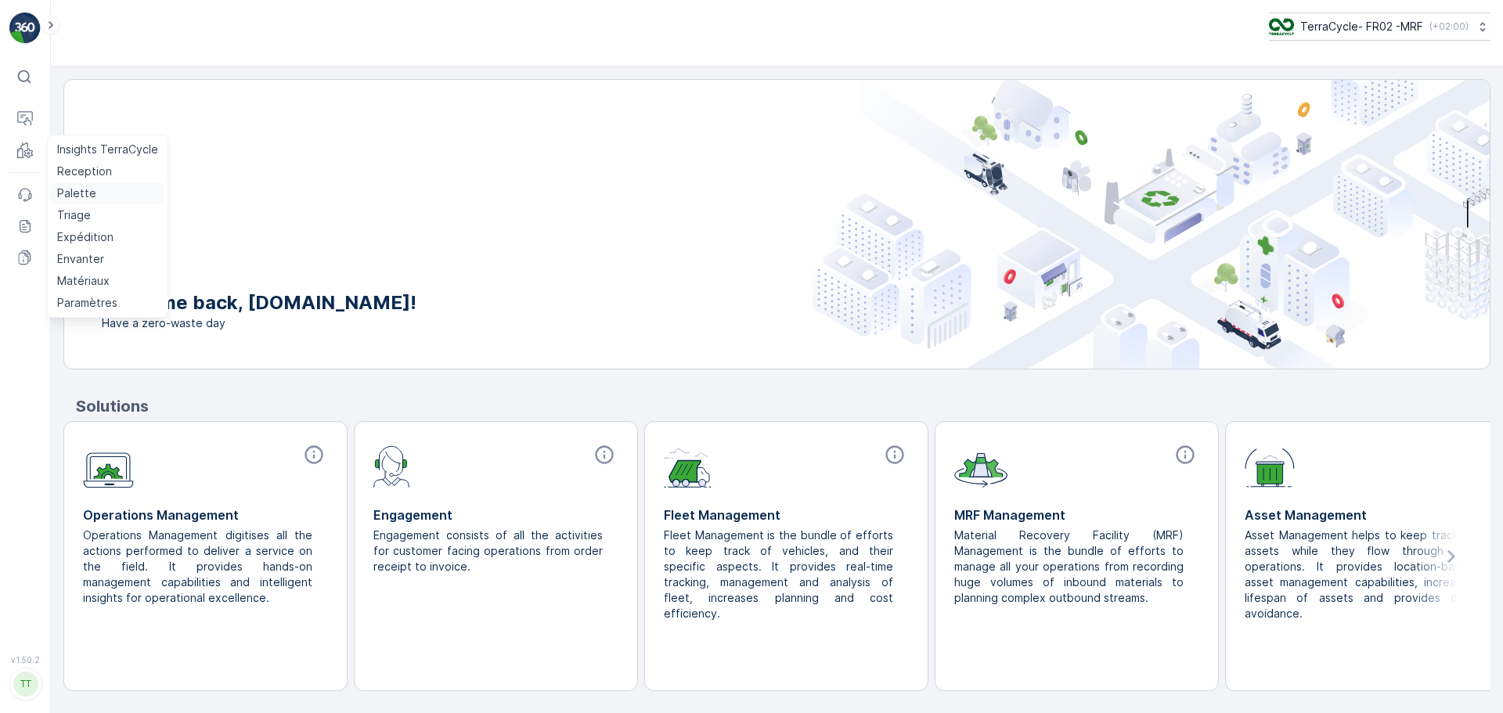
click at [74, 192] on p "Palette" at bounding box center [76, 194] width 39 height 16
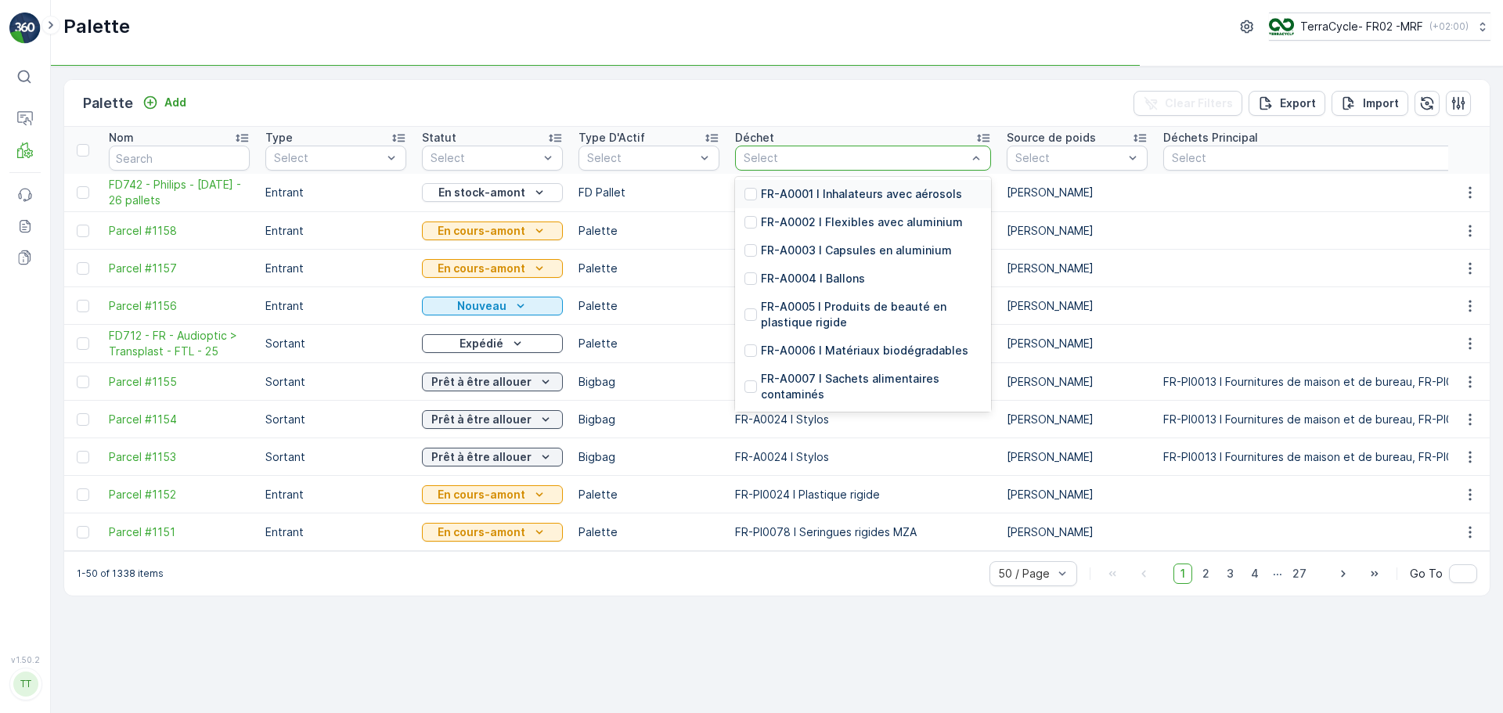
type input "a"
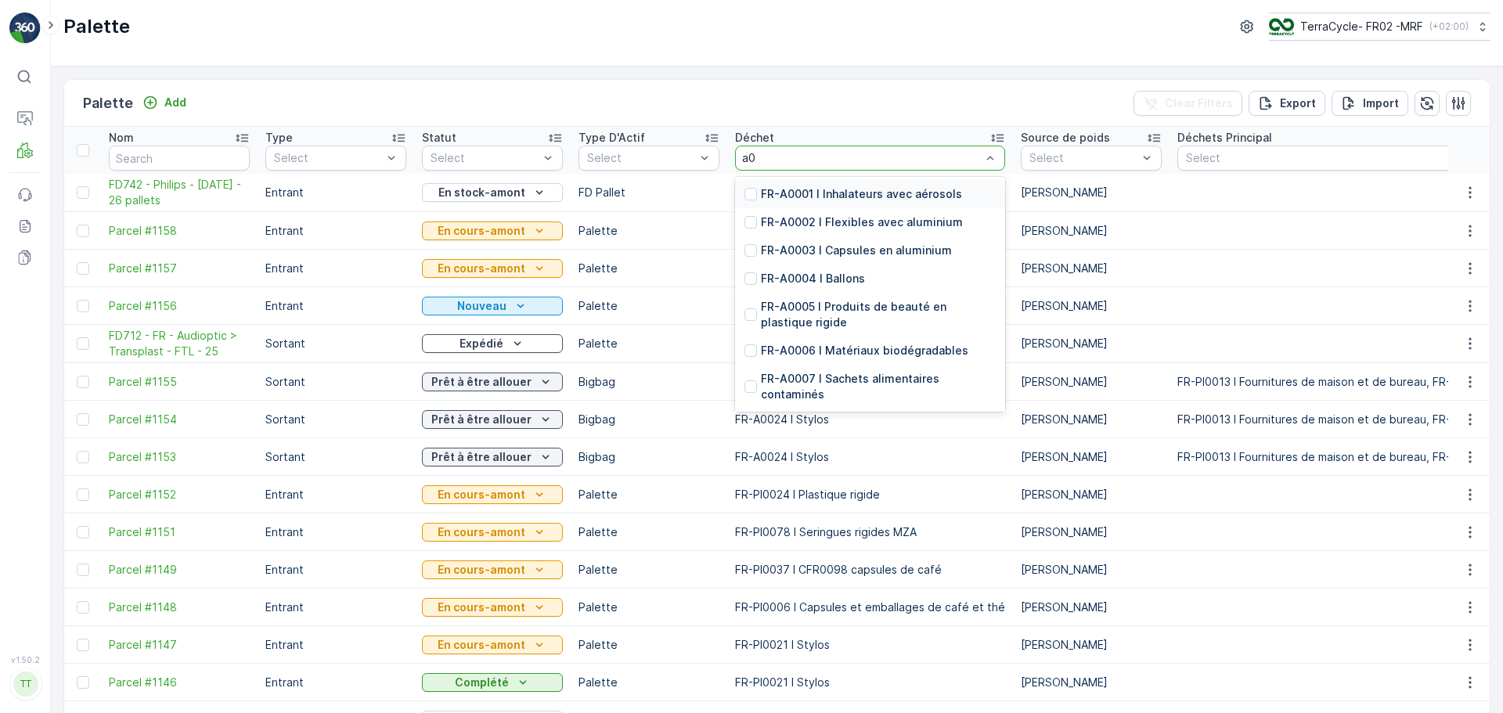
type input "a03"
